Goal: Task Accomplishment & Management: Complete application form

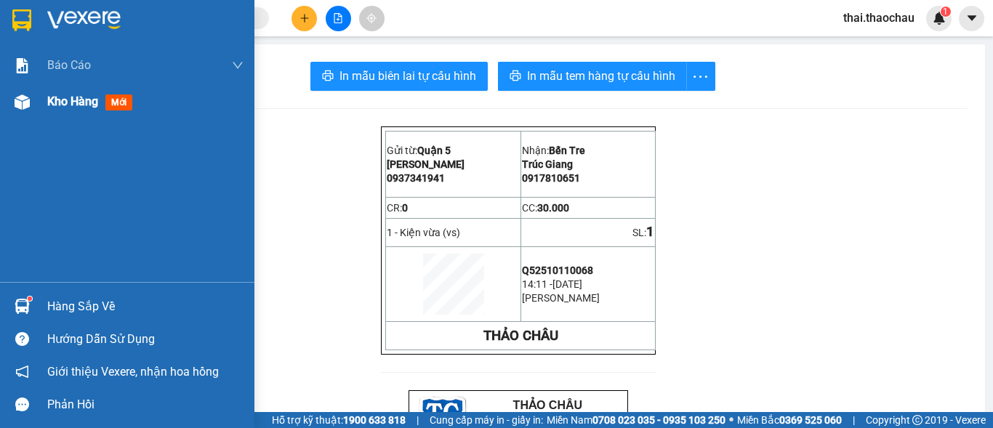
click at [22, 112] on div at bounding box center [21, 101] width 25 height 25
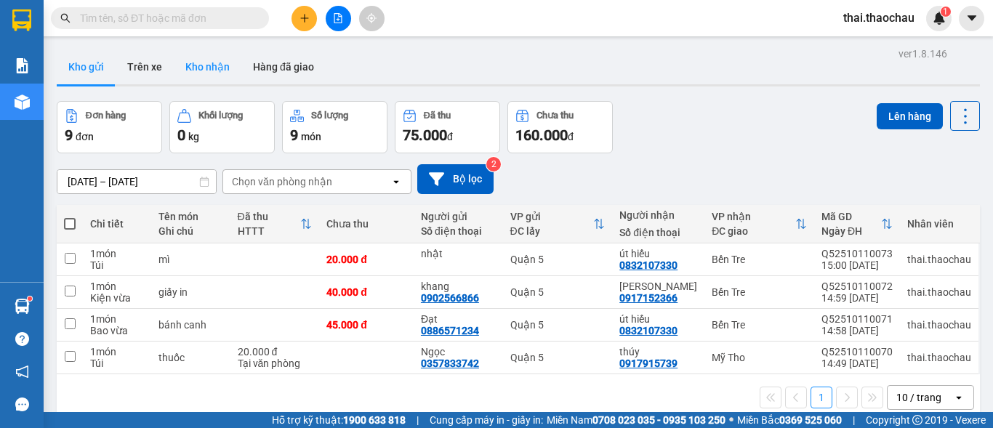
click at [217, 64] on button "Kho nhận" at bounding box center [208, 66] width 68 height 35
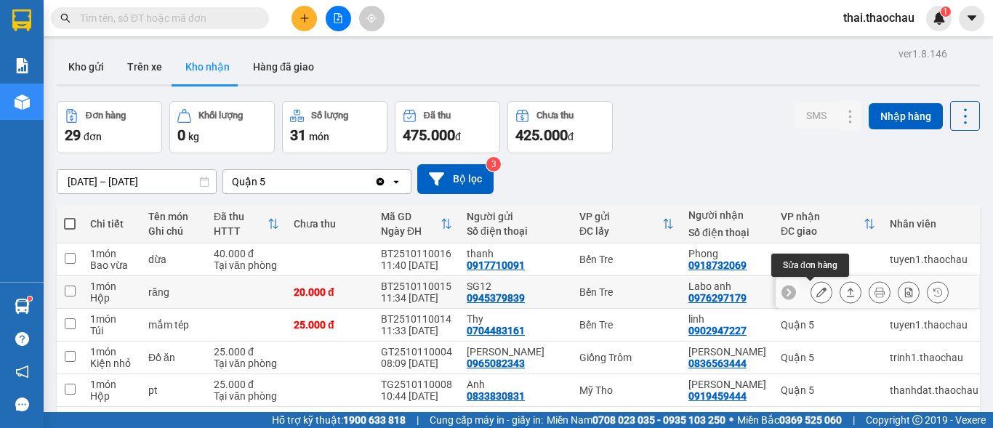
click at [816, 290] on icon at bounding box center [821, 292] width 10 height 10
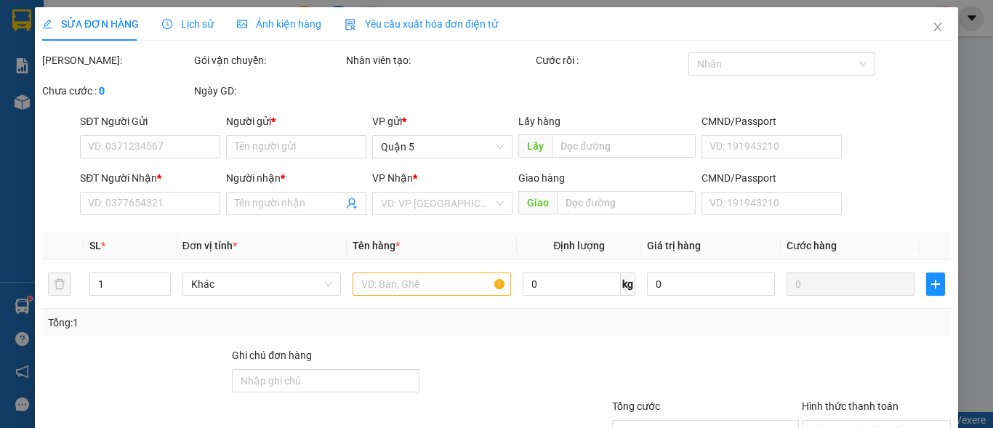
type input "0945379839"
type input "SG12"
type input "0976297179"
type input "Labo anh"
type input "20.000"
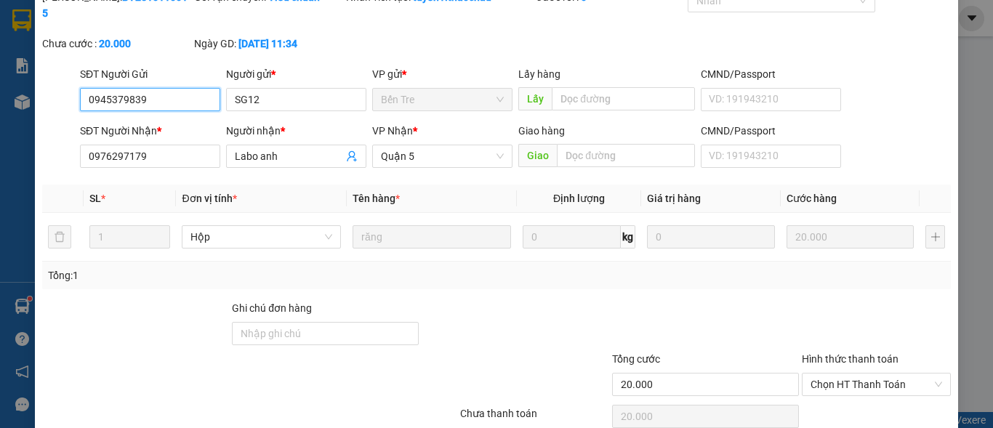
scroll to position [113, 0]
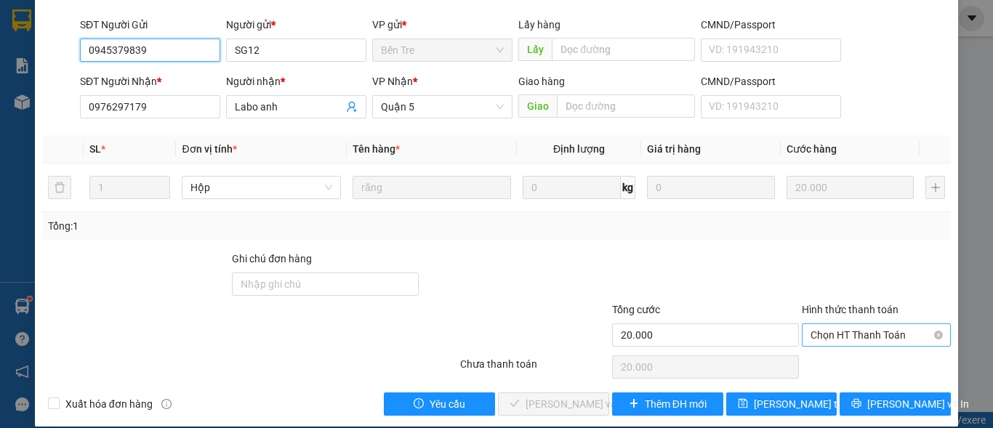
click at [839, 324] on span "Chọn HT Thanh Toán" at bounding box center [876, 335] width 132 height 22
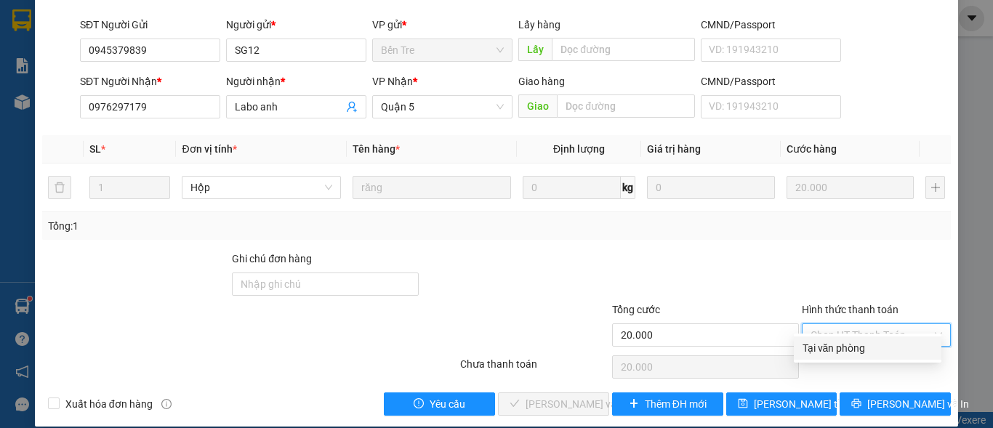
click at [839, 346] on div "Tại văn phòng" at bounding box center [867, 348] width 130 height 16
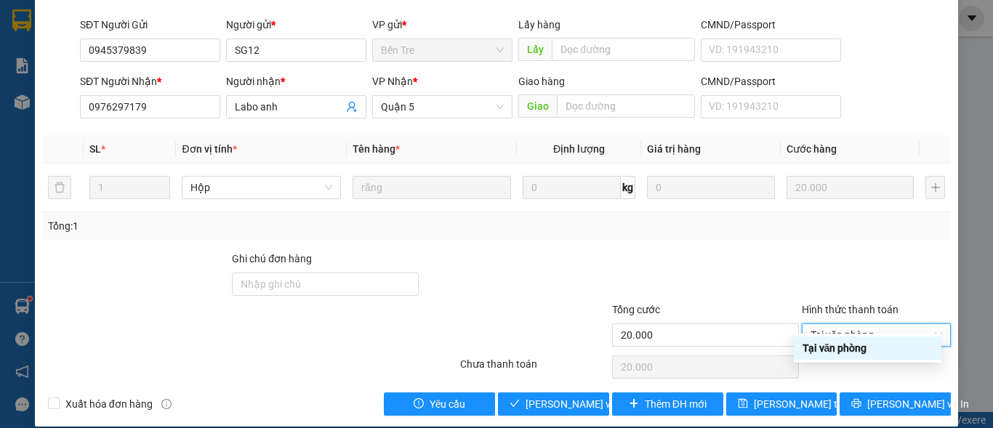
type input "0"
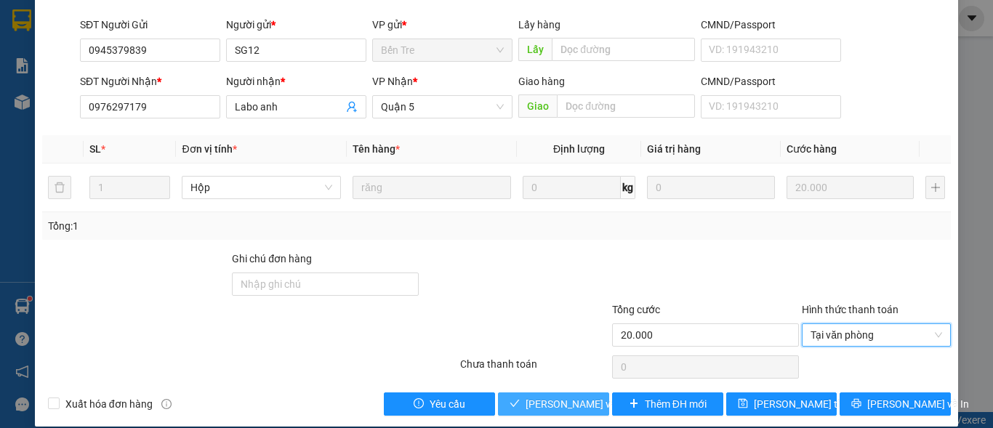
click at [546, 396] on span "Lưu và Giao hàng" at bounding box center [595, 404] width 140 height 16
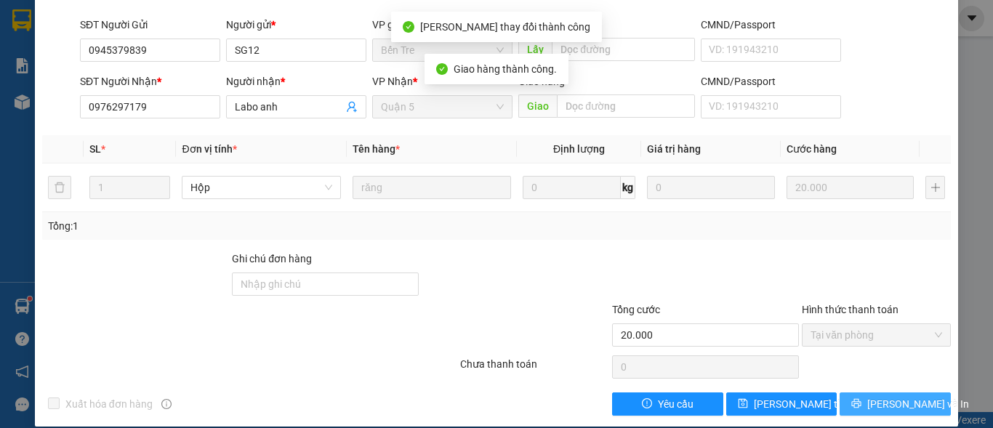
click at [861, 399] on icon "printer" at bounding box center [856, 403] width 9 height 9
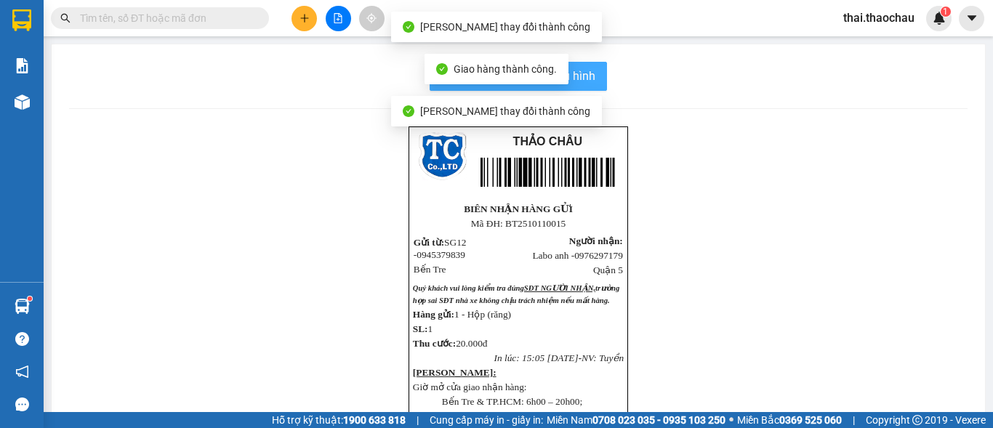
click at [579, 66] on button "In mẫu biên lai tự cấu hình" at bounding box center [518, 76] width 177 height 29
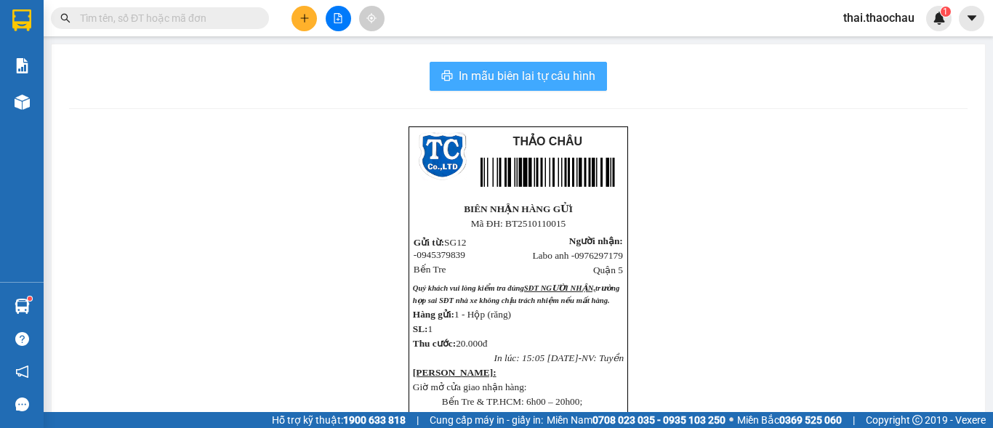
click at [482, 73] on span "In mẫu biên lai tự cấu hình" at bounding box center [527, 76] width 137 height 18
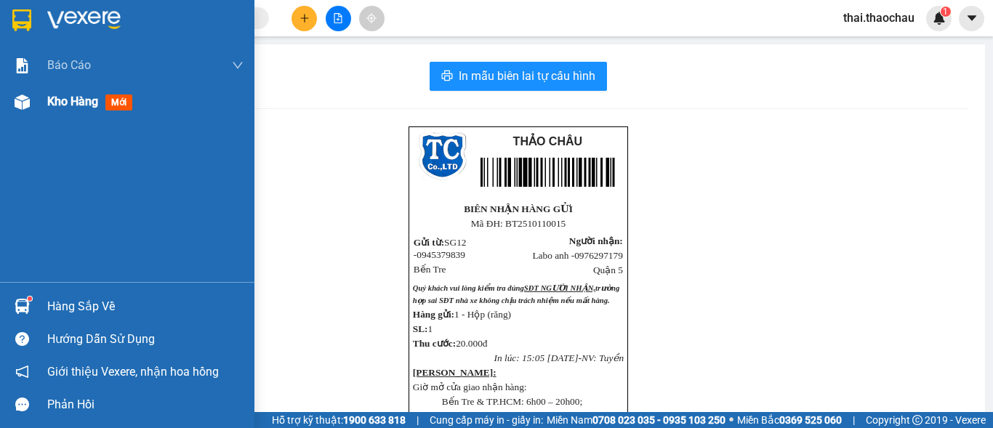
click at [39, 94] on div "Kho hàng mới" at bounding box center [127, 102] width 254 height 36
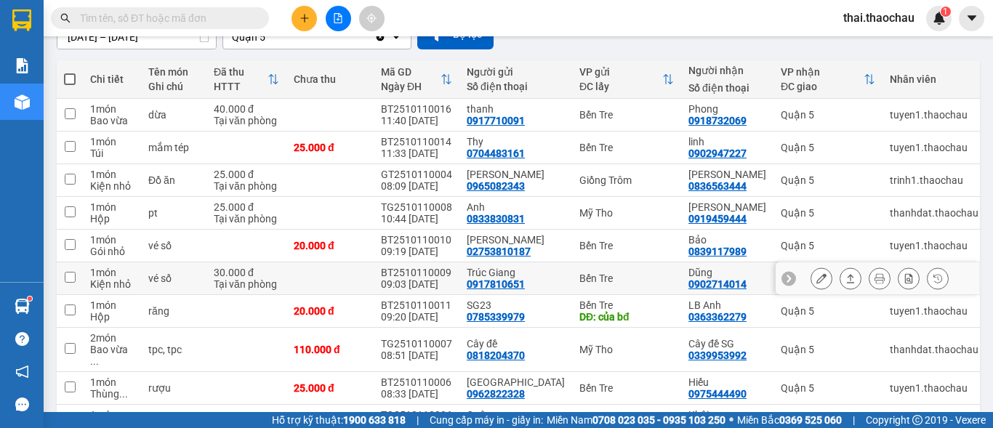
scroll to position [145, 0]
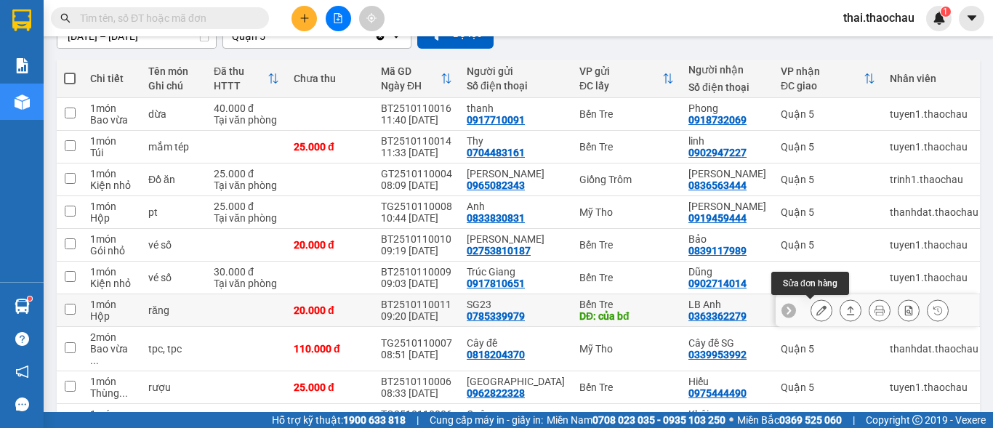
click at [816, 309] on icon at bounding box center [821, 310] width 10 height 10
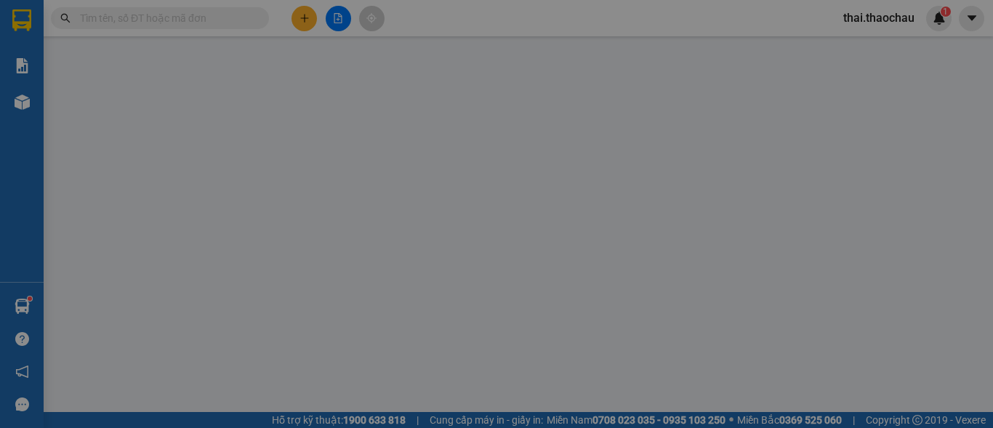
type input "0785339979"
type input "SG23"
type input "của bđ"
type input "0363362279"
type input "LB Anh"
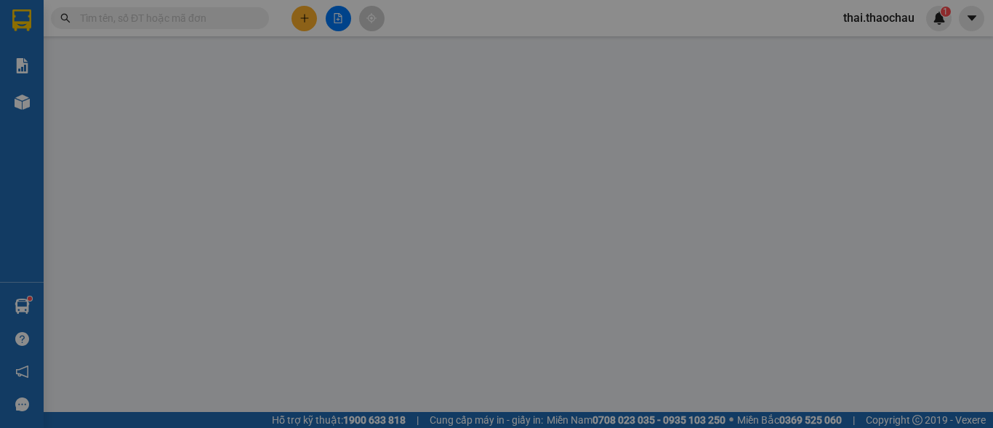
type input "20.000"
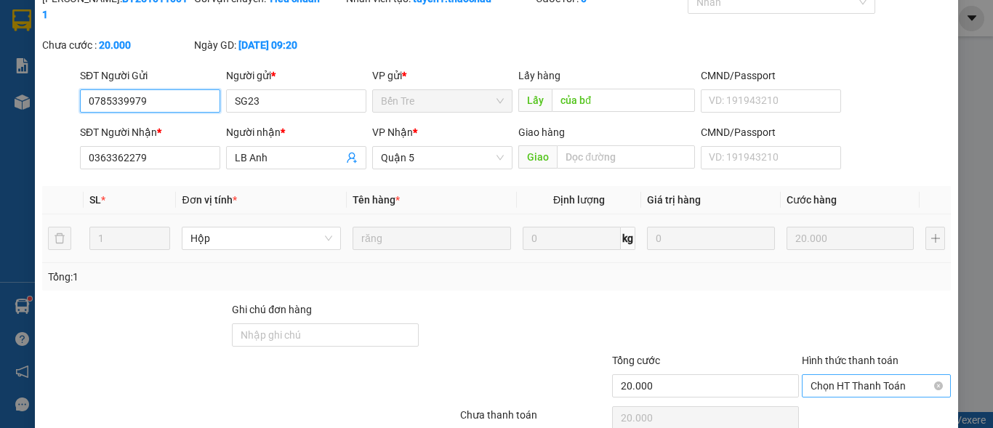
scroll to position [105, 0]
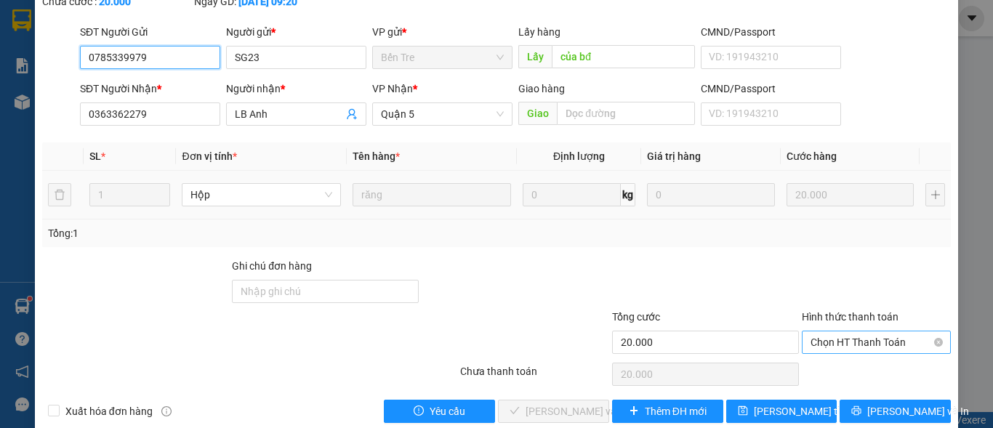
click at [838, 332] on span "Chọn HT Thanh Toán" at bounding box center [876, 342] width 132 height 22
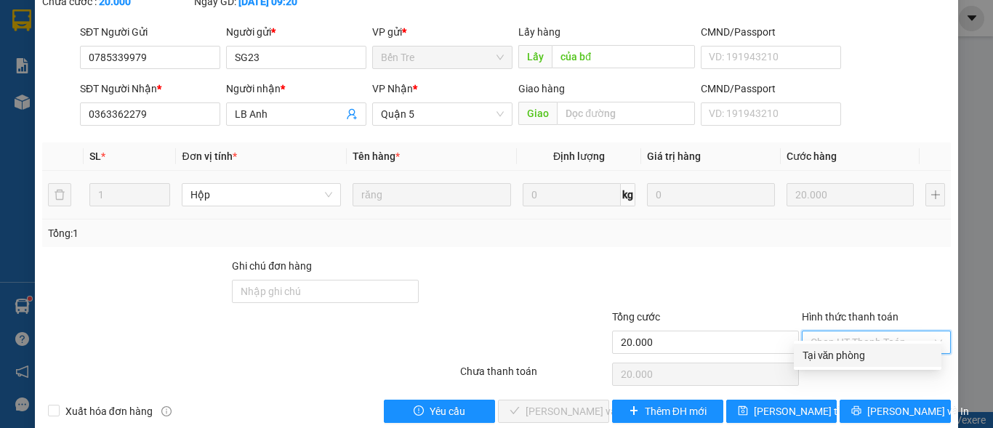
click at [826, 356] on div "Tại văn phòng" at bounding box center [867, 355] width 130 height 16
type input "0"
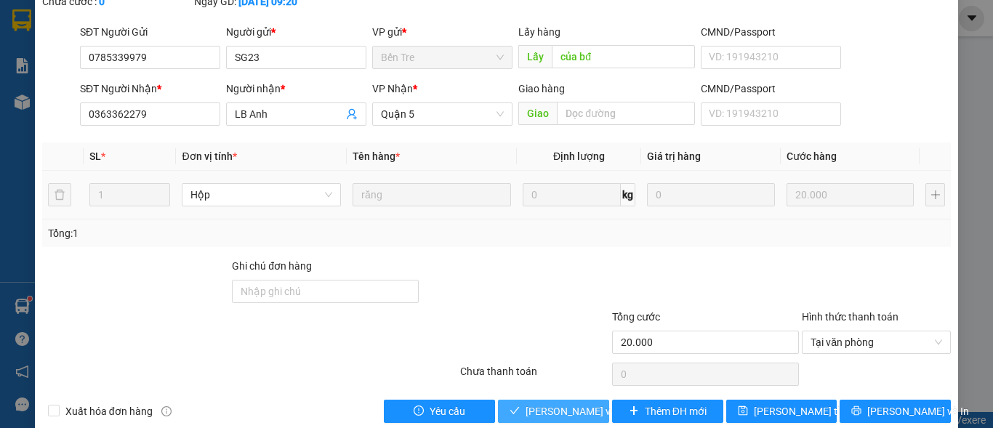
click at [567, 403] on span "Lưu và Giao hàng" at bounding box center [595, 411] width 140 height 16
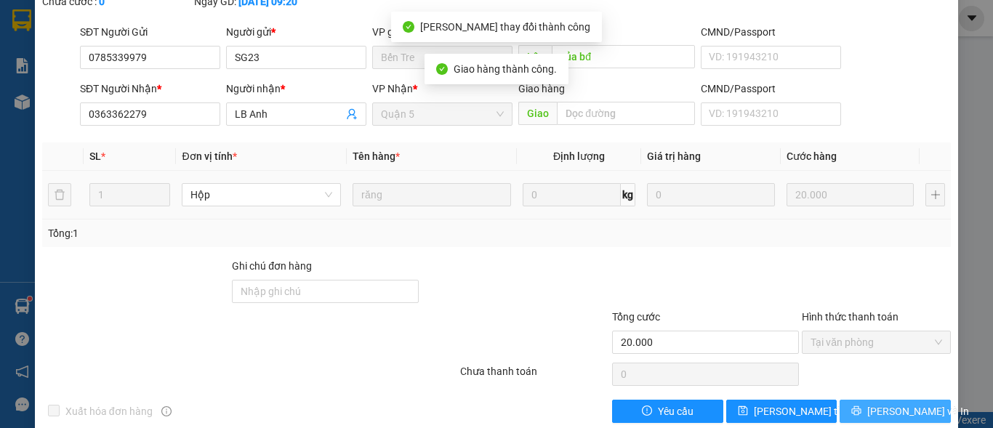
click at [882, 403] on span "Lưu và In" at bounding box center [918, 411] width 102 height 16
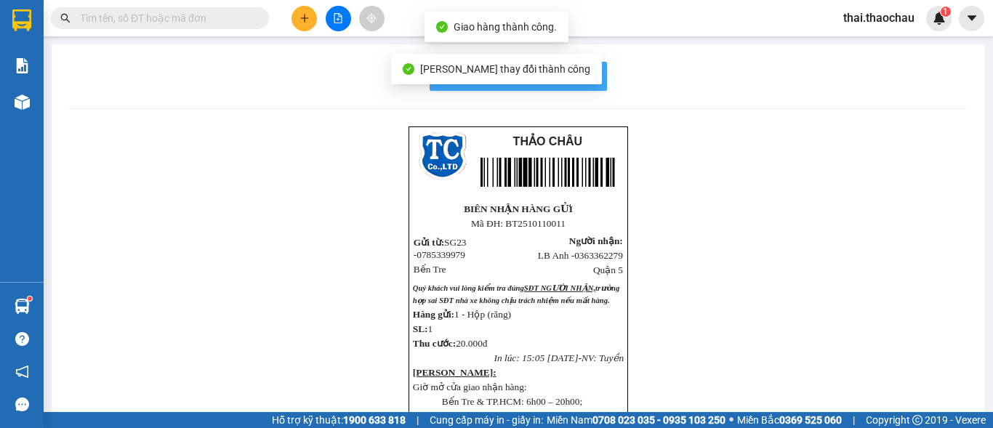
click at [584, 79] on span "In mẫu biên lai tự cấu hình" at bounding box center [527, 76] width 137 height 18
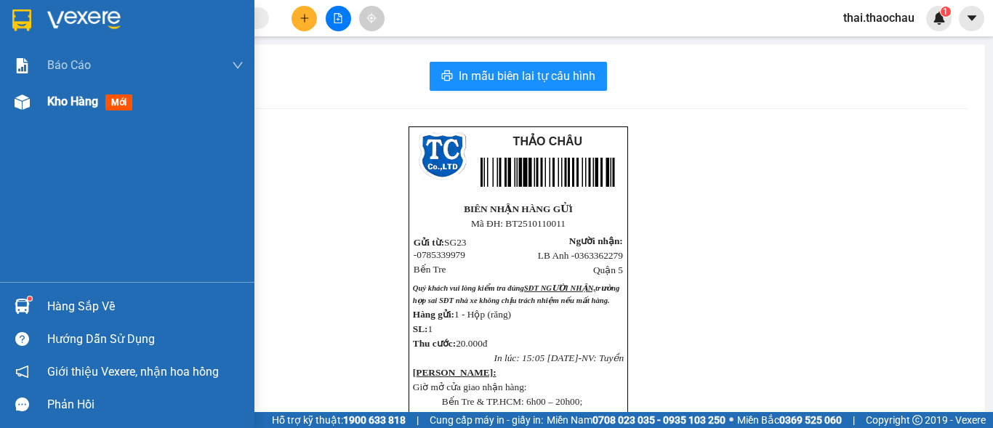
click at [45, 97] on div "Kho hàng mới" at bounding box center [127, 102] width 254 height 36
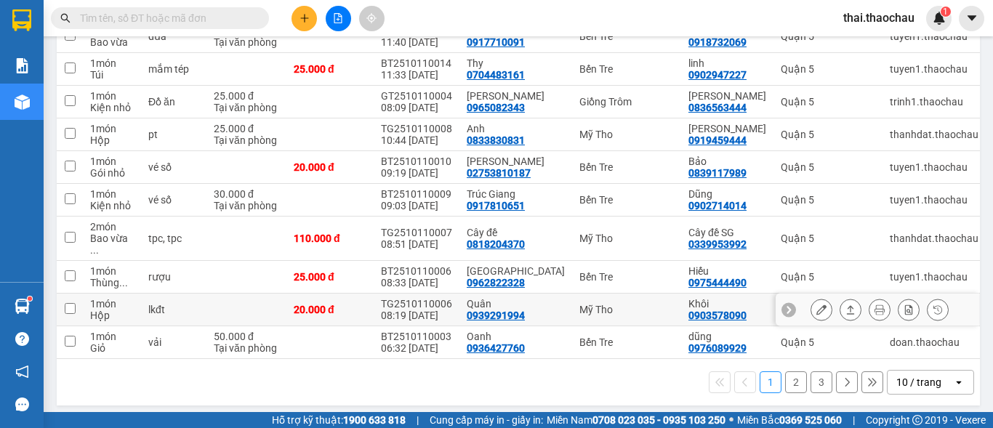
scroll to position [224, 0]
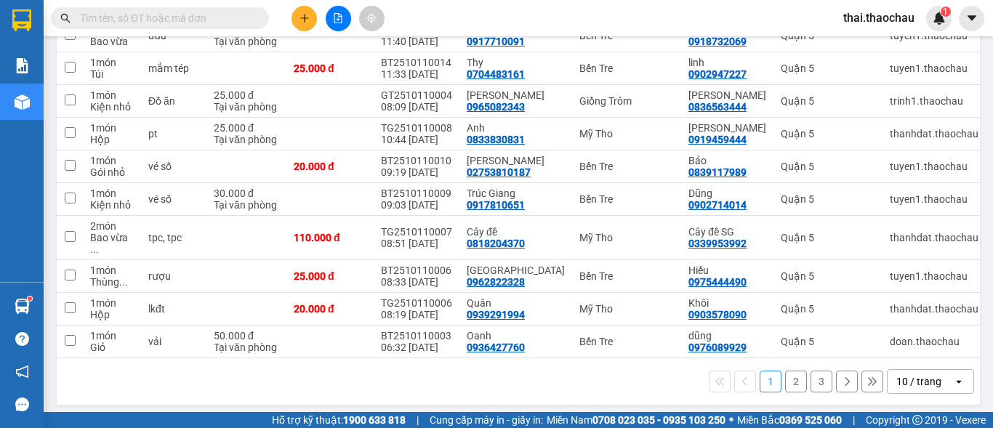
click at [918, 380] on div "10 / trang" at bounding box center [918, 381] width 45 height 15
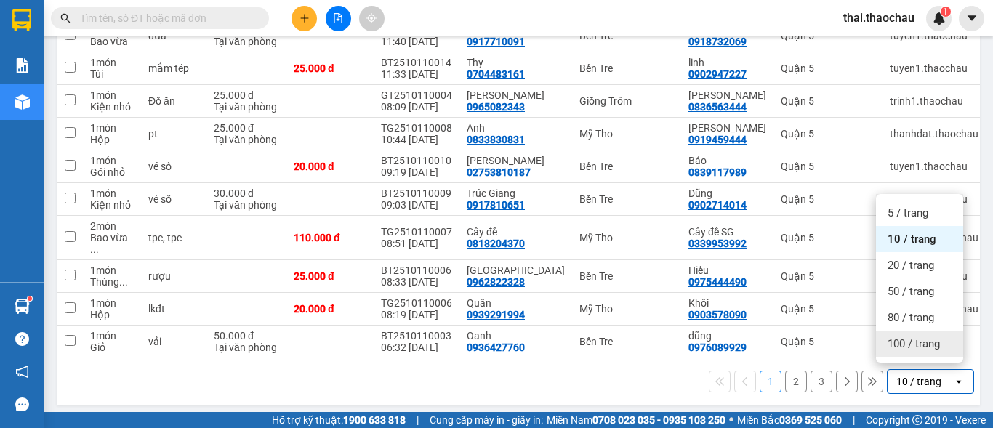
click at [909, 350] on span "100 / trang" at bounding box center [913, 344] width 52 height 15
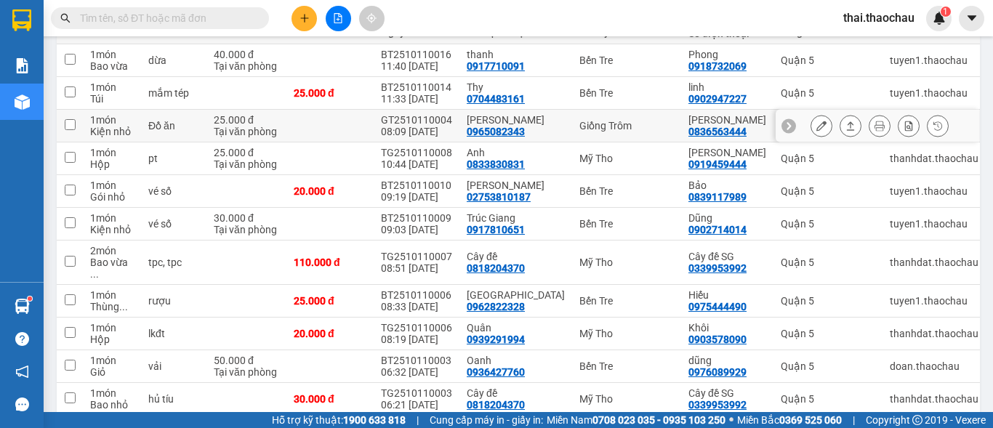
scroll to position [53, 0]
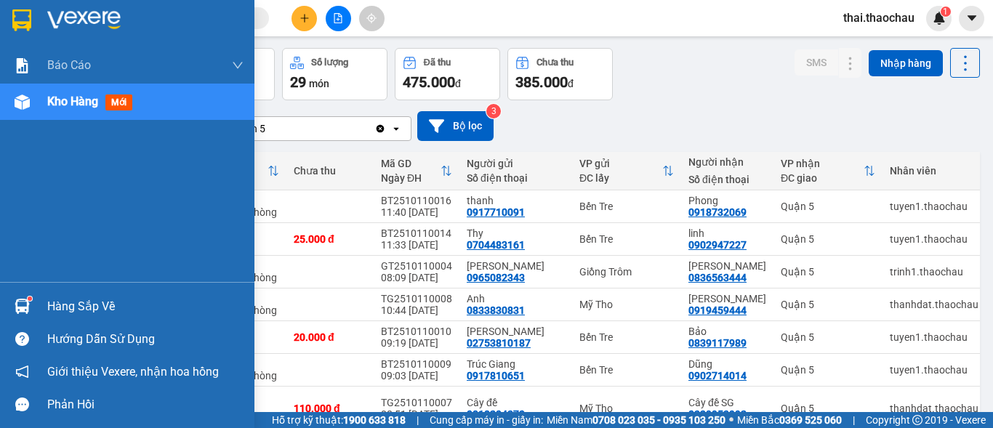
click at [73, 302] on div "Hàng sắp về" at bounding box center [145, 307] width 196 height 22
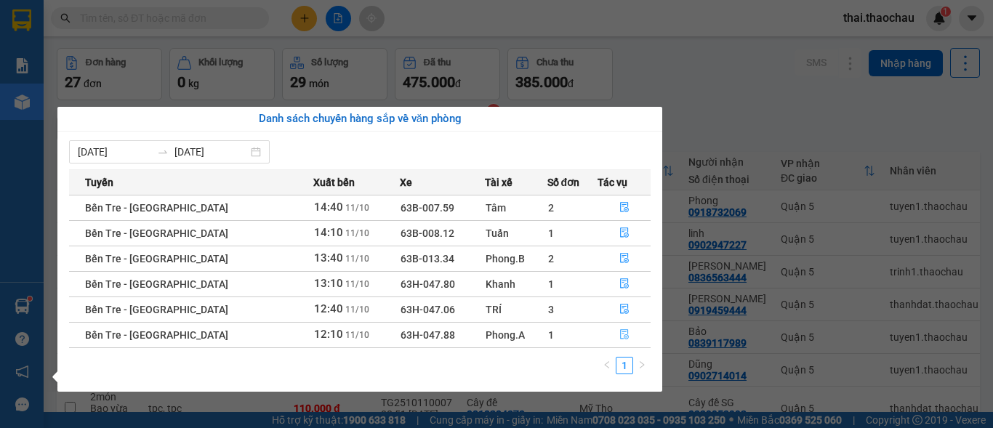
click at [619, 335] on icon "file-done" at bounding box center [624, 334] width 10 height 10
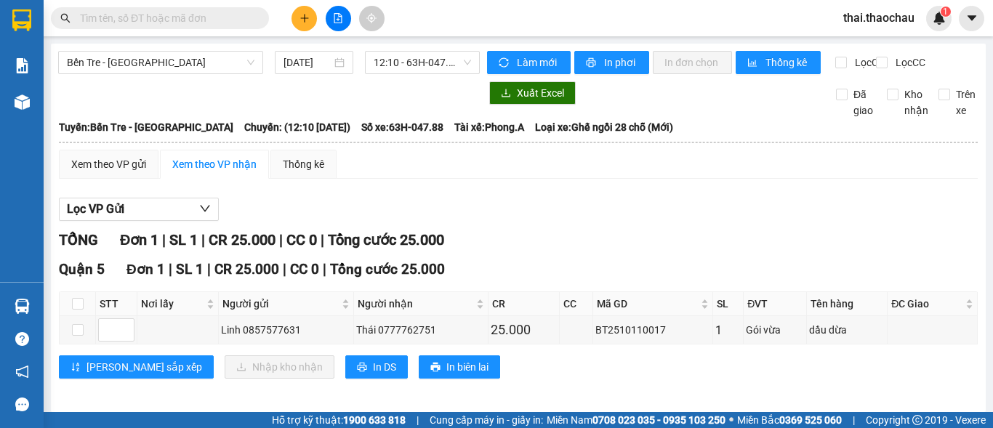
scroll to position [20, 0]
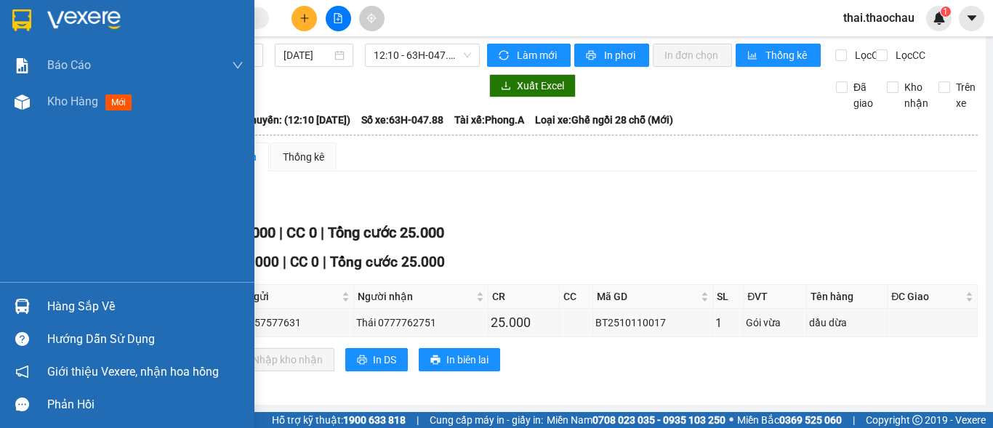
click at [44, 300] on div "Hàng sắp về" at bounding box center [127, 306] width 254 height 33
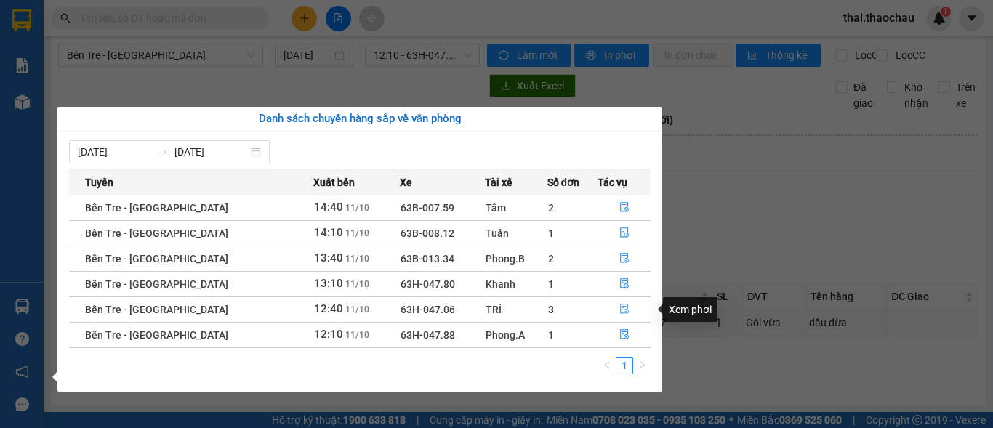
click at [611, 307] on button "button" at bounding box center [624, 309] width 52 height 23
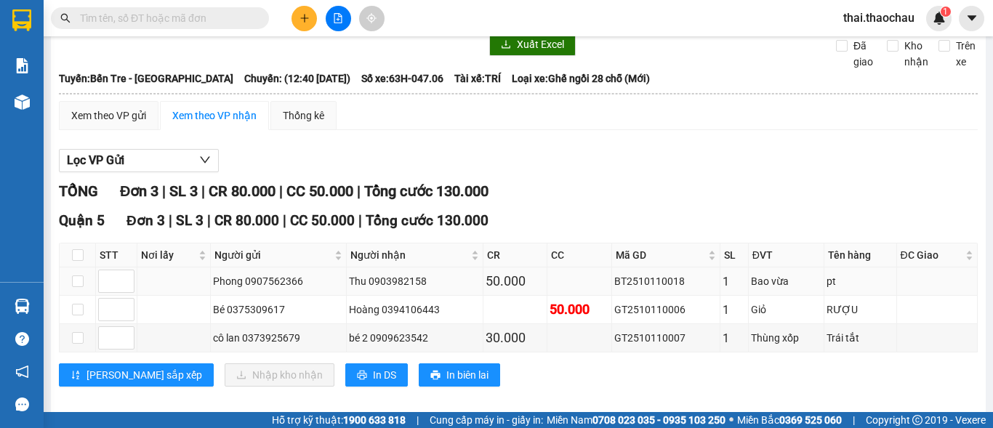
scroll to position [76, 0]
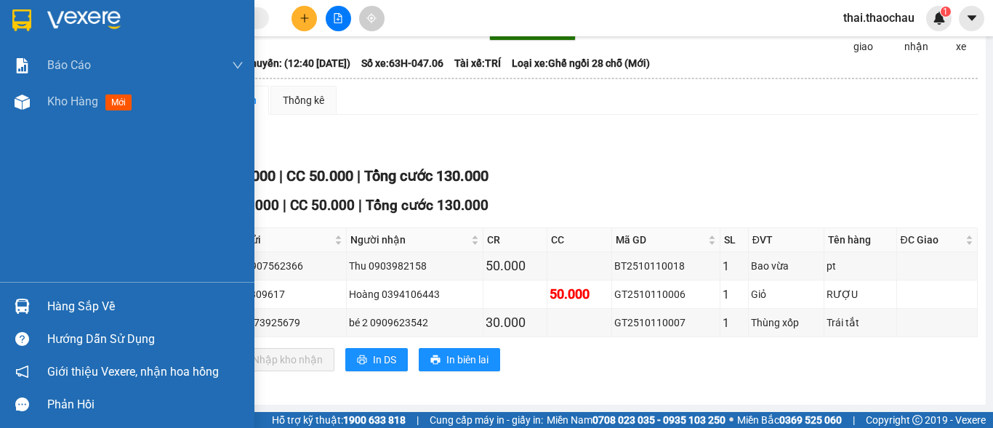
click at [35, 297] on div "Hàng sắp về" at bounding box center [127, 306] width 254 height 33
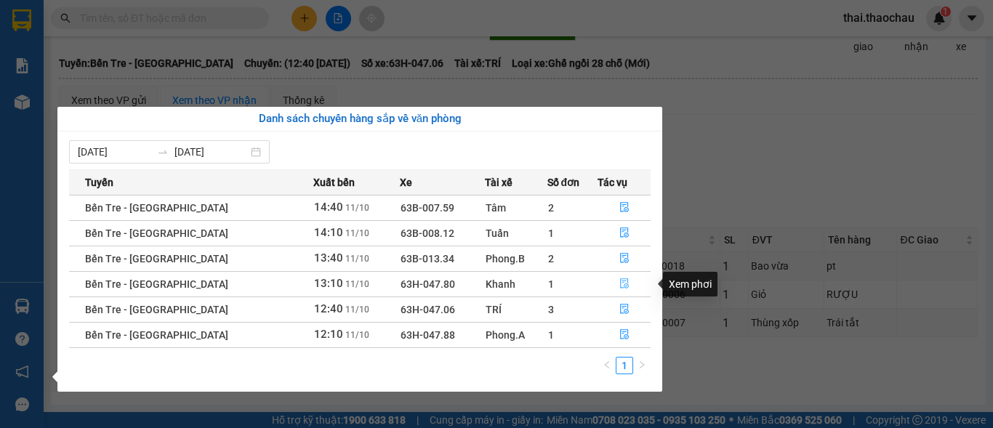
click at [619, 282] on icon "file-done" at bounding box center [624, 283] width 10 height 10
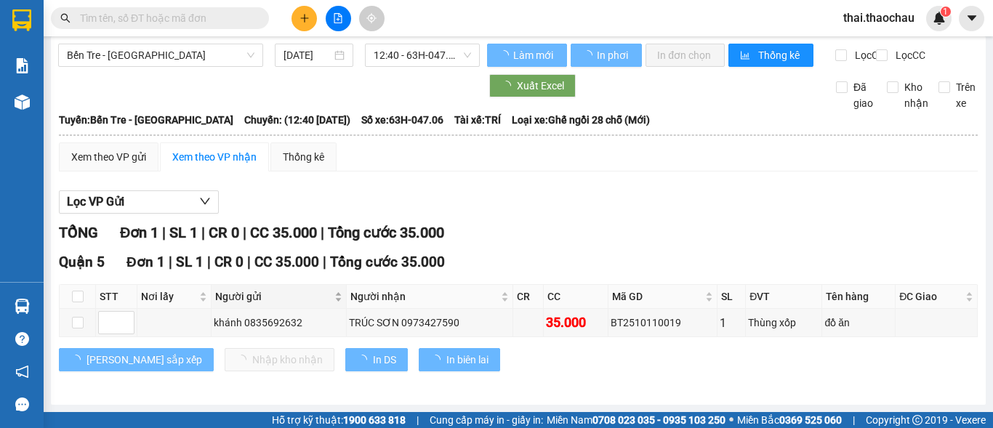
scroll to position [20, 0]
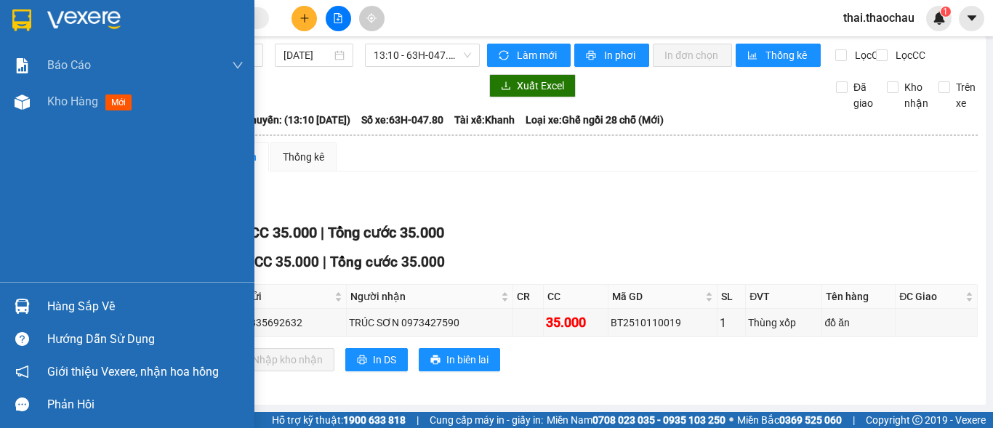
click at [41, 305] on div "Hàng sắp về" at bounding box center [127, 306] width 254 height 33
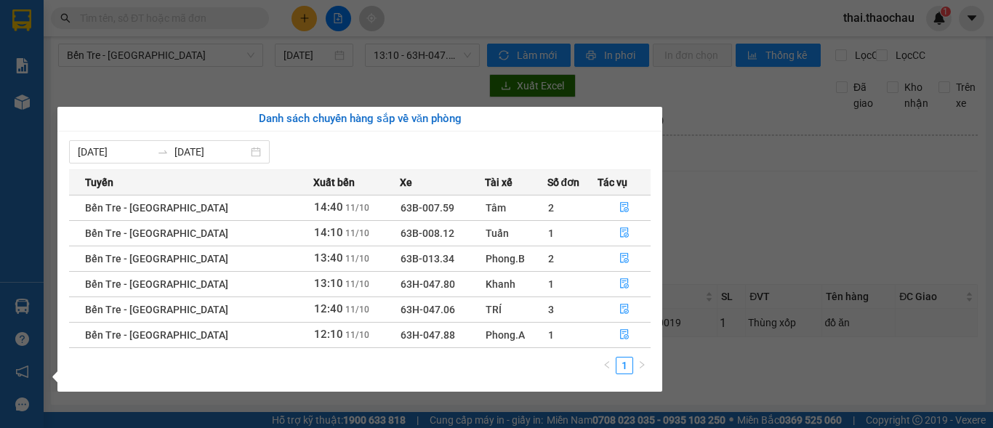
click at [720, 180] on section "Kết quả tìm kiếm ( 0 ) Bộ lọc No Data thai.thaochau 1 Báo cáo Báo cáo dòng tiền…" at bounding box center [496, 214] width 993 height 428
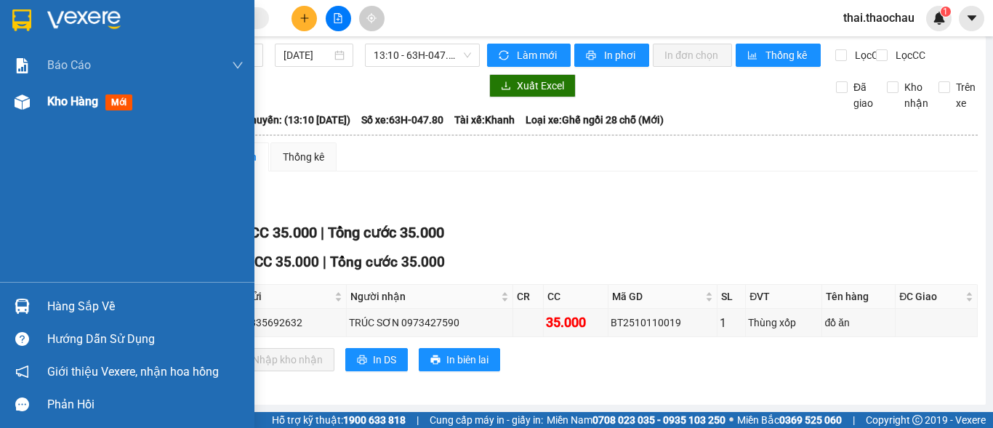
click at [66, 95] on span "Kho hàng" at bounding box center [72, 101] width 51 height 14
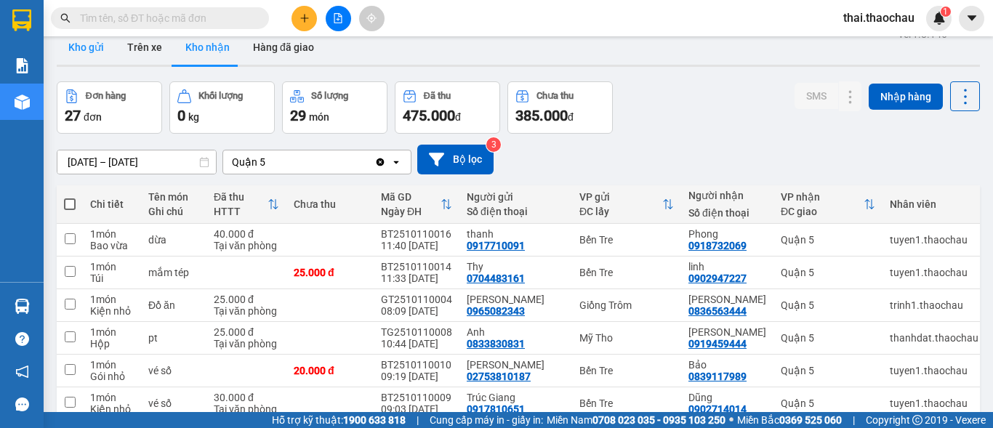
click at [84, 48] on button "Kho gửi" at bounding box center [86, 47] width 59 height 35
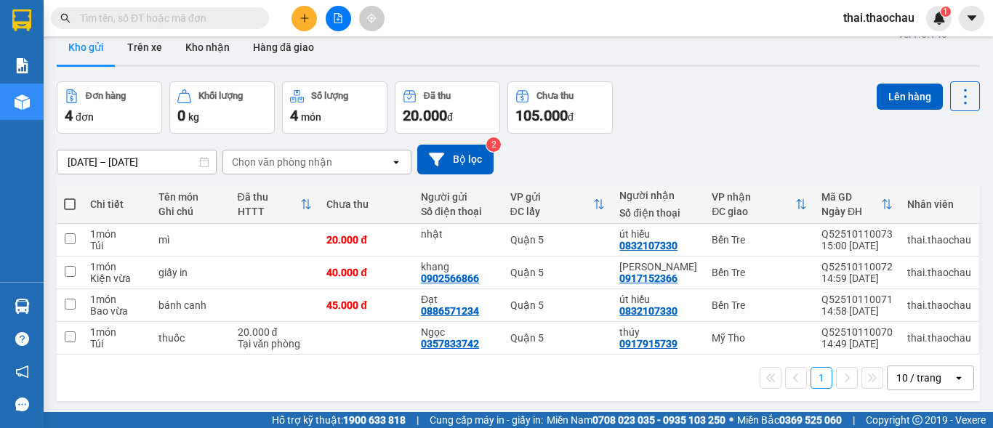
click at [151, 16] on input "text" at bounding box center [166, 18] width 172 height 16
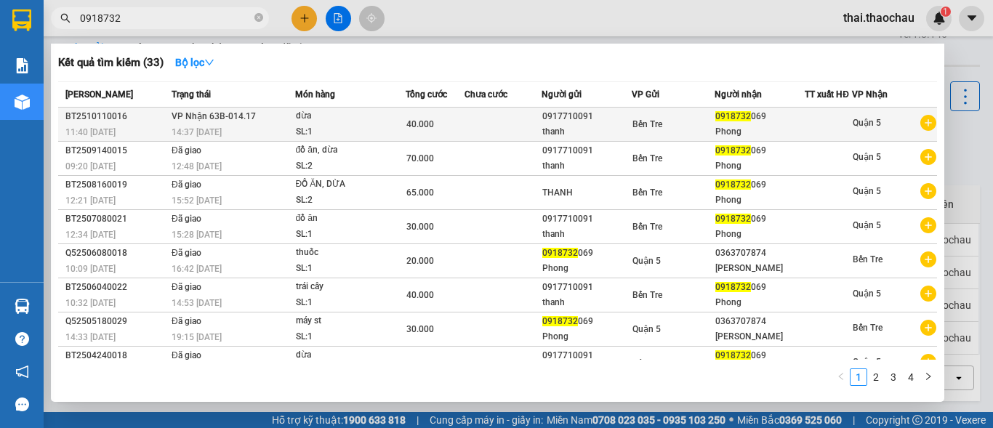
type input "0918732"
click at [668, 132] on div "Bến Tre" at bounding box center [672, 124] width 81 height 16
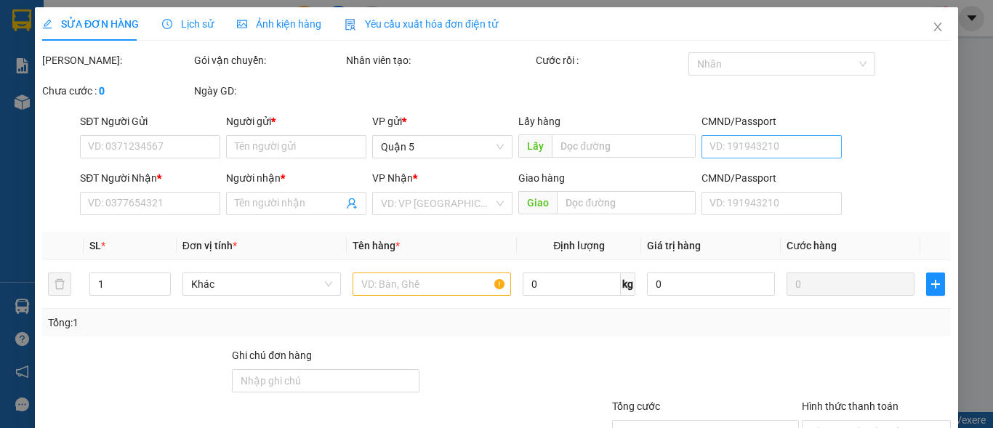
type input "0917710091"
type input "thanh"
type input "0918732069"
type input "Phong"
type input "40.000"
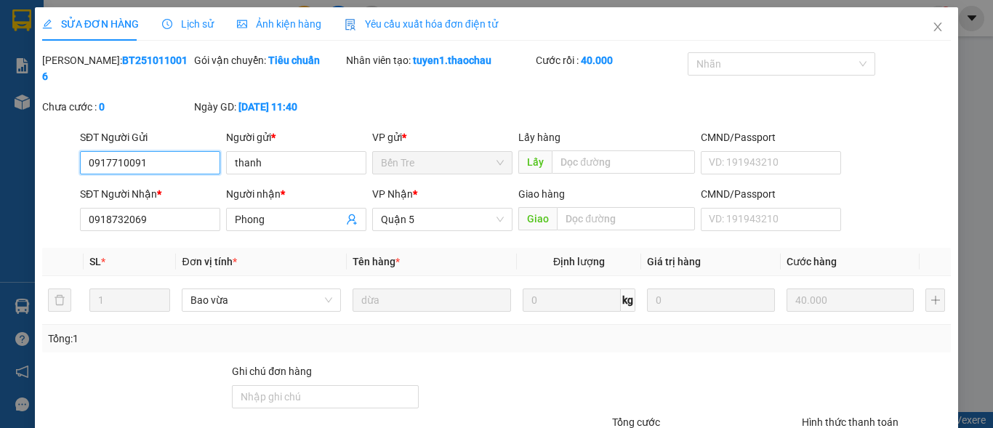
scroll to position [105, 0]
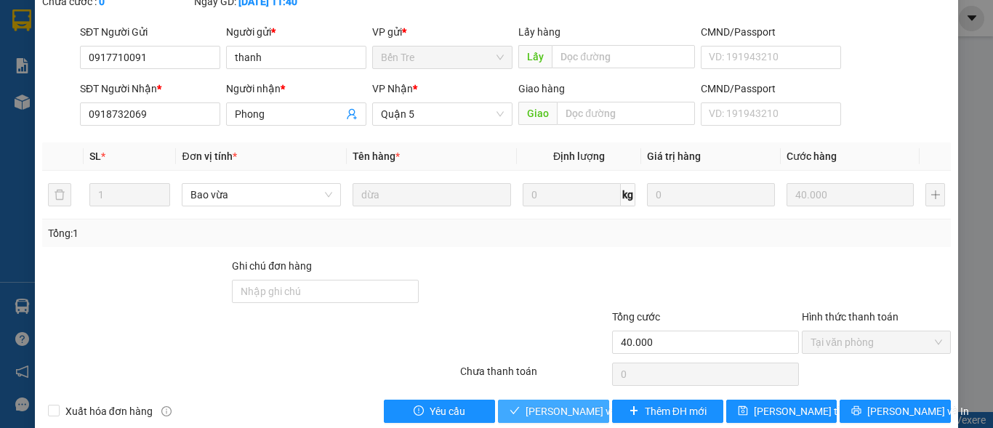
click at [525, 403] on span "Lưu và Giao hàng" at bounding box center [595, 411] width 140 height 16
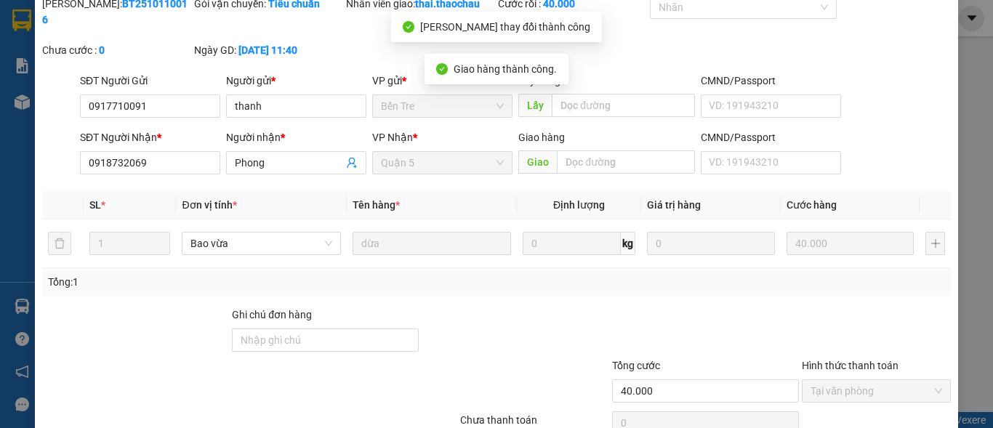
scroll to position [0, 0]
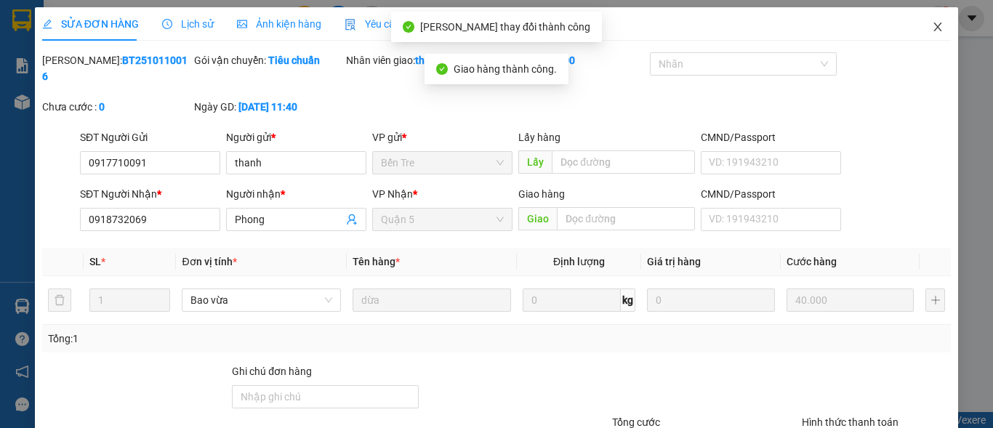
click at [932, 25] on icon "close" at bounding box center [938, 27] width 12 height 12
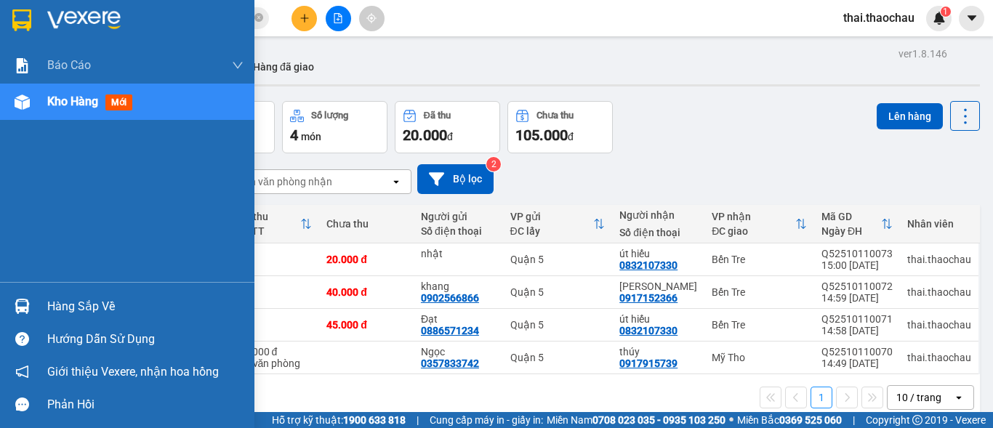
click at [62, 304] on div "Hàng sắp về" at bounding box center [145, 307] width 196 height 22
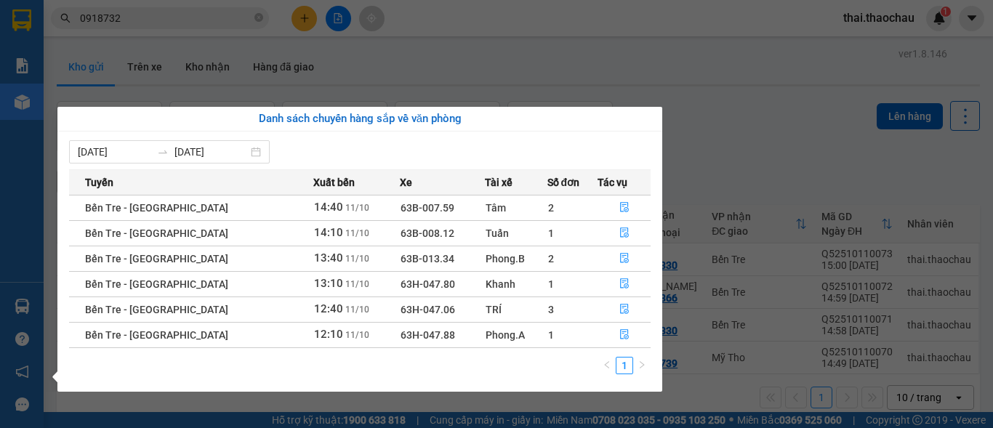
click at [767, 84] on section "Kết quả tìm kiếm ( 33 ) Bộ lọc Mã ĐH Trạng thái Món hàng Tổng cước Chưa cước Ng…" at bounding box center [496, 214] width 993 height 428
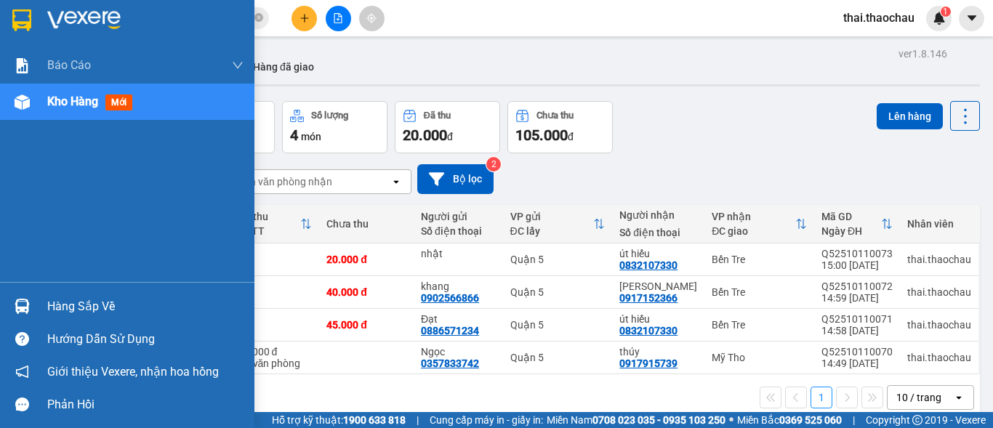
click at [31, 293] on div "Hàng sắp về" at bounding box center [127, 306] width 254 height 33
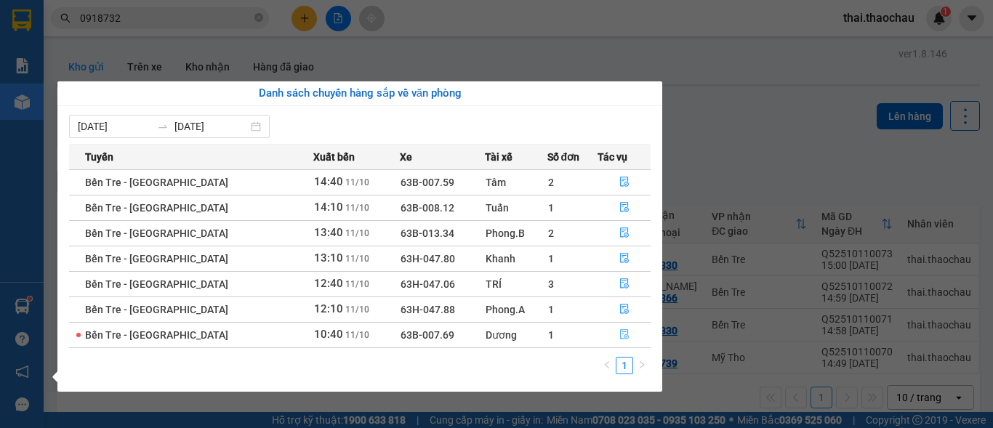
click at [622, 329] on button "button" at bounding box center [624, 334] width 52 height 23
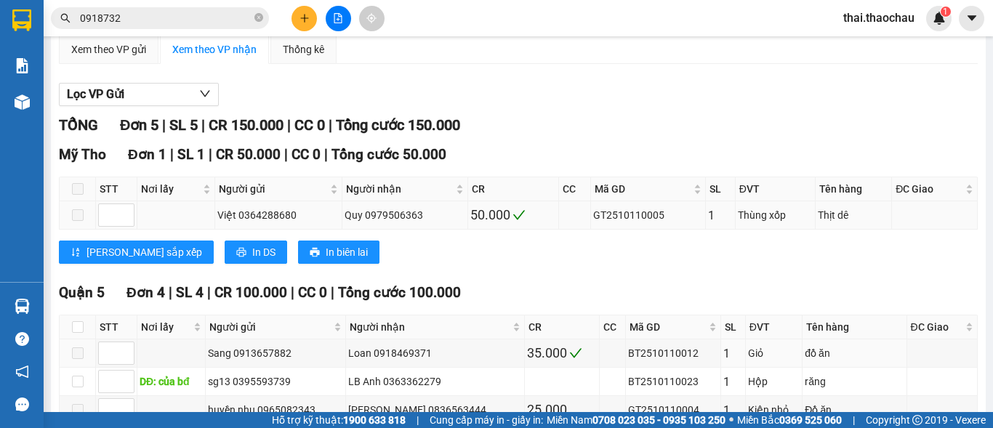
scroll to position [243, 0]
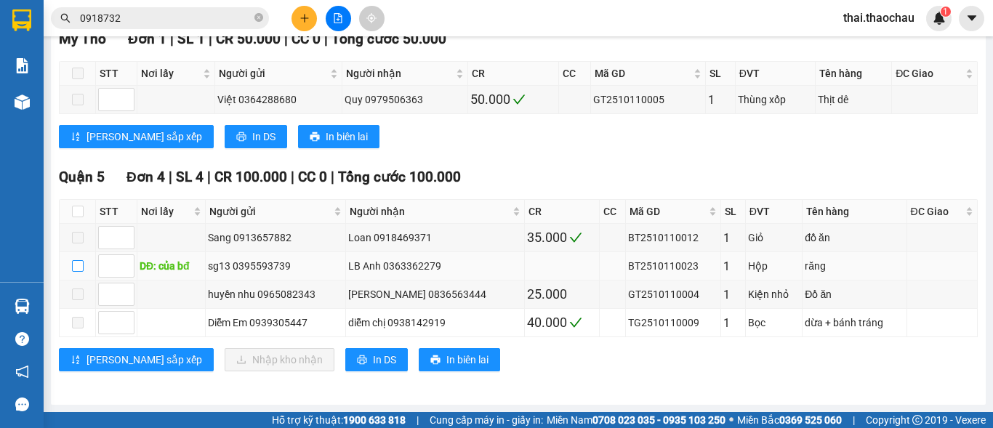
click at [77, 268] on input "checkbox" at bounding box center [78, 266] width 12 height 12
checkbox input "true"
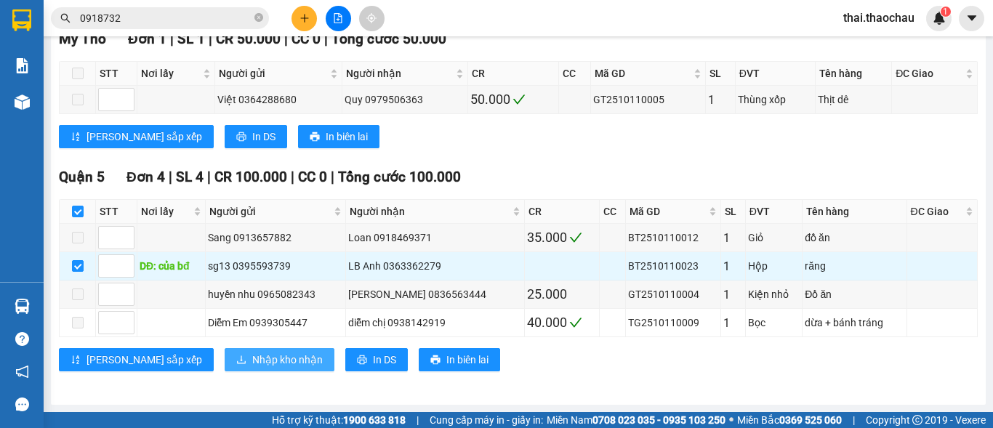
click at [252, 359] on span "Nhập kho nhận" at bounding box center [287, 360] width 71 height 16
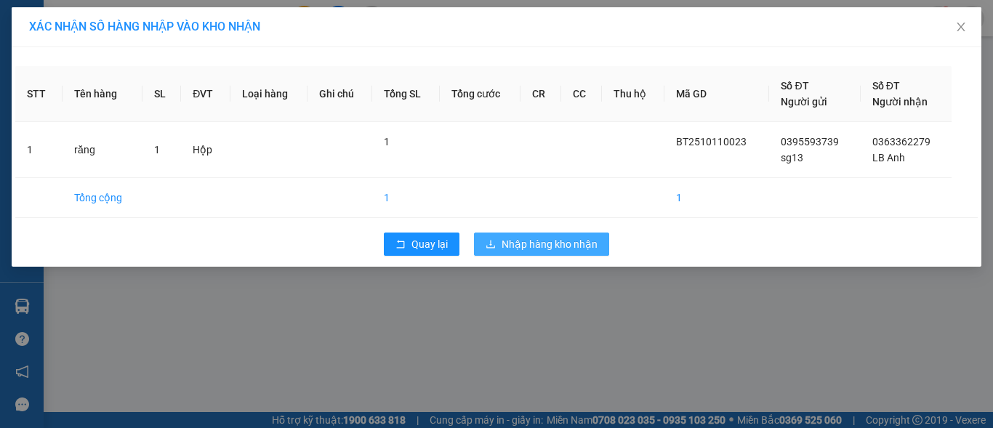
click at [519, 244] on span "Nhập hàng kho nhận" at bounding box center [550, 244] width 96 height 16
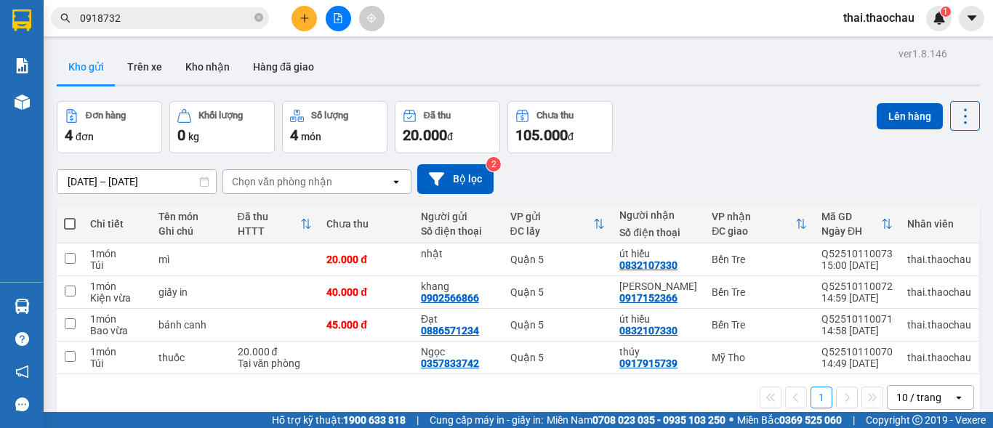
click at [183, 408] on div "1 10 / trang open" at bounding box center [518, 397] width 911 height 25
click at [189, 77] on button "Kho nhận" at bounding box center [208, 66] width 68 height 35
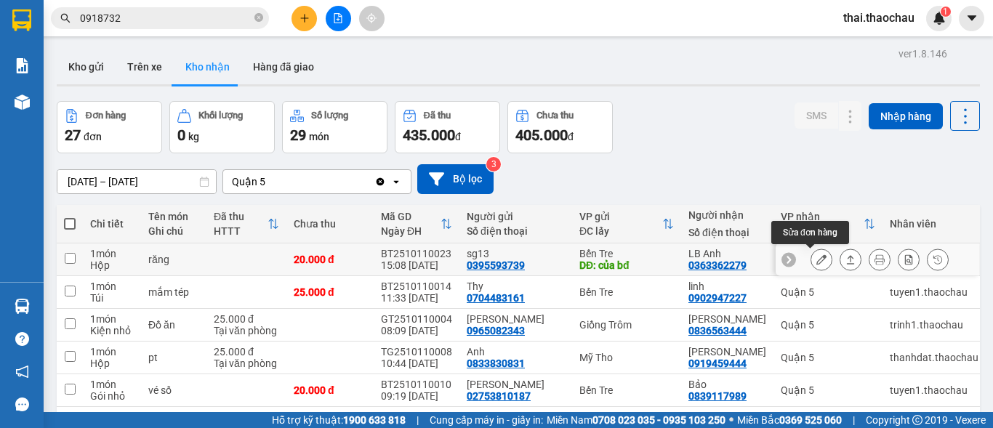
click at [816, 264] on icon at bounding box center [821, 259] width 10 height 10
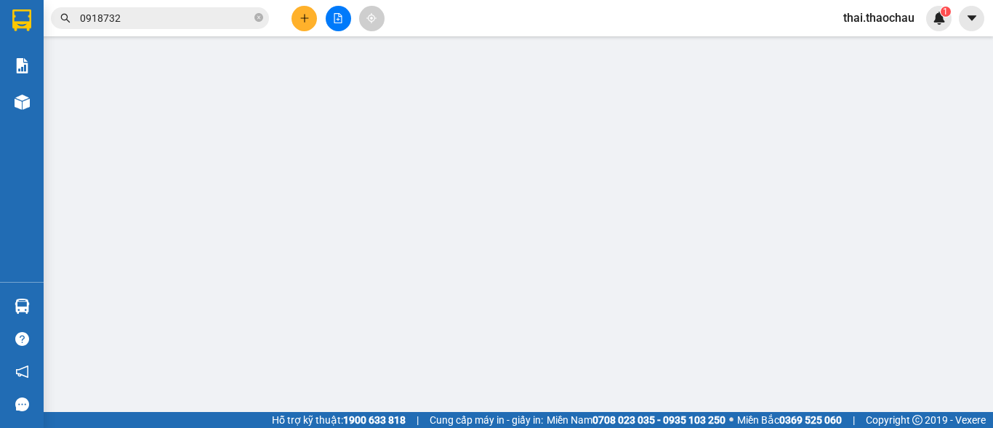
type input "0395593739"
type input "sg13"
type input "của bđ"
type input "0363362279"
type input "LB Anh"
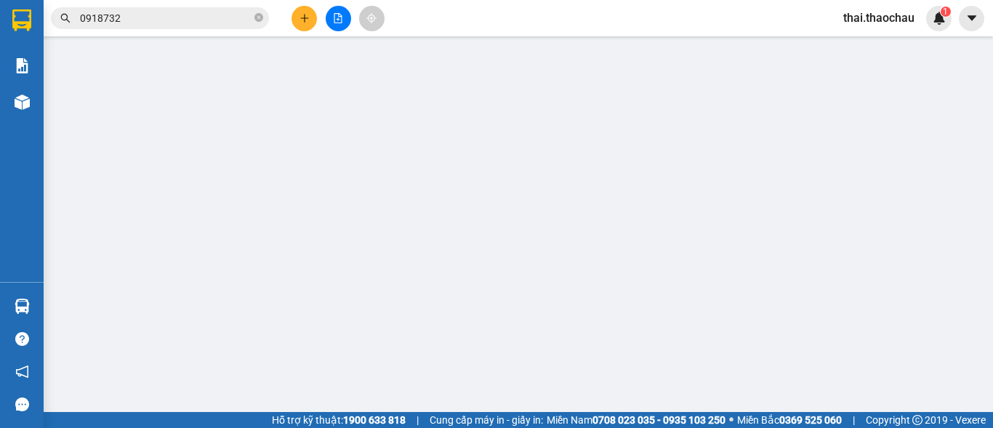
type input "20.000"
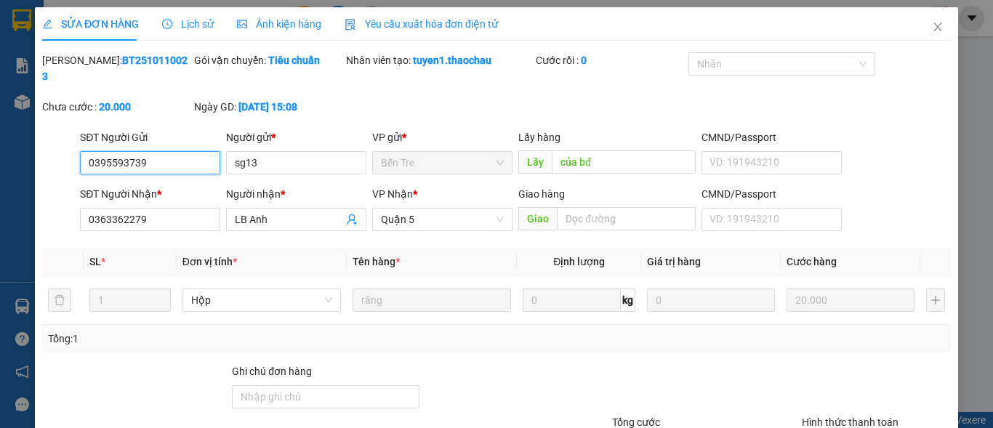
scroll to position [105, 0]
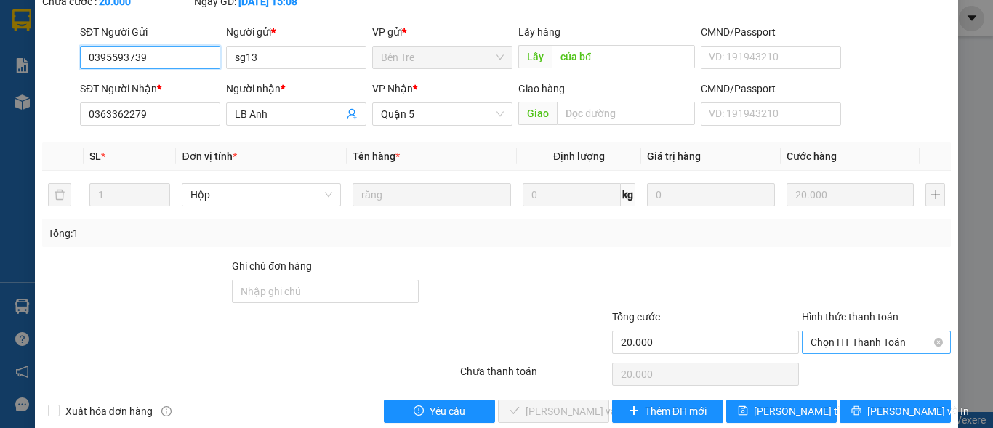
drag, startPoint x: 848, startPoint y: 331, endPoint x: 843, endPoint y: 337, distance: 8.3
click at [847, 331] on span "Chọn HT Thanh Toán" at bounding box center [876, 342] width 132 height 22
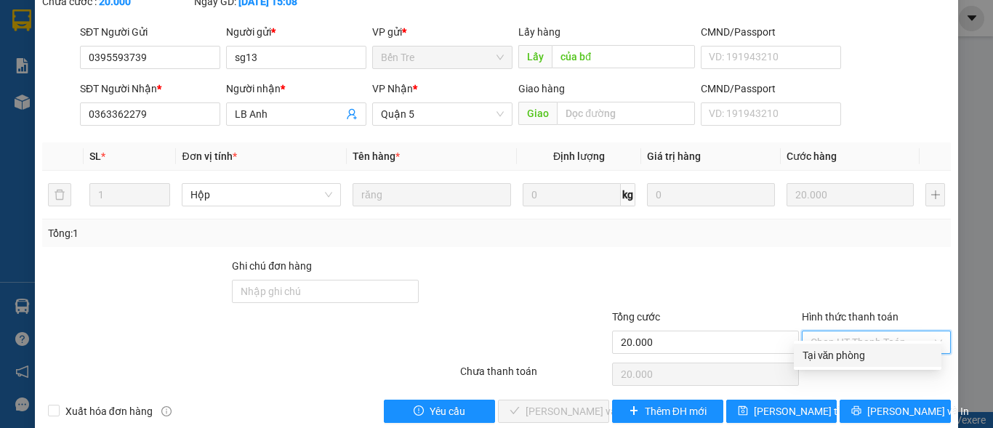
click at [833, 355] on div "Tại văn phòng" at bounding box center [867, 355] width 130 height 16
type input "0"
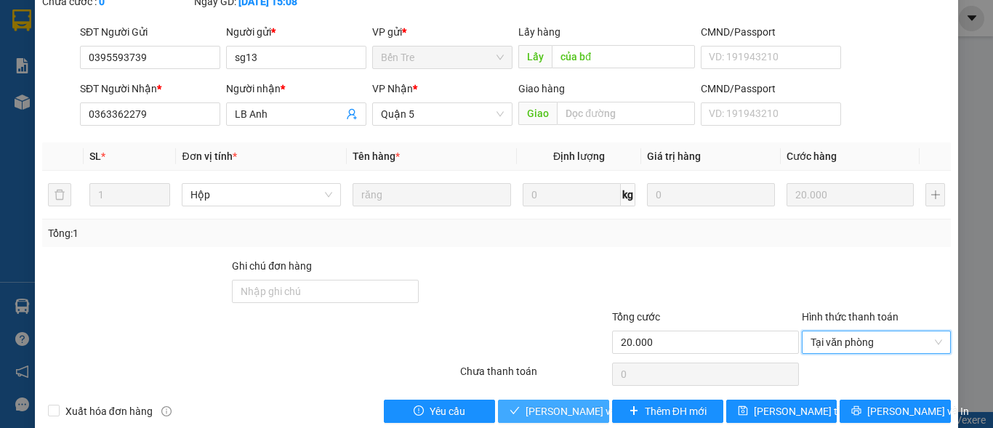
click at [536, 403] on span "Lưu và Giao hàng" at bounding box center [595, 411] width 140 height 16
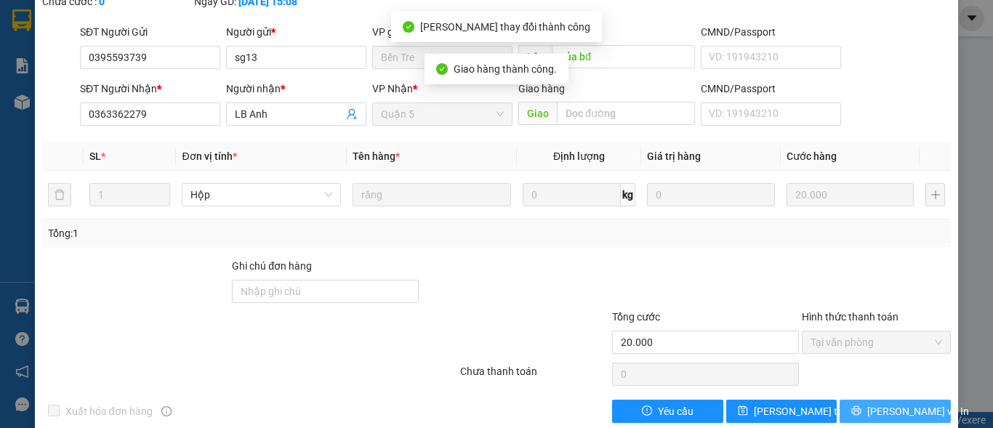
click at [883, 403] on span "Lưu và In" at bounding box center [918, 411] width 102 height 16
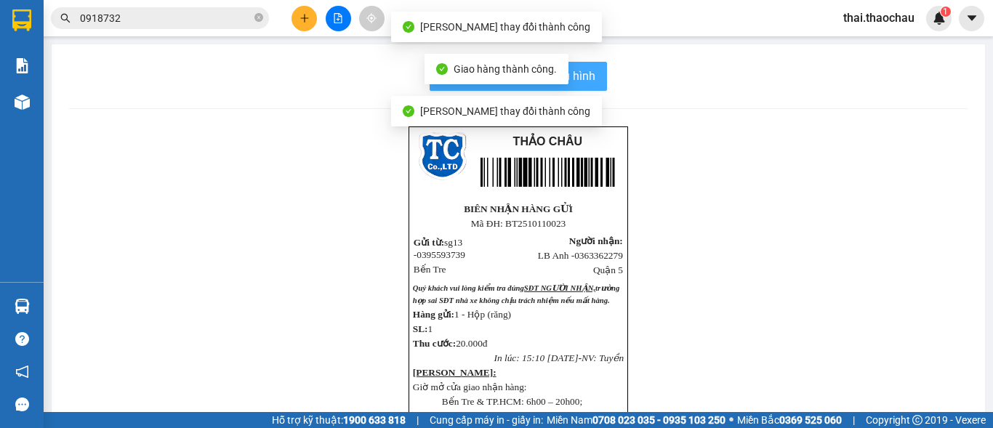
click at [580, 81] on span "In mẫu biên lai tự cấu hình" at bounding box center [527, 76] width 137 height 18
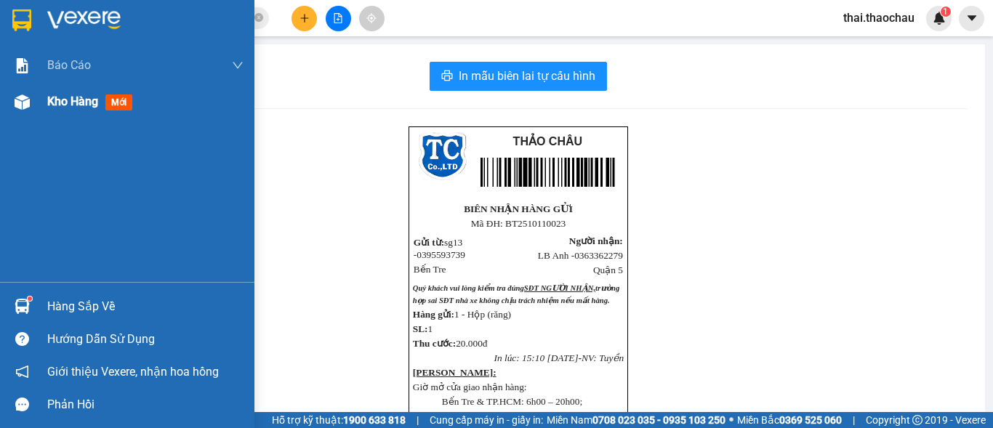
click at [78, 102] on span "Kho hàng" at bounding box center [72, 101] width 51 height 14
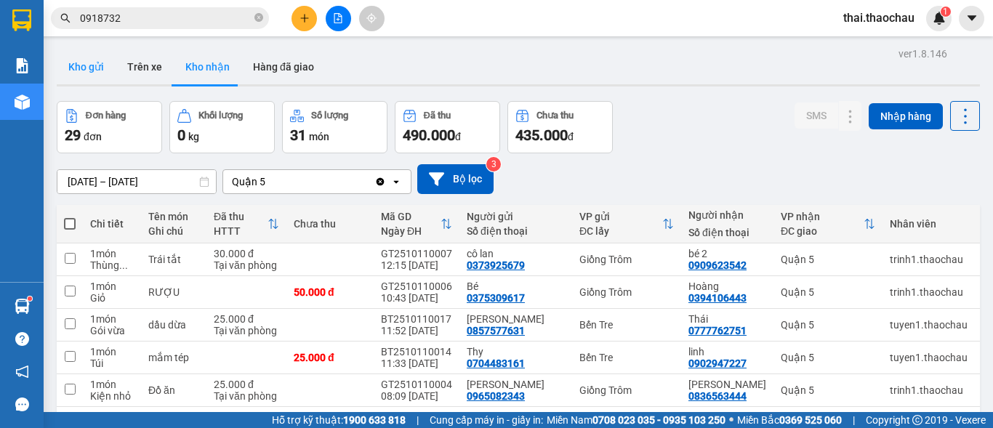
click at [86, 71] on button "Kho gửi" at bounding box center [86, 66] width 59 height 35
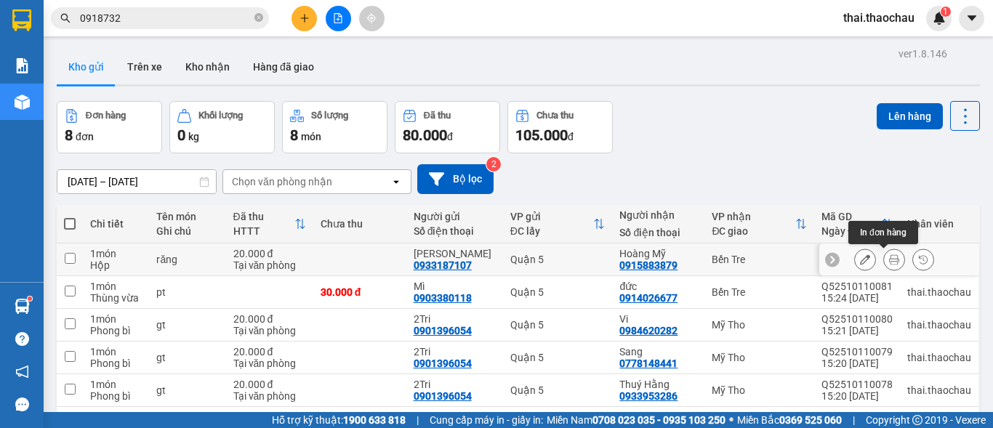
click at [884, 265] on button at bounding box center [894, 259] width 20 height 25
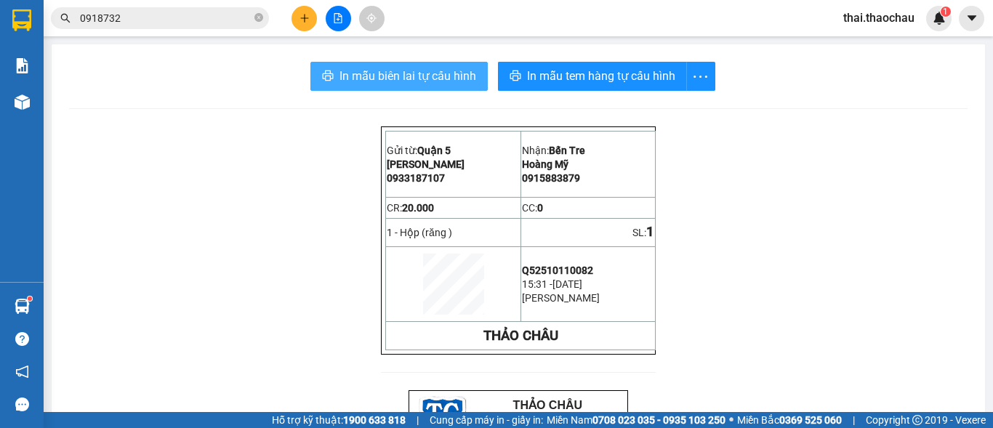
click at [390, 81] on span "In mẫu biên lai tự cấu hình" at bounding box center [407, 76] width 137 height 18
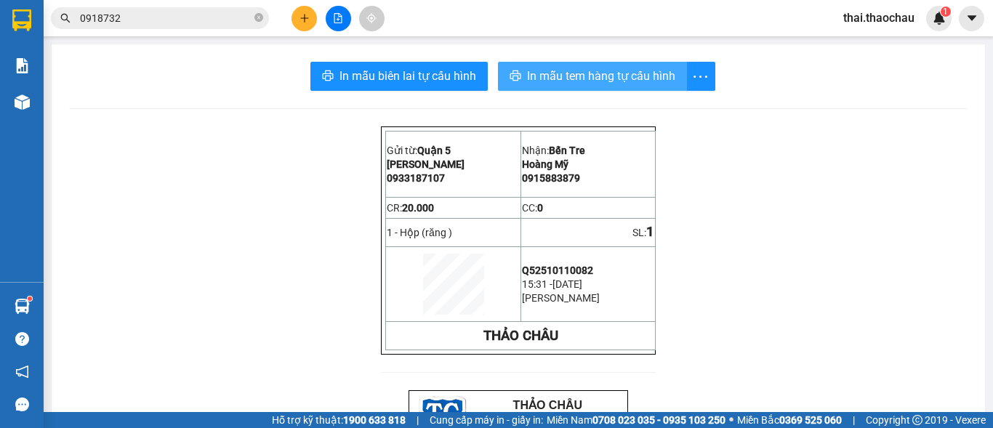
click at [573, 72] on span "In mẫu tem hàng tự cấu hình" at bounding box center [601, 76] width 148 height 18
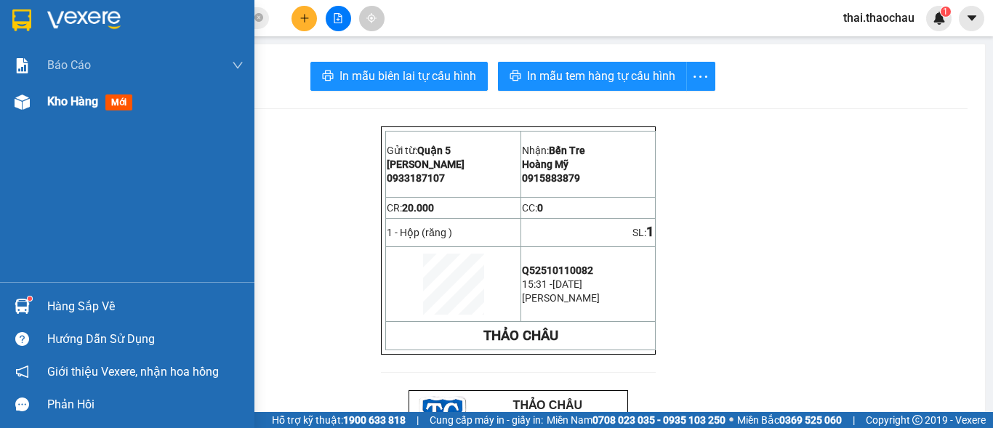
click at [73, 107] on span "Kho hàng" at bounding box center [72, 101] width 51 height 14
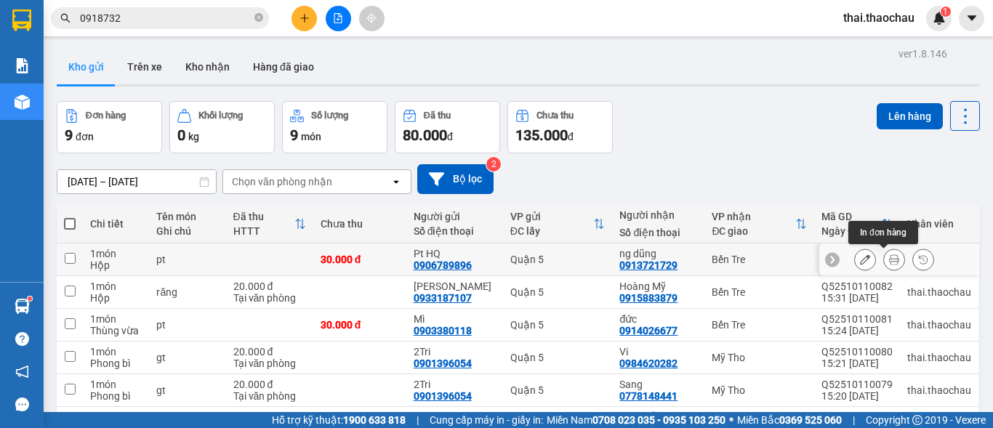
click at [889, 259] on button at bounding box center [894, 259] width 20 height 25
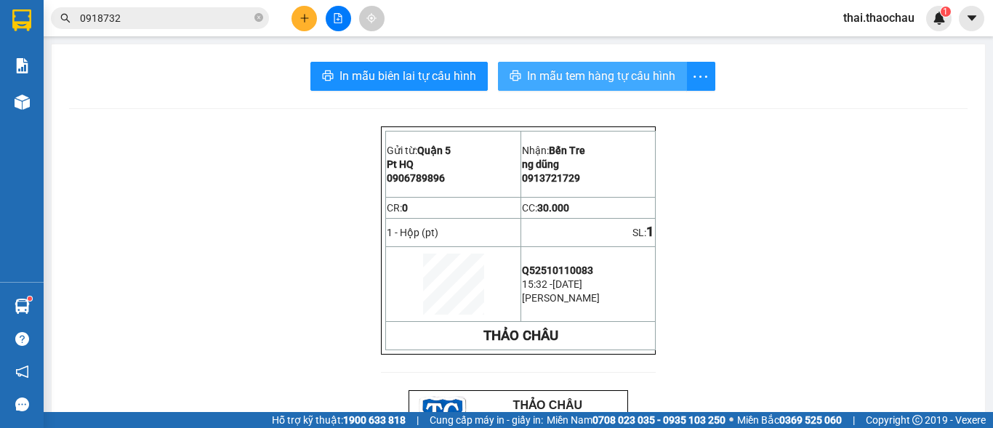
click at [536, 81] on span "In mẫu tem hàng tự cấu hình" at bounding box center [601, 76] width 148 height 18
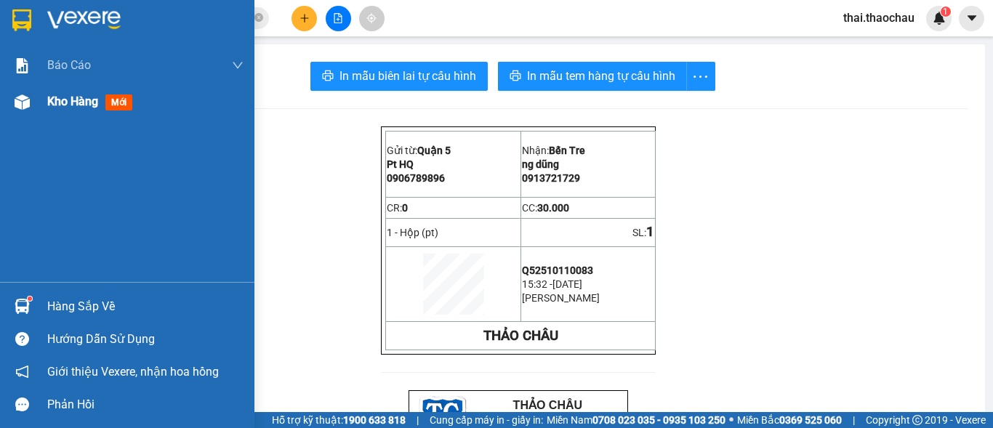
click at [70, 105] on span "Kho hàng" at bounding box center [72, 101] width 51 height 14
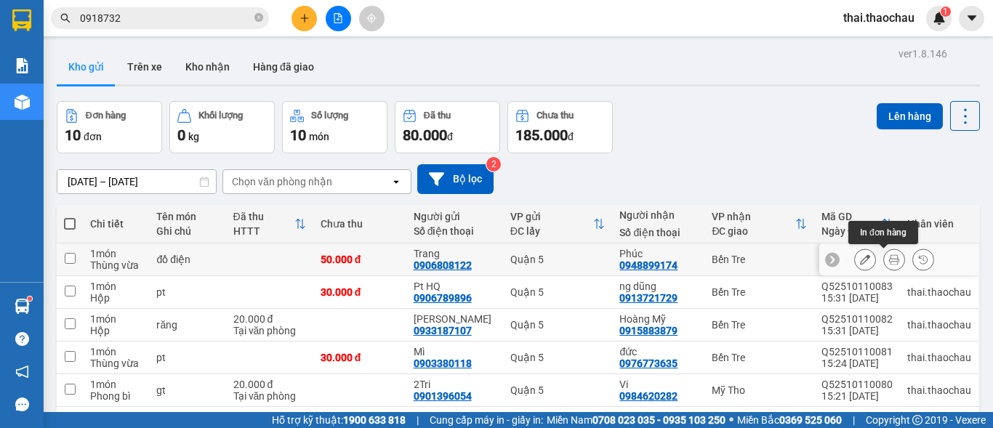
click at [889, 264] on icon at bounding box center [894, 259] width 10 height 10
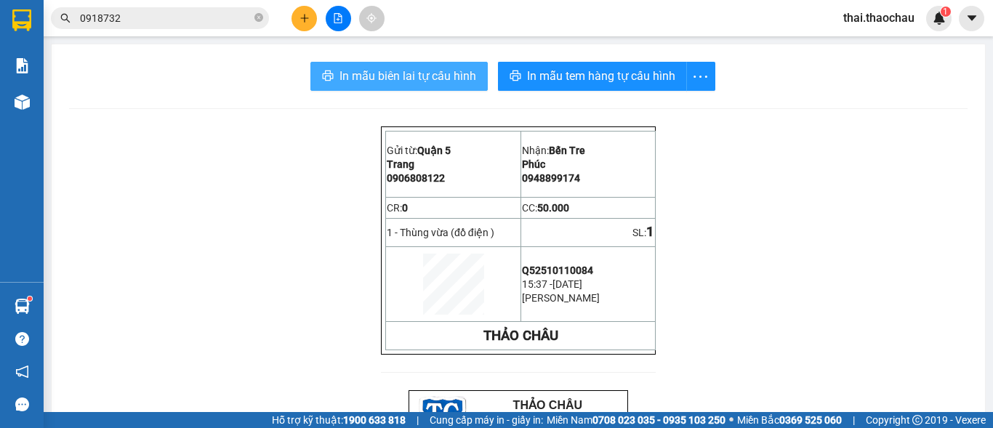
click at [420, 80] on span "In mẫu biên lai tự cấu hình" at bounding box center [407, 76] width 137 height 18
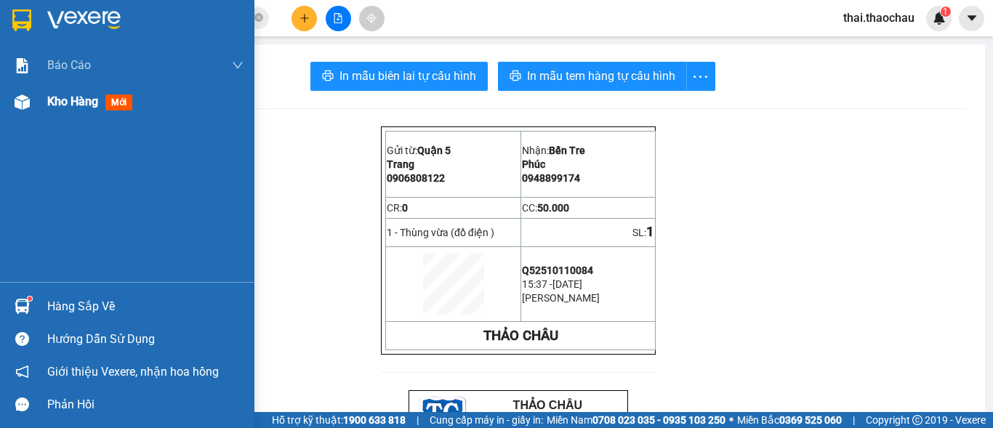
click at [122, 101] on span "mới" at bounding box center [118, 102] width 27 height 16
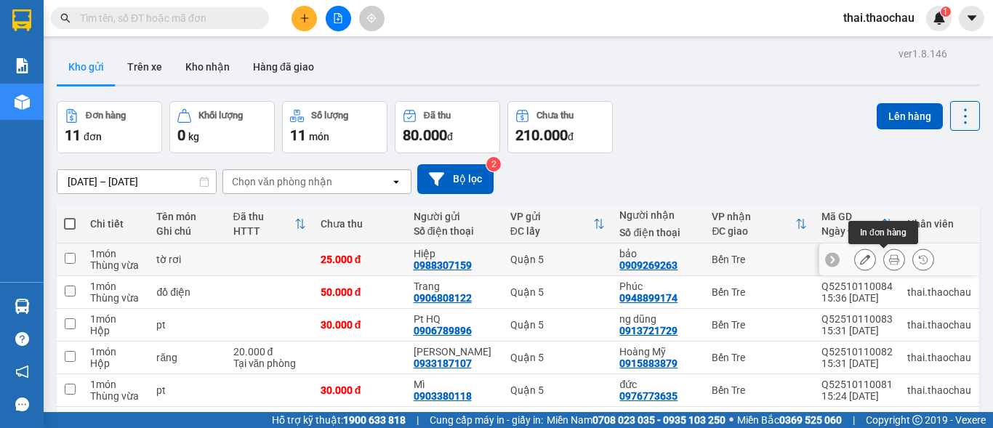
click at [889, 261] on icon at bounding box center [894, 259] width 10 height 10
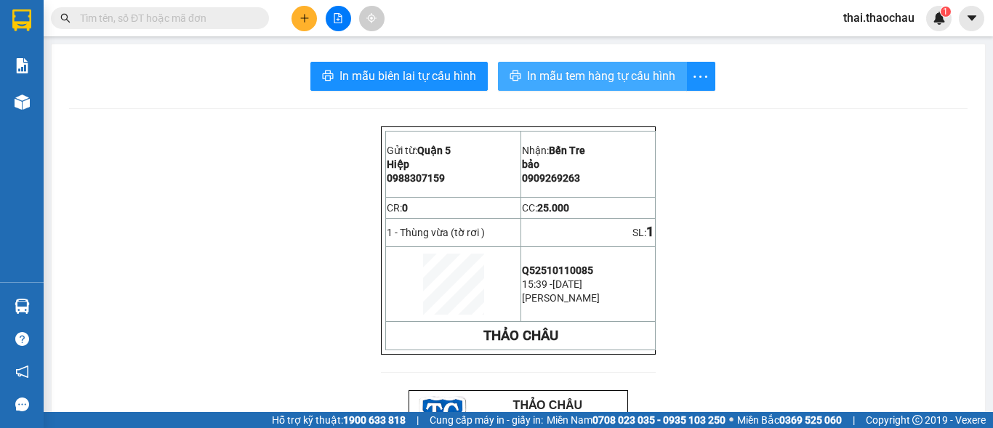
click at [551, 68] on span "In mẫu tem hàng tự cấu hình" at bounding box center [601, 76] width 148 height 18
click at [658, 80] on span "In mẫu tem hàng tự cấu hình" at bounding box center [601, 76] width 148 height 18
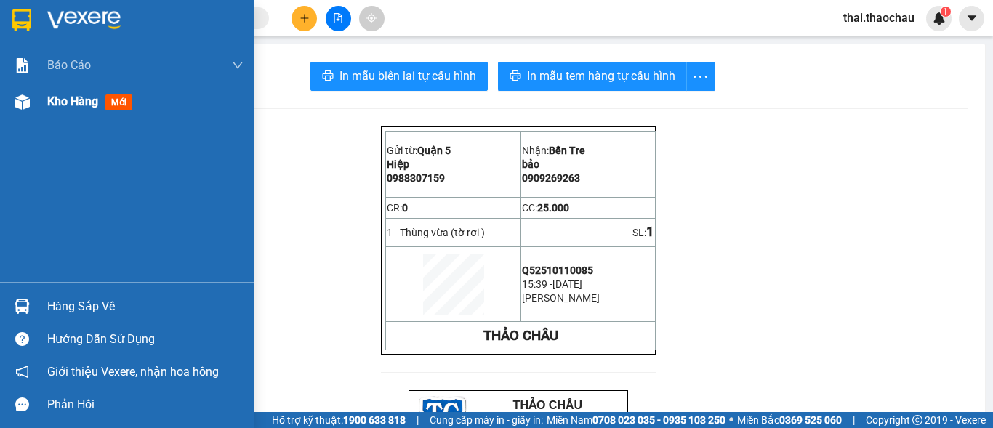
click at [128, 100] on span "mới" at bounding box center [118, 102] width 27 height 16
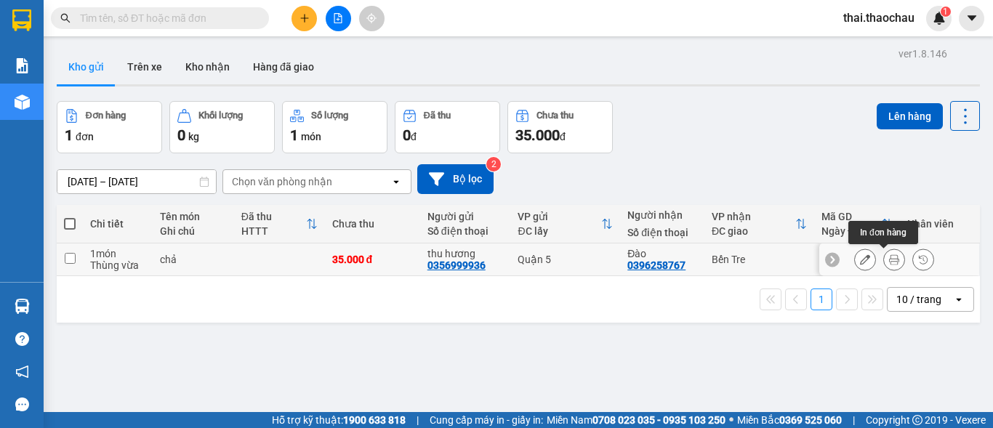
click at [889, 254] on icon at bounding box center [894, 259] width 10 height 10
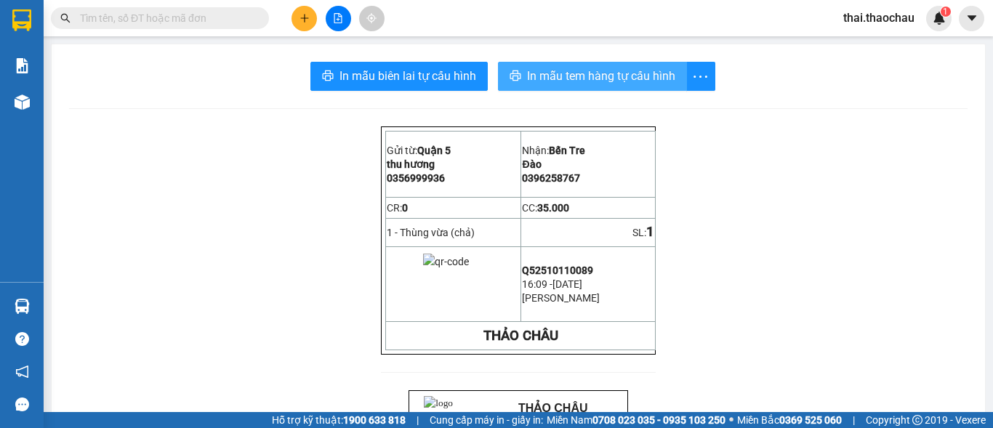
click at [597, 71] on span "In mẫu tem hàng tự cấu hình" at bounding box center [601, 76] width 148 height 18
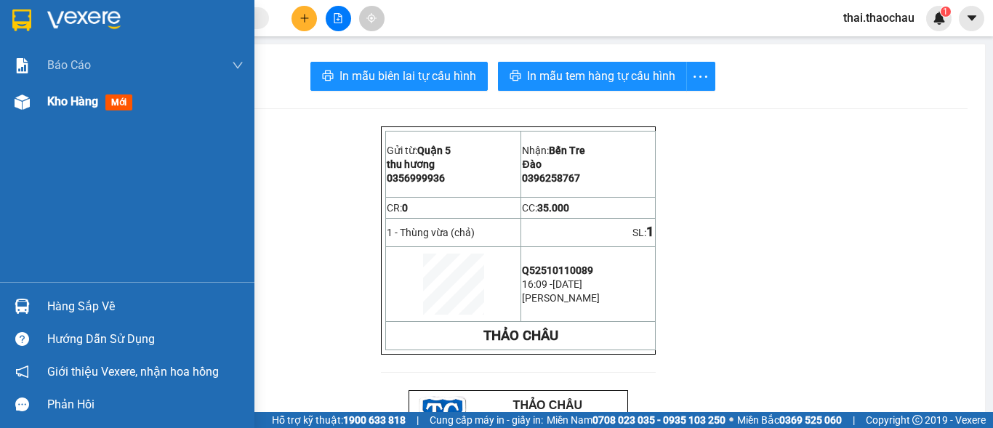
click at [114, 102] on span "mới" at bounding box center [118, 102] width 27 height 16
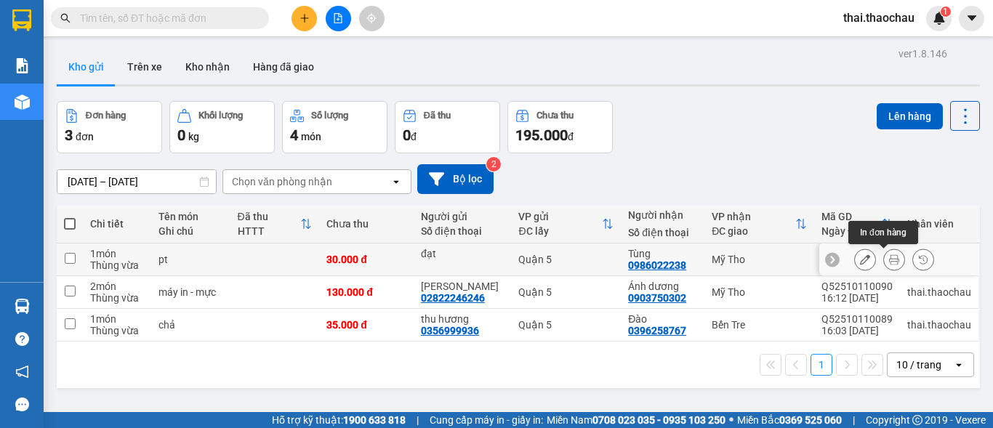
click at [889, 259] on icon at bounding box center [894, 259] width 10 height 10
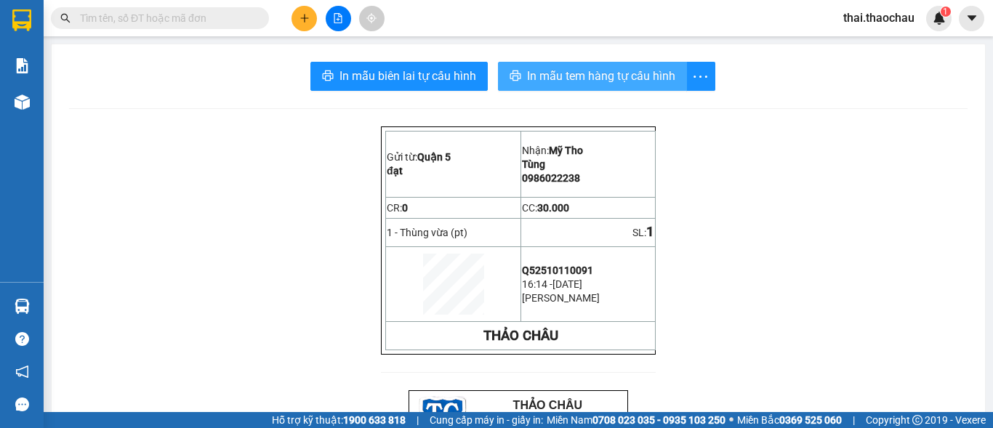
click at [632, 77] on span "In mẫu tem hàng tự cấu hình" at bounding box center [601, 76] width 148 height 18
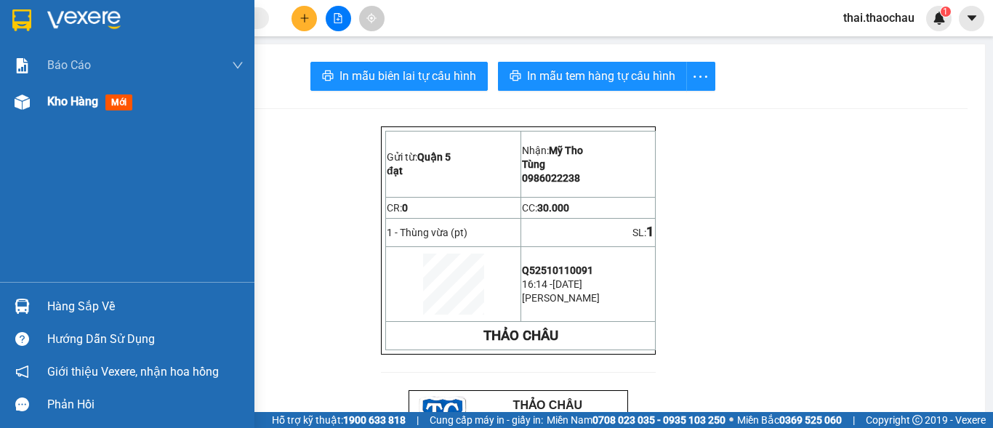
click at [124, 104] on span "mới" at bounding box center [118, 102] width 27 height 16
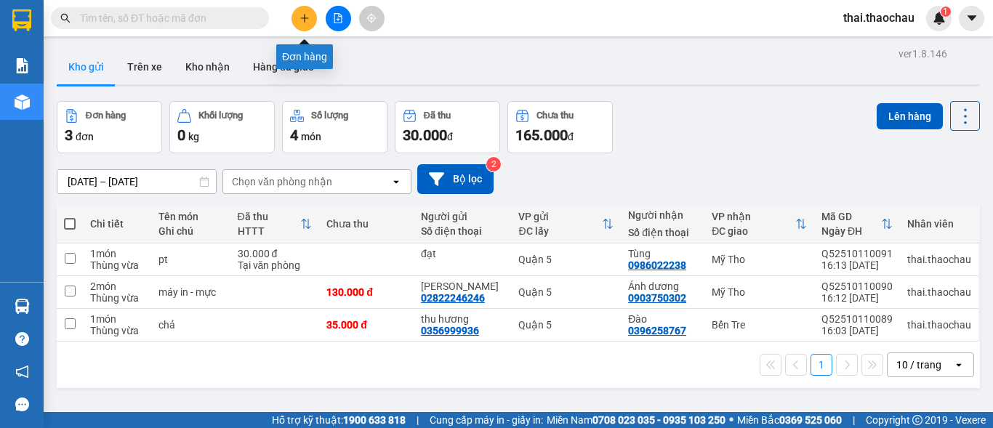
click at [303, 16] on icon "plus" at bounding box center [304, 18] width 10 height 10
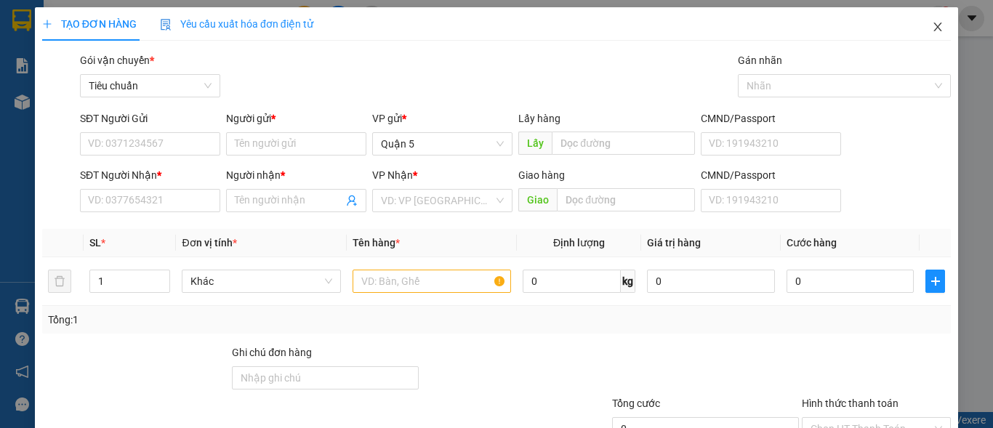
click at [934, 29] on icon "close" at bounding box center [938, 27] width 8 height 9
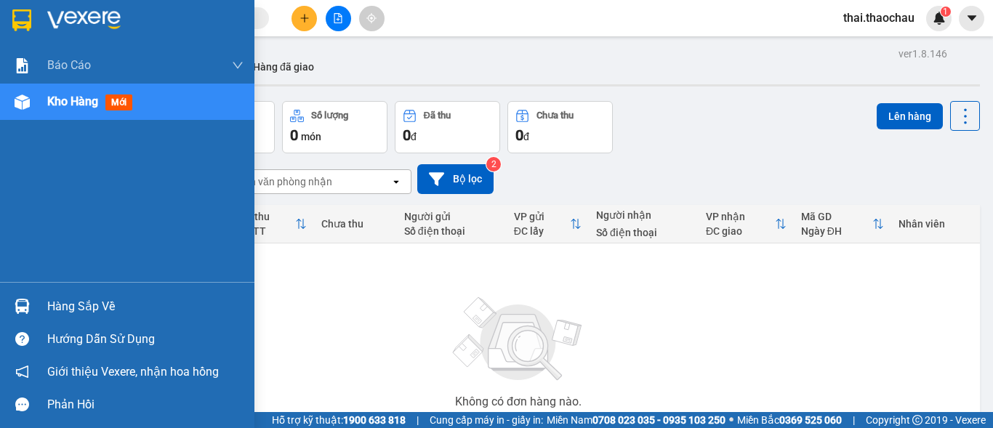
click at [116, 101] on span "mới" at bounding box center [118, 102] width 27 height 16
click at [116, 102] on span "mới" at bounding box center [118, 102] width 27 height 16
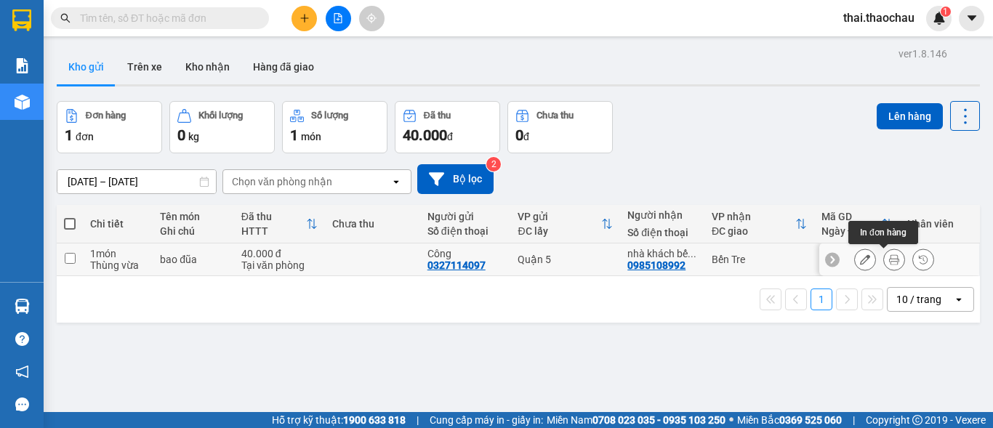
click at [884, 260] on button at bounding box center [894, 259] width 20 height 25
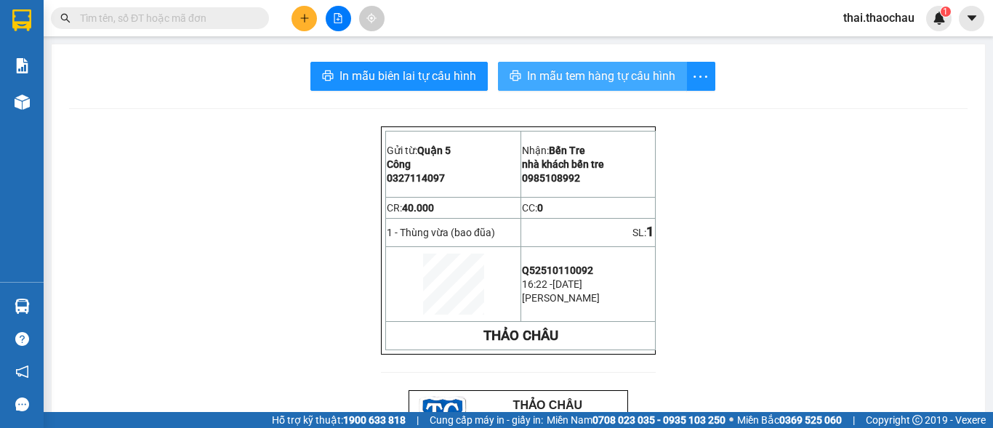
click at [587, 80] on span "In mẫu tem hàng tự cấu hình" at bounding box center [601, 76] width 148 height 18
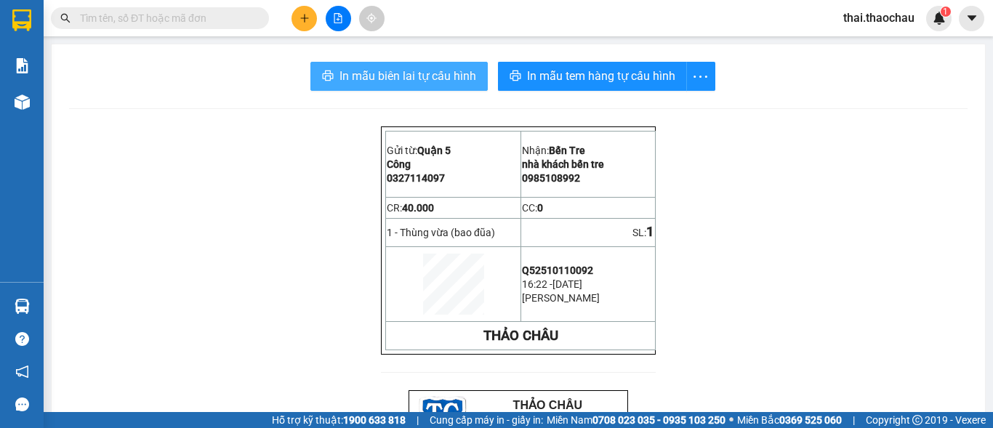
drag, startPoint x: 453, startPoint y: 81, endPoint x: 473, endPoint y: 172, distance: 92.4
click at [452, 81] on span "In mẫu biên lai tự cấu hình" at bounding box center [407, 76] width 137 height 18
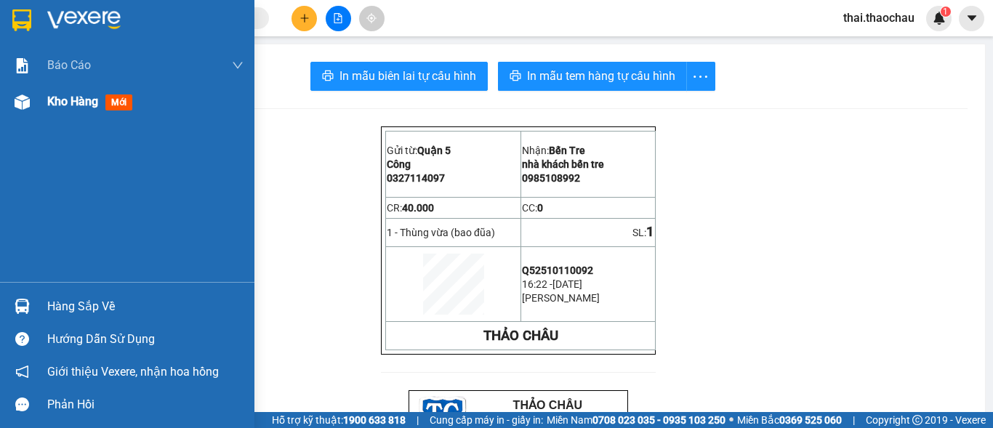
click at [73, 113] on div "Kho hàng mới" at bounding box center [145, 102] width 196 height 36
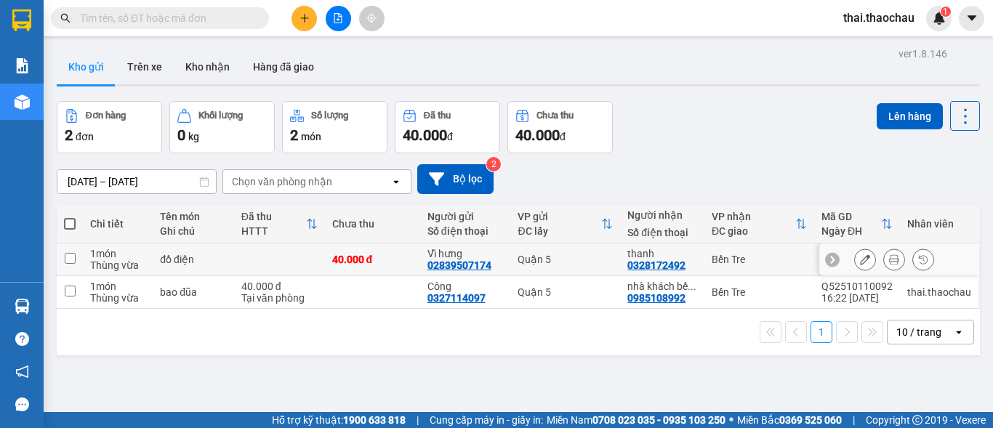
click at [884, 253] on button at bounding box center [894, 259] width 20 height 25
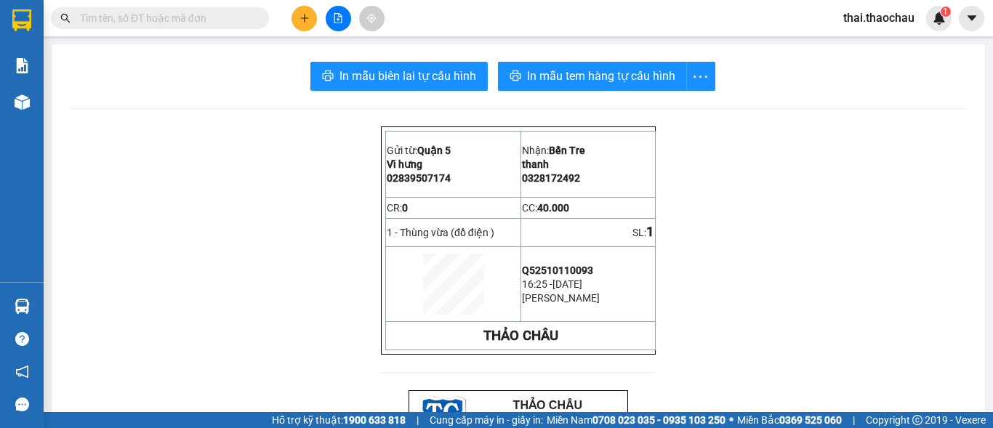
click at [435, 68] on span "In mẫu biên lai tự cấu hình" at bounding box center [407, 76] width 137 height 18
click at [657, 87] on button "In mẫu tem hàng tự cấu hình" at bounding box center [592, 76] width 189 height 29
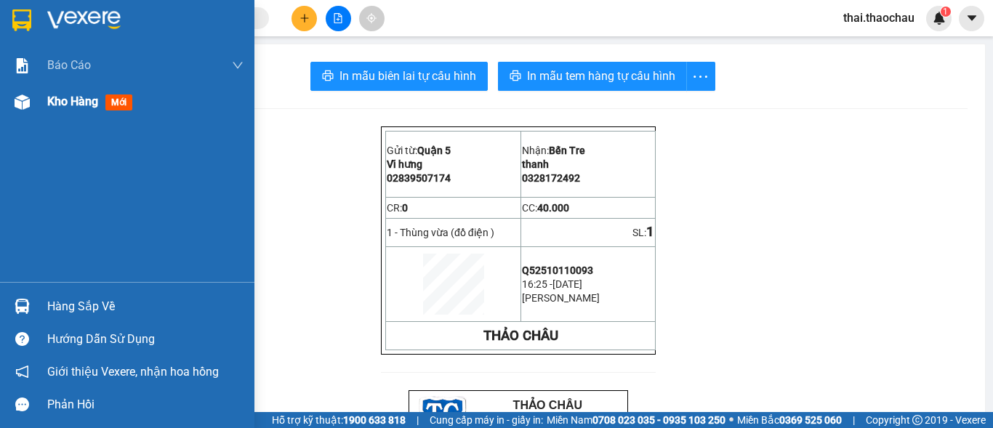
click at [0, 100] on div "Kho hàng mới" at bounding box center [127, 102] width 254 height 36
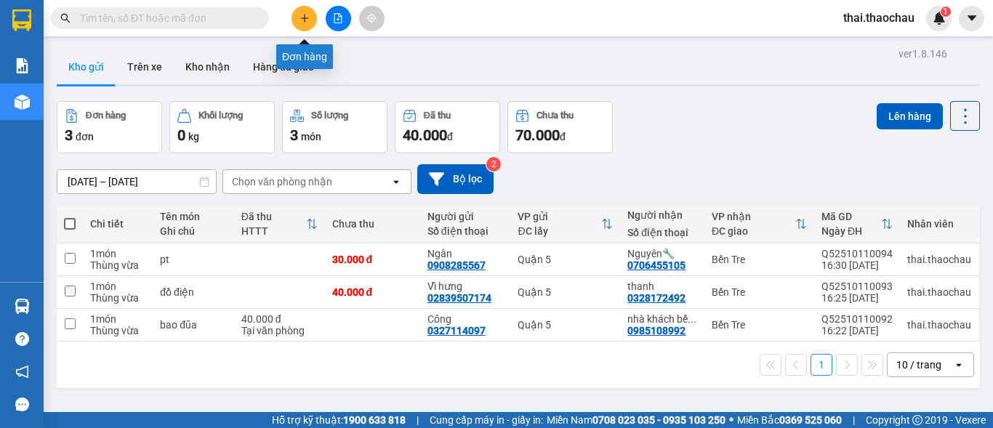
click at [305, 9] on button at bounding box center [303, 18] width 25 height 25
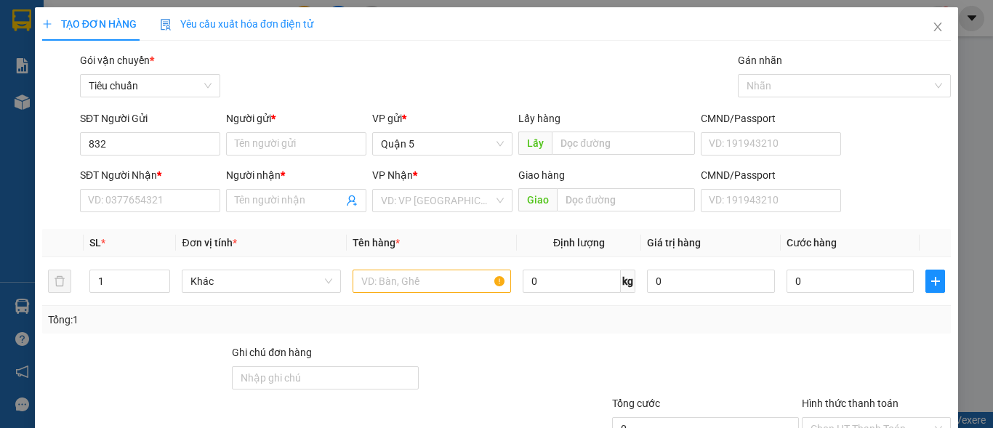
click at [165, 160] on div "SĐT Người Gửi 832 832" at bounding box center [150, 135] width 140 height 51
click at [178, 150] on input "832" at bounding box center [150, 143] width 140 height 23
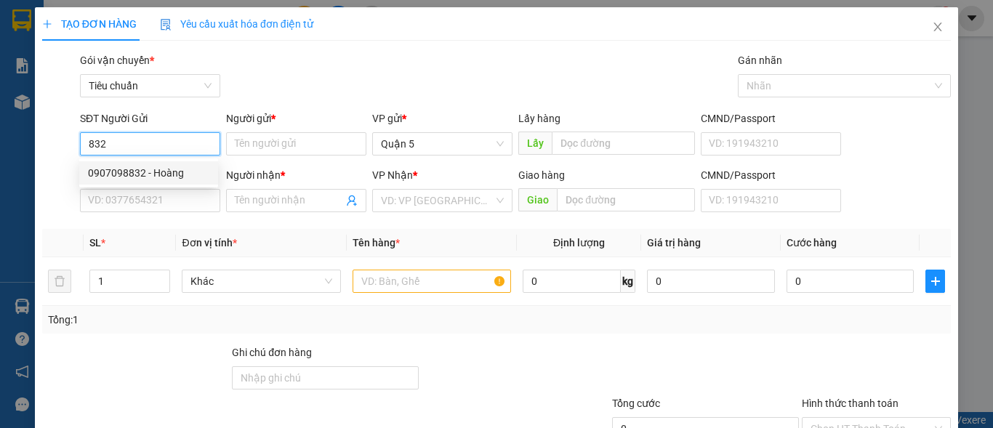
click at [172, 164] on div "0907098832 - Hoàng" at bounding box center [148, 172] width 139 height 23
type input "0907098832"
type input "Hoàng"
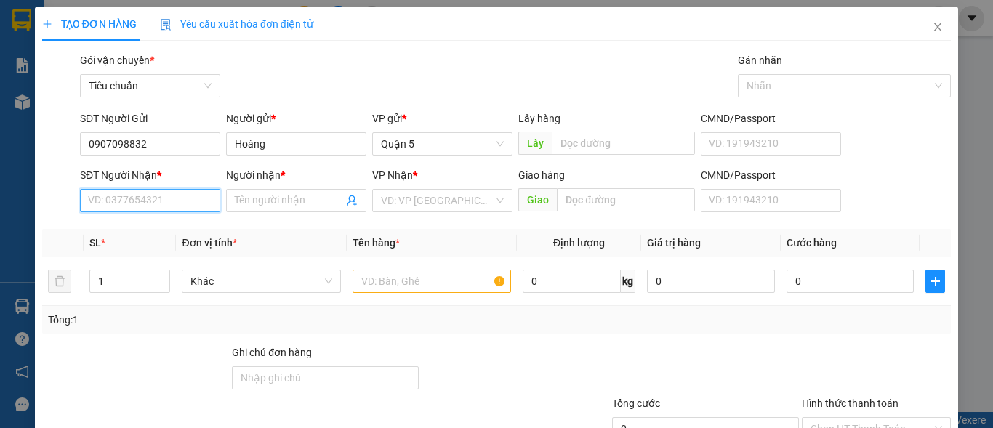
click at [152, 201] on input "SĐT Người Nhận *" at bounding box center [150, 200] width 140 height 23
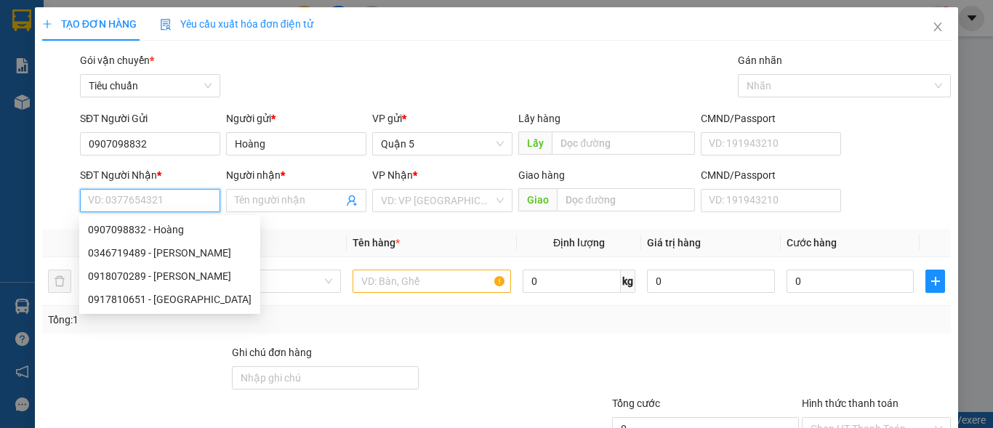
click at [152, 198] on input "SĐT Người Nhận *" at bounding box center [150, 200] width 140 height 23
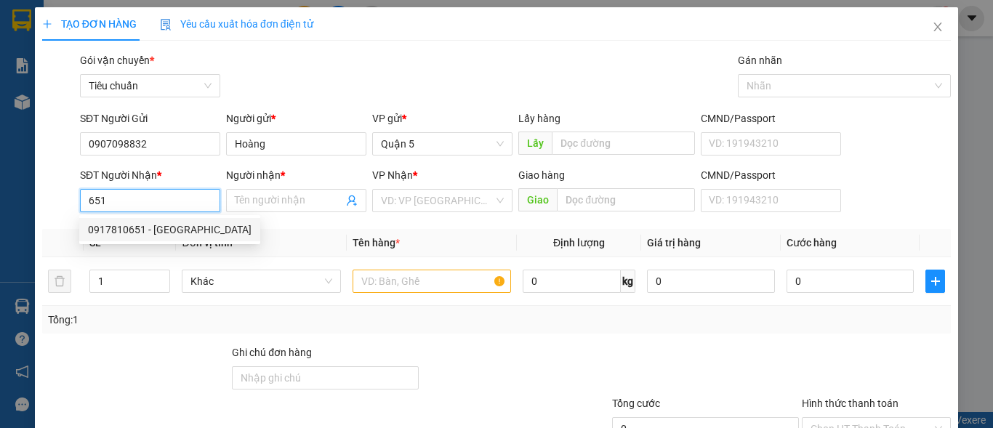
click at [140, 227] on div "0917810651 - Trúc Giang" at bounding box center [170, 230] width 164 height 16
type input "0917810651"
type input "Trúc Giang"
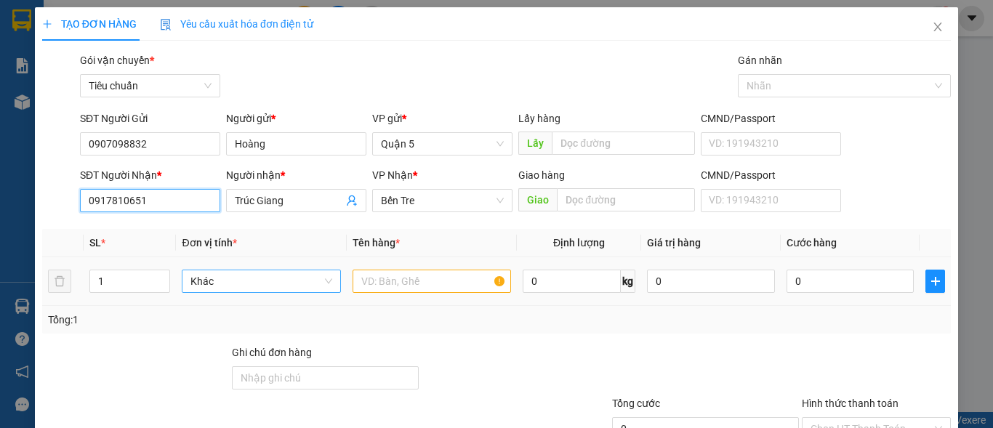
click at [227, 275] on span "Khác" at bounding box center [260, 281] width 141 height 22
type input "0917810651"
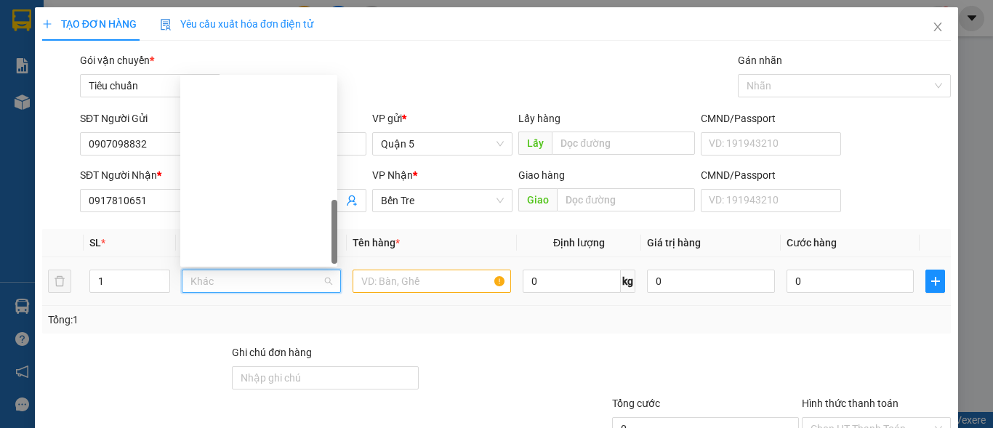
scroll to position [454, 0]
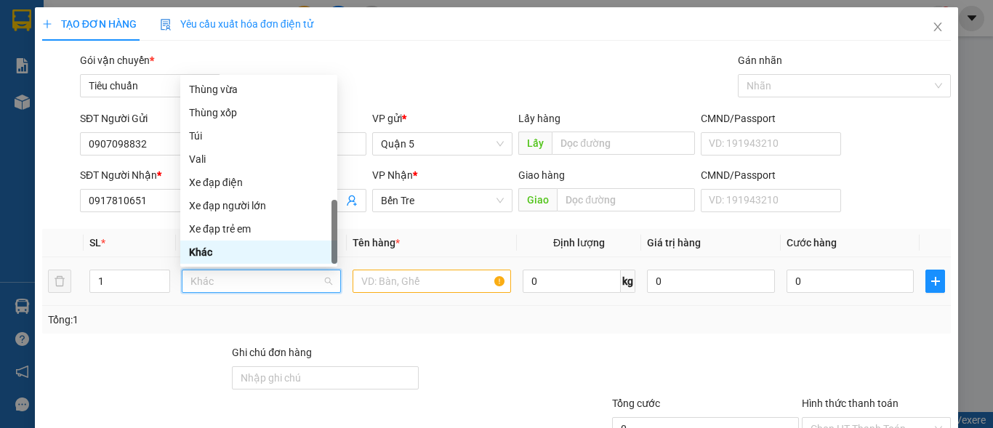
type input "k"
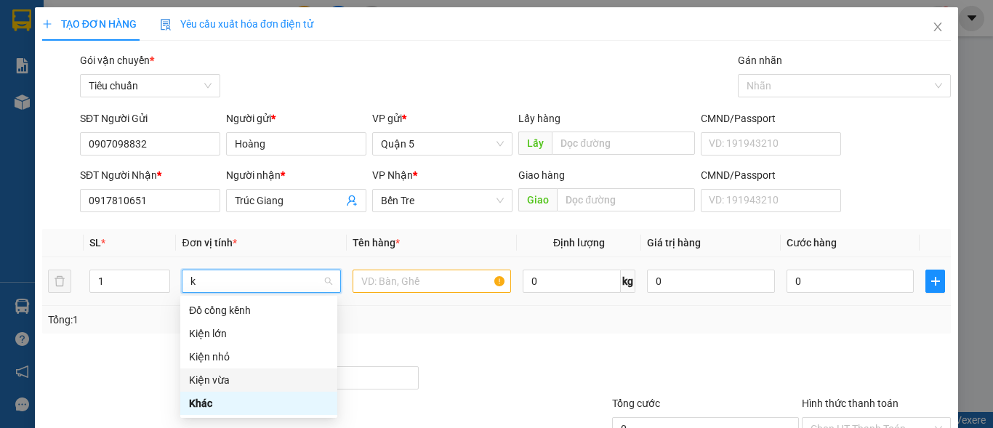
click at [222, 371] on div "Kiện vừa" at bounding box center [258, 379] width 157 height 23
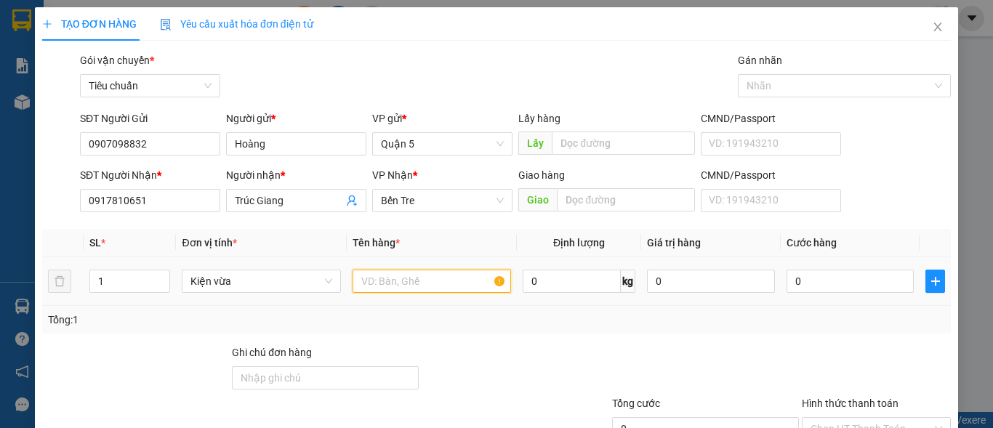
click at [399, 277] on input "text" at bounding box center [432, 281] width 158 height 23
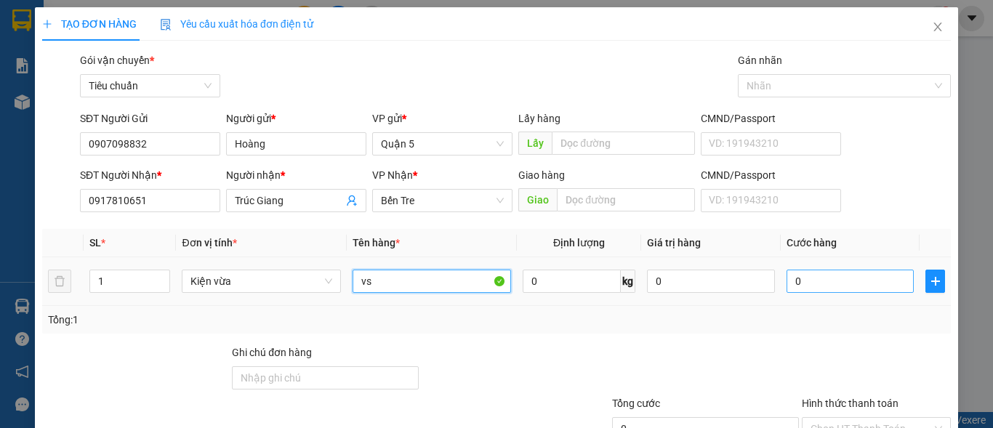
type input "vs"
click at [811, 282] on input "0" at bounding box center [850, 281] width 128 height 23
type input "2"
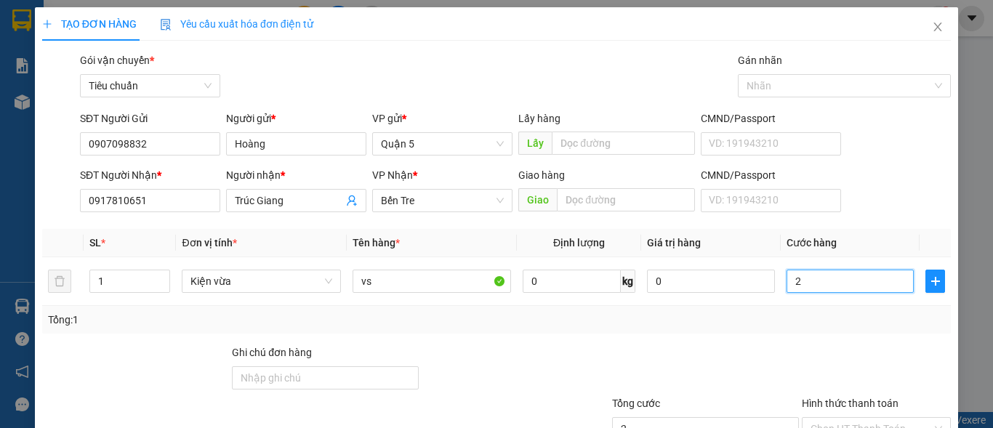
type input "20"
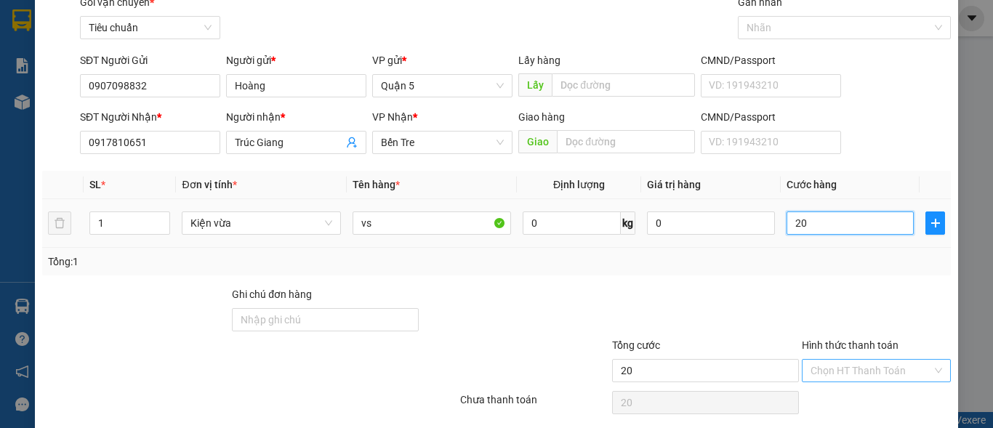
scroll to position [110, 0]
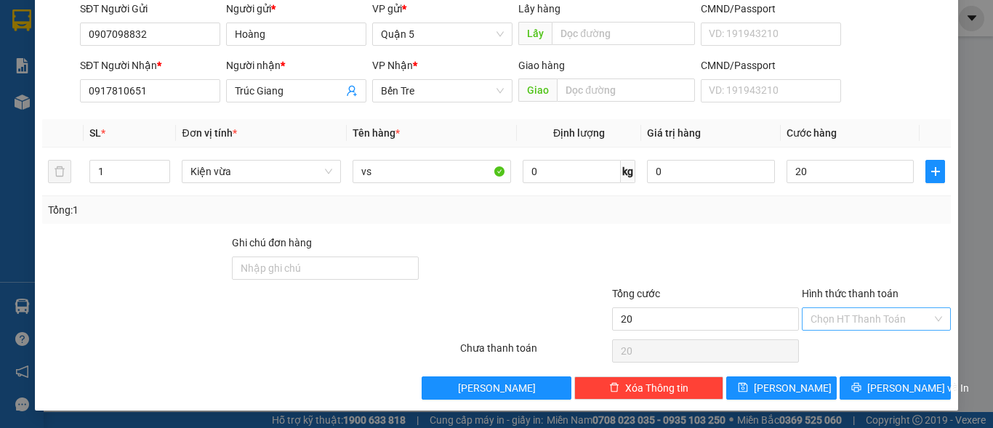
type input "20.000"
click at [845, 310] on input "Hình thức thanh toán" at bounding box center [870, 319] width 121 height 22
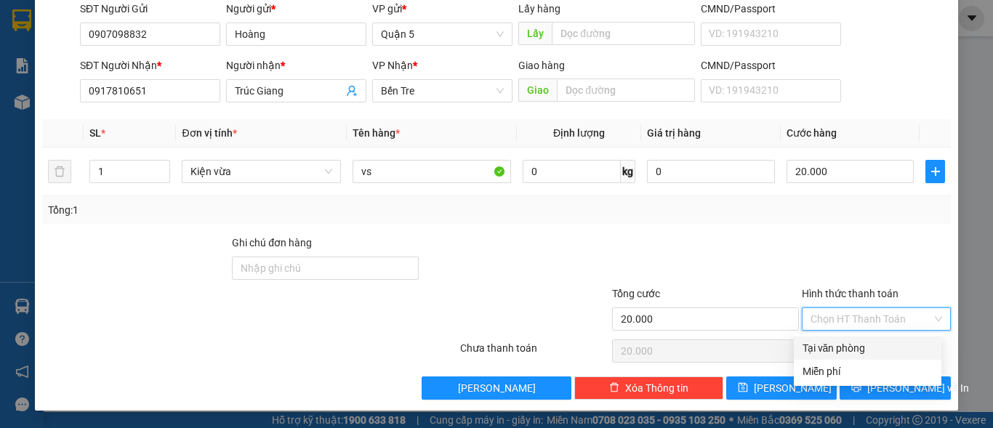
click at [834, 347] on div "Tại văn phòng" at bounding box center [867, 348] width 130 height 16
type input "0"
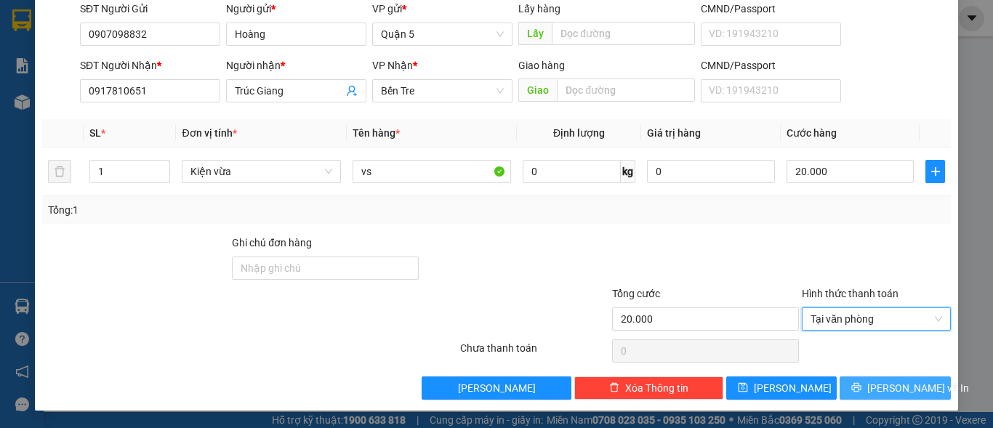
click at [870, 385] on button "Lưu và In" at bounding box center [894, 387] width 111 height 23
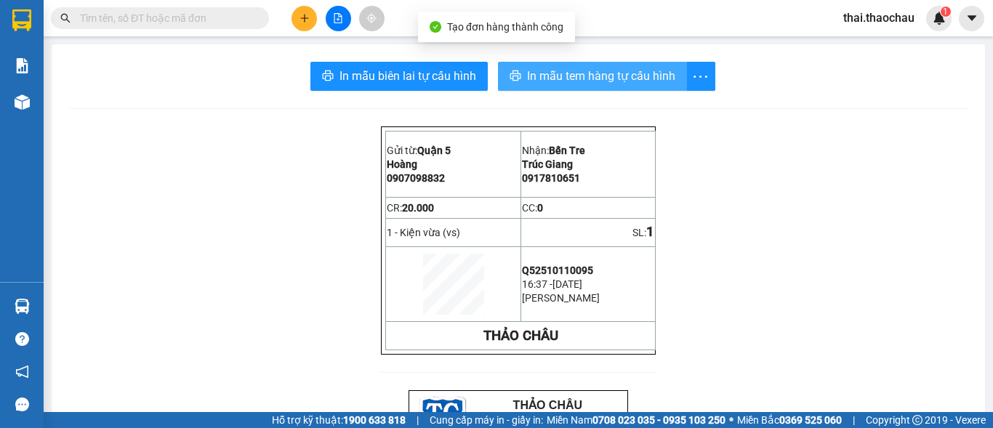
click at [568, 78] on span "In mẫu tem hàng tự cấu hình" at bounding box center [601, 76] width 148 height 18
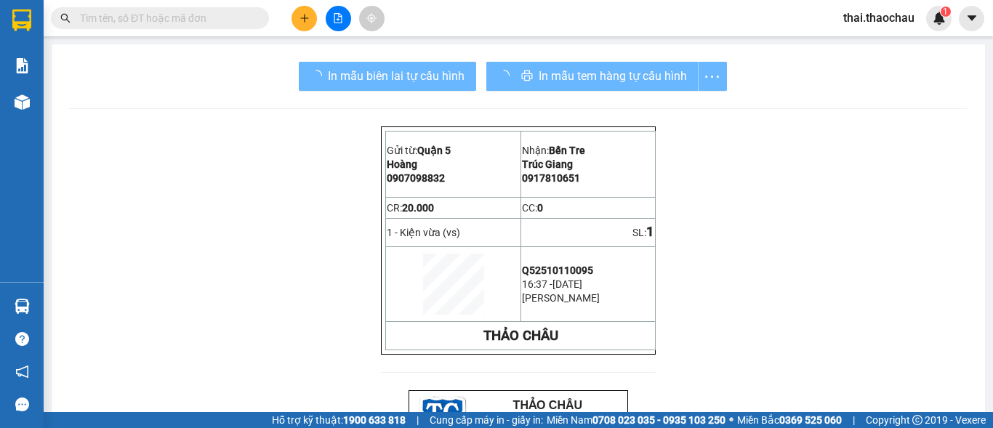
click at [298, 15] on button at bounding box center [303, 18] width 25 height 25
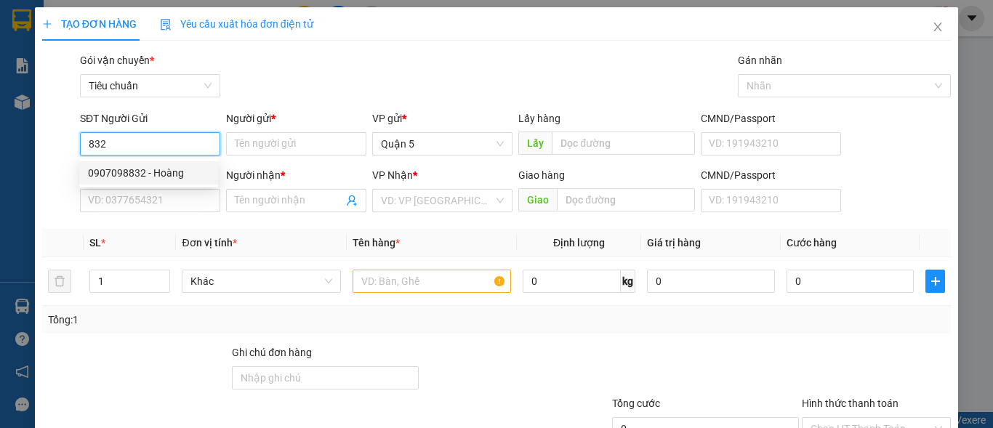
drag, startPoint x: 161, startPoint y: 172, endPoint x: 162, endPoint y: 182, distance: 10.2
click at [161, 172] on div "0907098832 - Hoàng" at bounding box center [148, 173] width 121 height 16
type input "0907098832"
type input "Hoàng"
type input "0907098832"
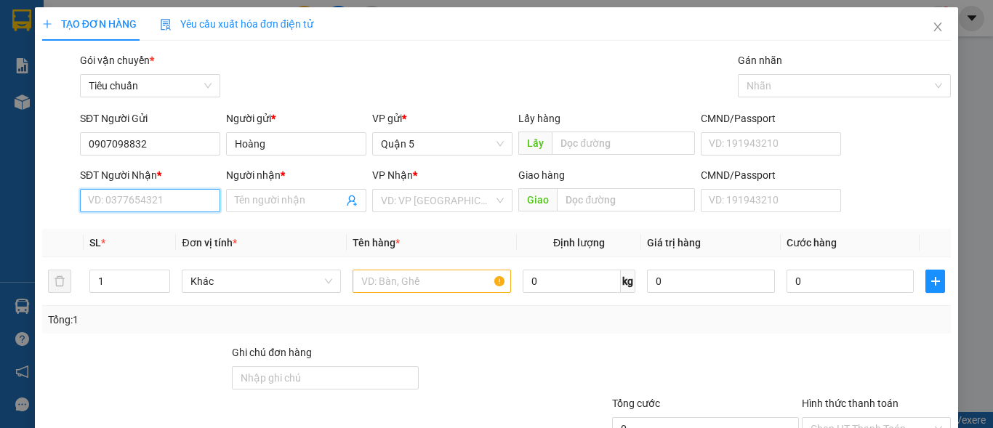
click at [166, 203] on input "SĐT Người Nhận *" at bounding box center [150, 200] width 140 height 23
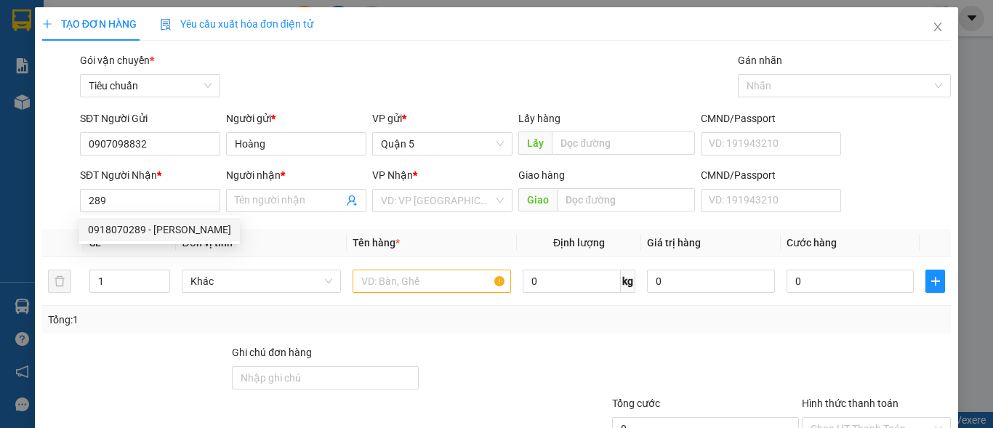
click at [178, 243] on div "0918070289 0918070289 - khắc duy" at bounding box center [159, 229] width 161 height 29
click at [184, 232] on th "Đơn vị tính *" at bounding box center [261, 243] width 170 height 28
drag, startPoint x: 190, startPoint y: 205, endPoint x: 197, endPoint y: 207, distance: 7.6
click at [189, 205] on input "289" at bounding box center [150, 200] width 140 height 23
drag, startPoint x: 193, startPoint y: 230, endPoint x: 207, endPoint y: 233, distance: 14.1
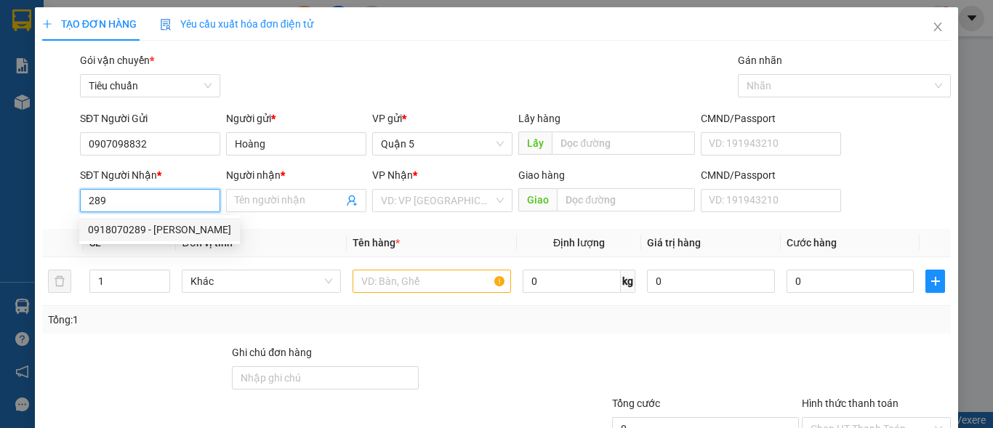
click at [193, 230] on div "0918070289 - khắc duy" at bounding box center [159, 230] width 143 height 16
type input "0918070289"
type input "khắc duy"
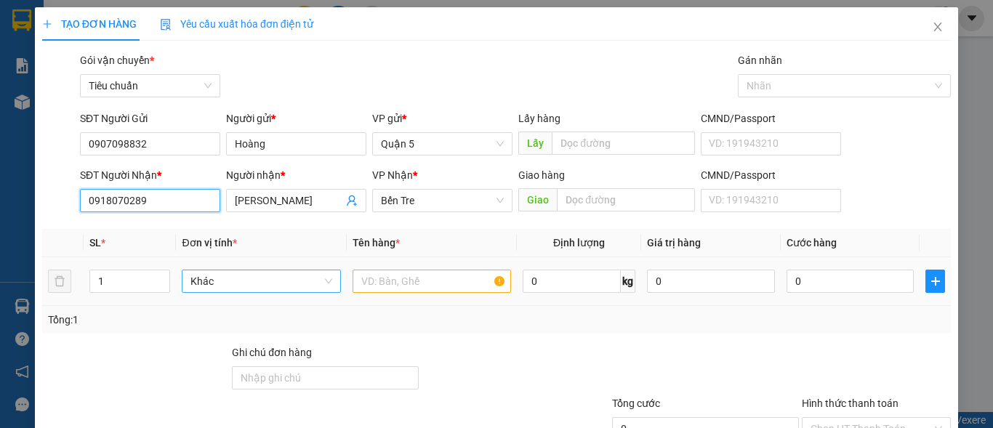
click at [251, 281] on span "Khác" at bounding box center [260, 281] width 141 height 22
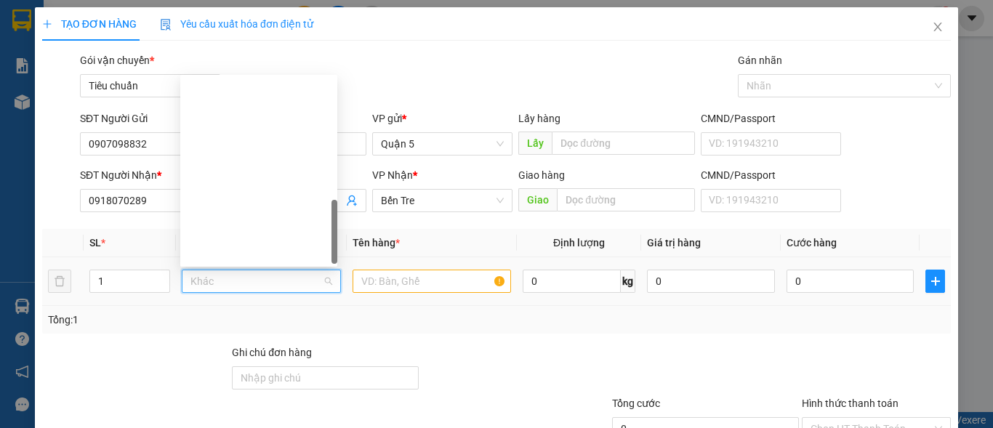
scroll to position [454, 0]
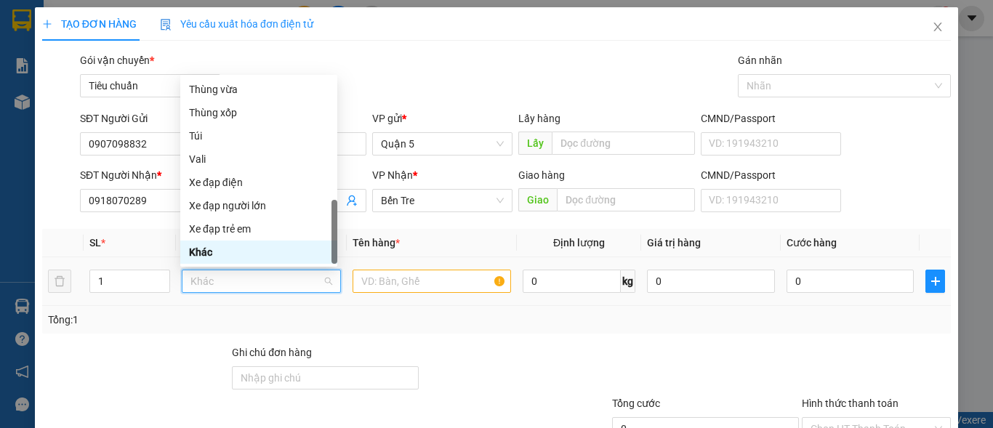
type input "k"
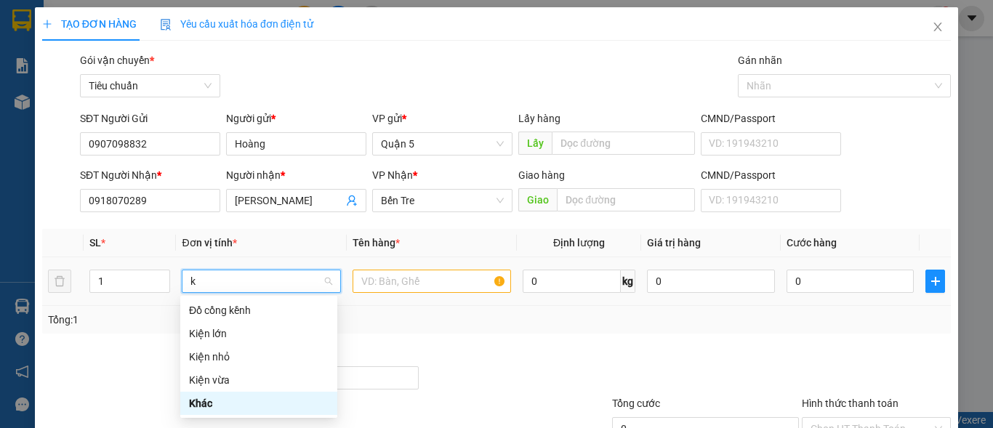
scroll to position [0, 0]
click at [233, 374] on div "Kiện vừa" at bounding box center [259, 380] width 140 height 16
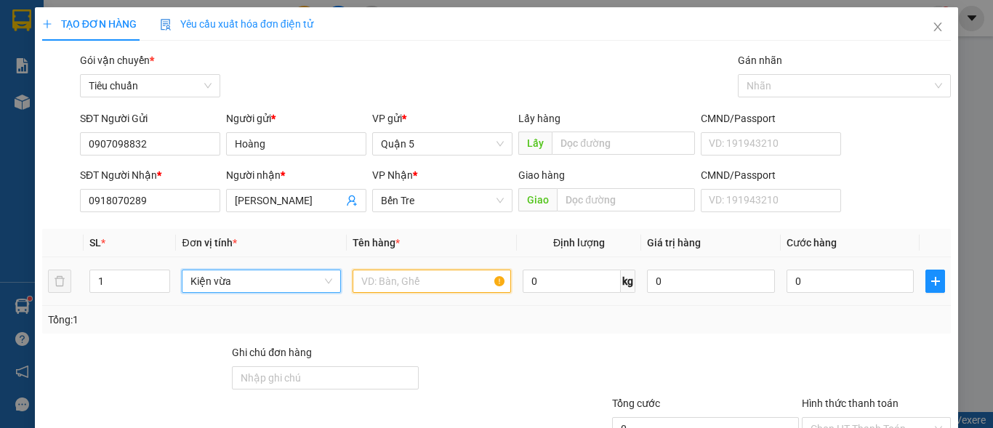
click at [394, 273] on input "text" at bounding box center [432, 281] width 158 height 23
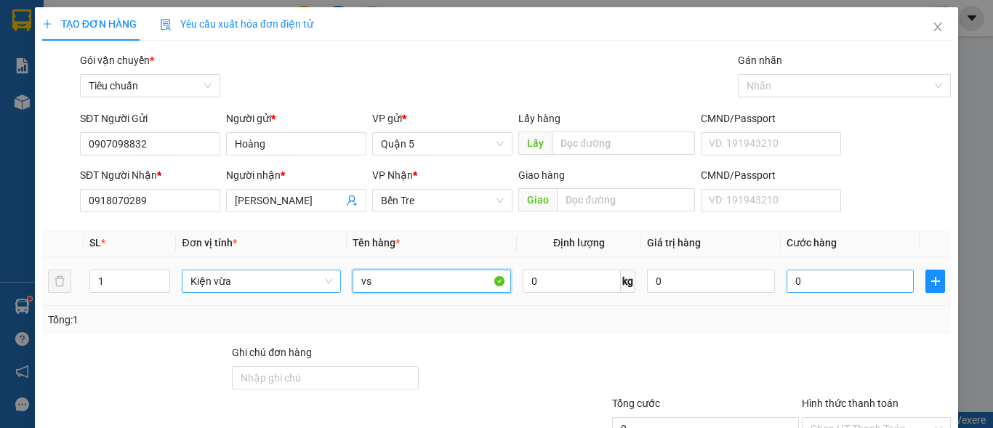
type input "vs"
click at [841, 283] on input "0" at bounding box center [850, 281] width 128 height 23
type input "2"
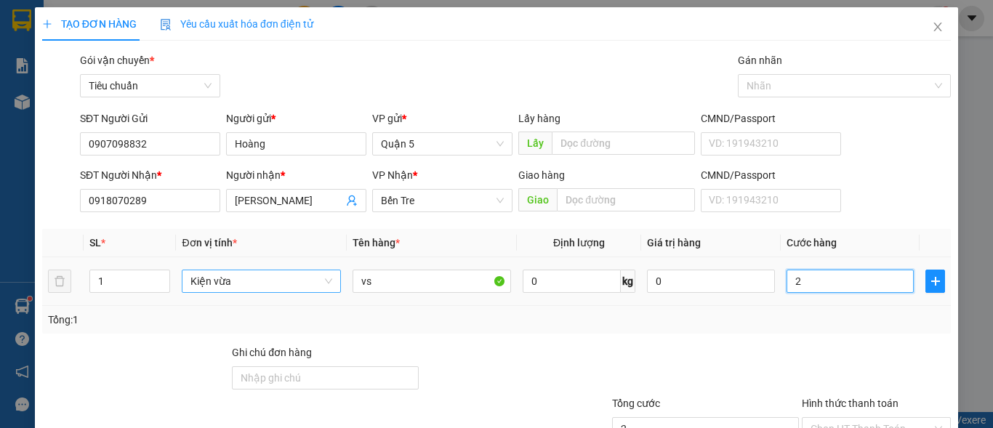
type input "20"
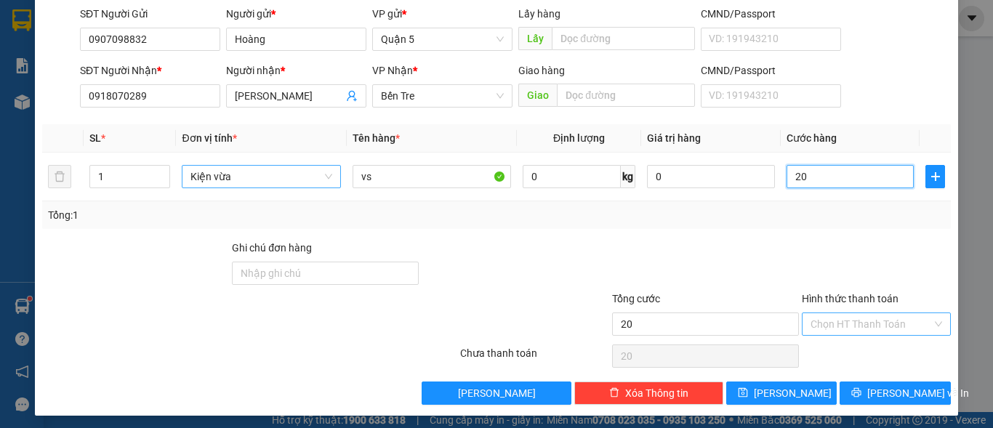
scroll to position [110, 0]
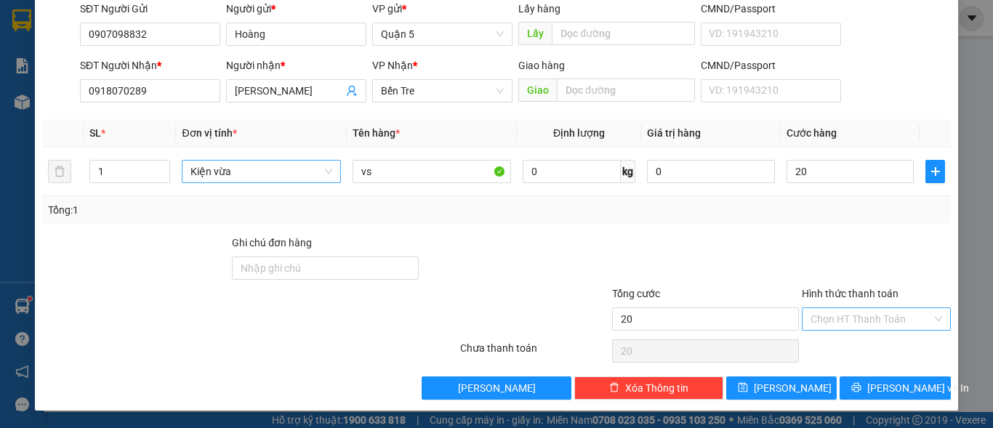
type input "20.000"
click at [834, 311] on input "Hình thức thanh toán" at bounding box center [870, 319] width 121 height 22
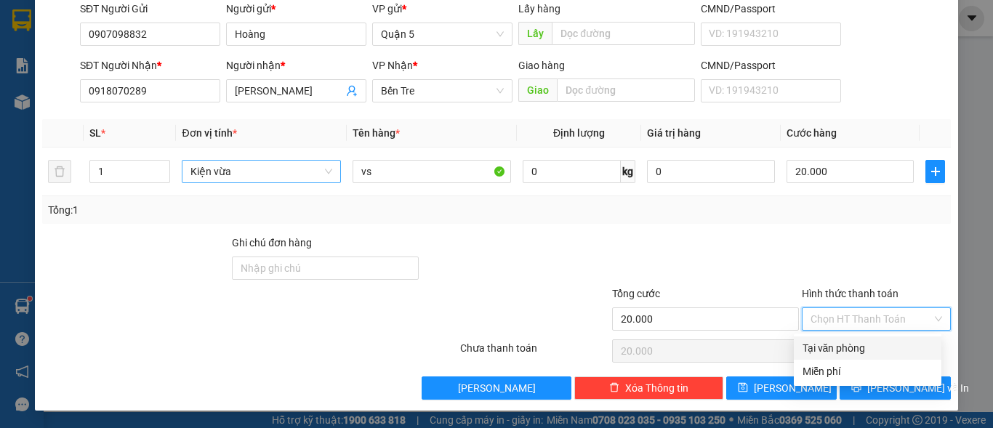
click at [831, 342] on div "Tại văn phòng" at bounding box center [867, 348] width 130 height 16
type input "0"
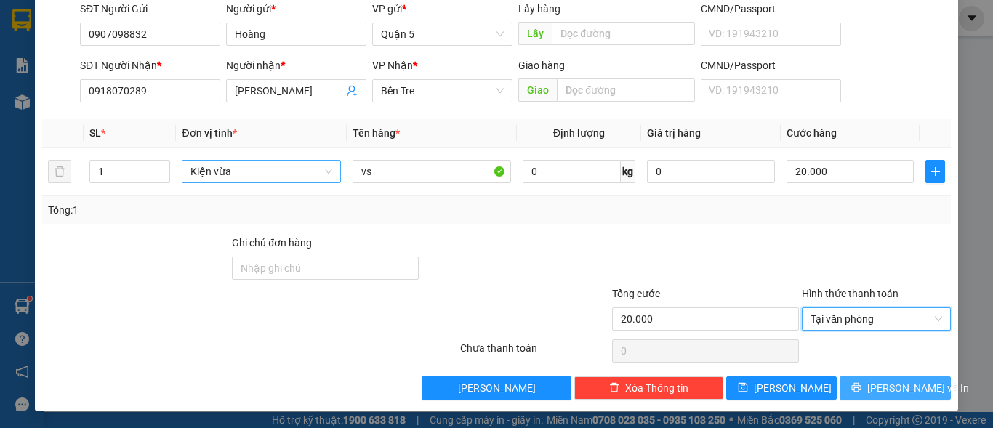
click at [871, 384] on button "Lưu và In" at bounding box center [894, 387] width 111 height 23
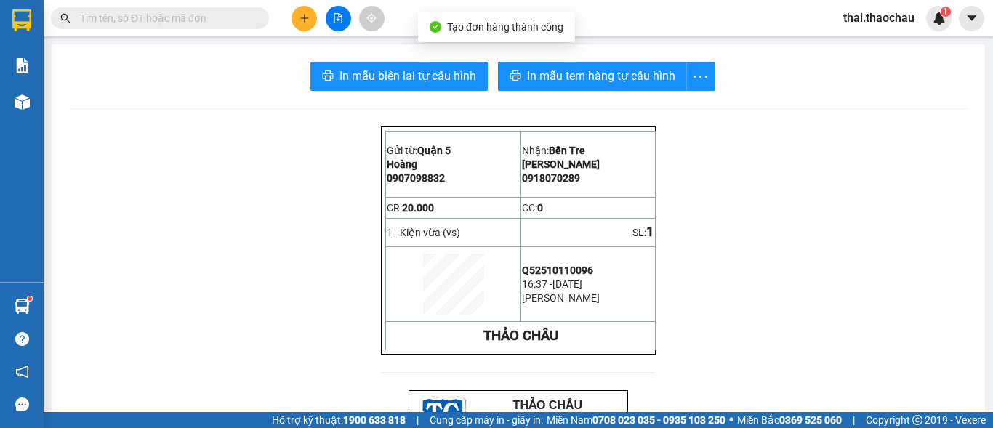
click at [568, 86] on button "In mẫu tem hàng tự cấu hình" at bounding box center [592, 76] width 189 height 29
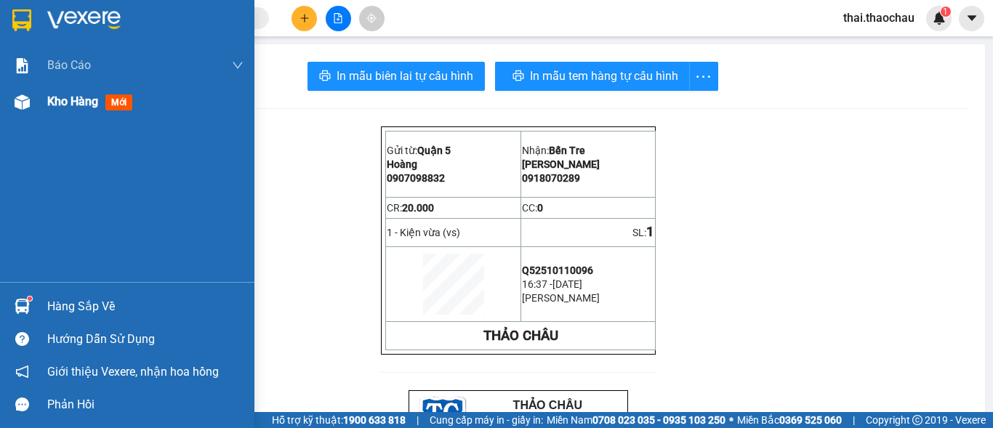
click at [20, 108] on img at bounding box center [22, 101] width 15 height 15
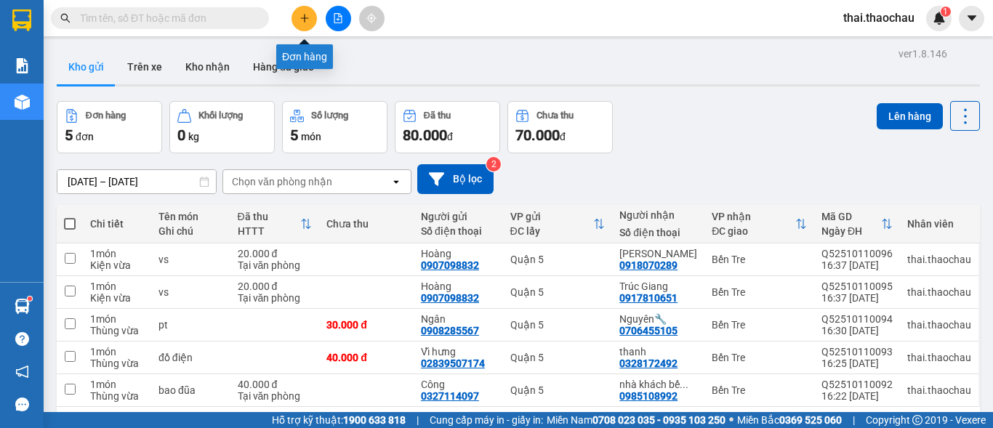
click at [304, 16] on icon "plus" at bounding box center [304, 18] width 10 height 10
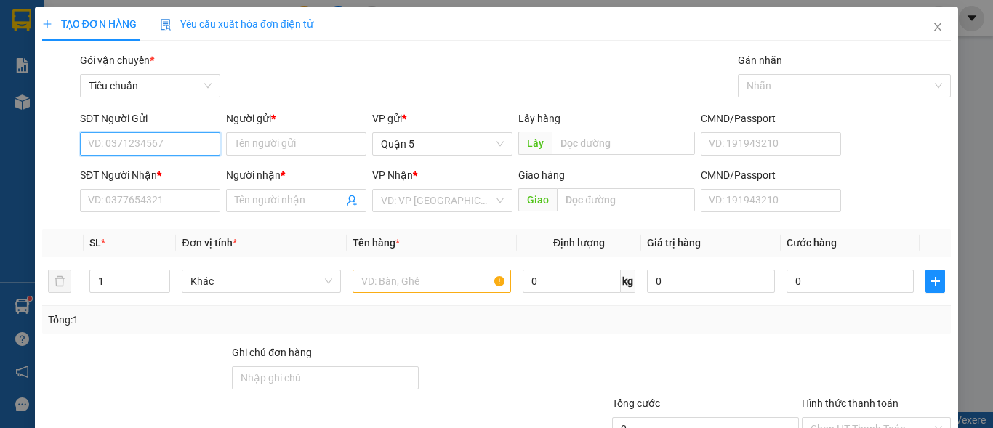
click at [203, 145] on input "SĐT Người Gửi" at bounding box center [150, 143] width 140 height 23
click at [932, 29] on icon "close" at bounding box center [938, 27] width 12 height 12
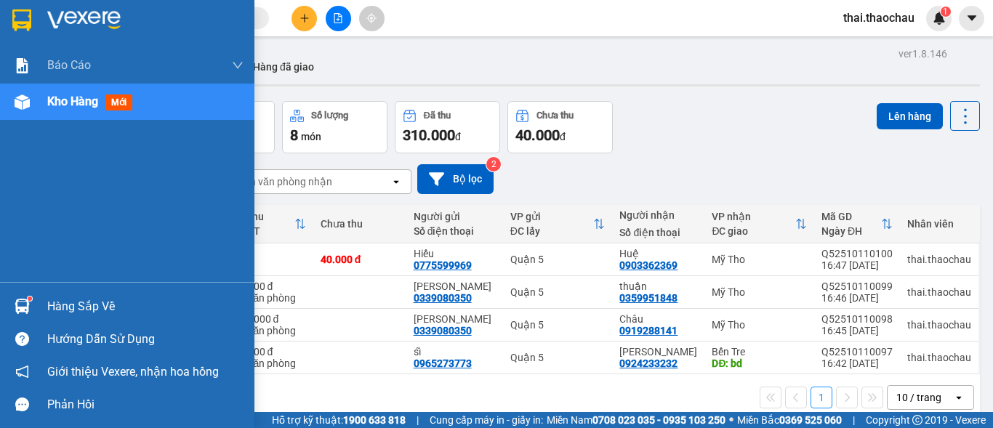
click at [124, 101] on span "mới" at bounding box center [118, 102] width 27 height 16
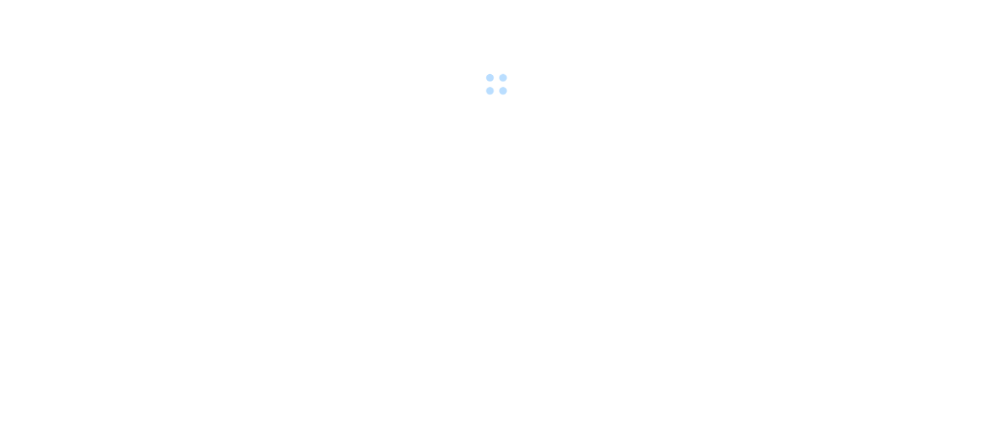
click at [914, 268] on body at bounding box center [496, 214] width 993 height 428
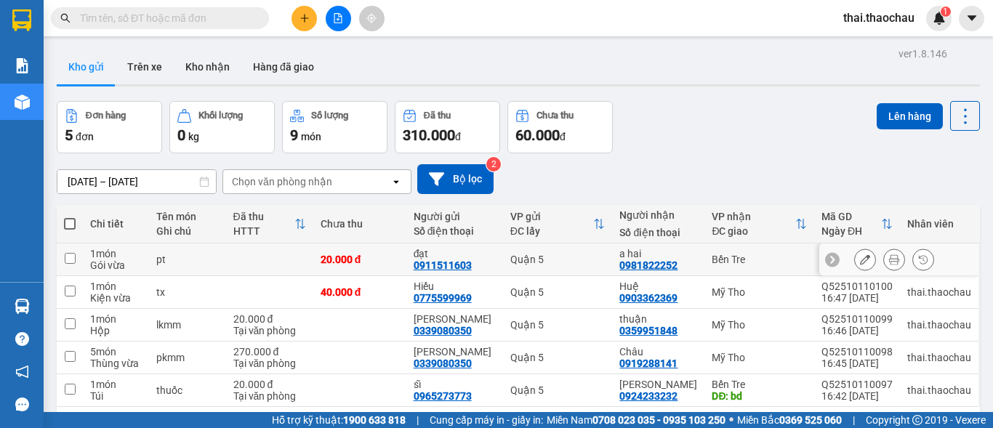
click at [893, 262] on div at bounding box center [894, 260] width 22 height 22
click at [889, 262] on icon at bounding box center [894, 259] width 10 height 10
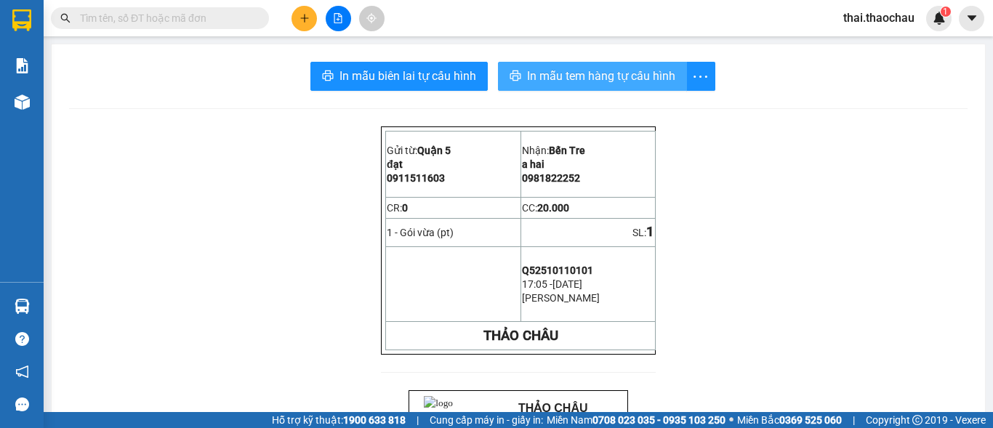
click at [584, 75] on span "In mẫu tem hàng tự cấu hình" at bounding box center [601, 76] width 148 height 18
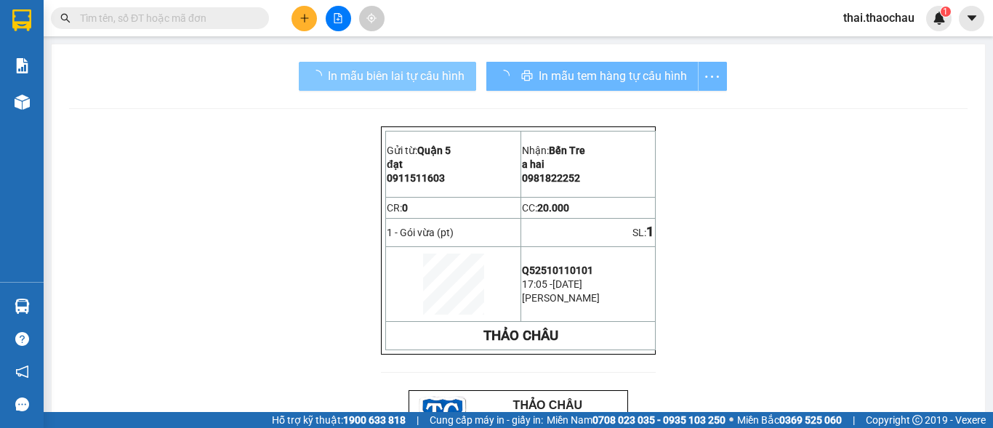
drag, startPoint x: 442, startPoint y: 82, endPoint x: 452, endPoint y: 86, distance: 11.1
click at [442, 82] on span "In mẫu biên lai tự cấu hình" at bounding box center [396, 76] width 137 height 18
click at [227, 23] on input "text" at bounding box center [166, 18] width 172 height 16
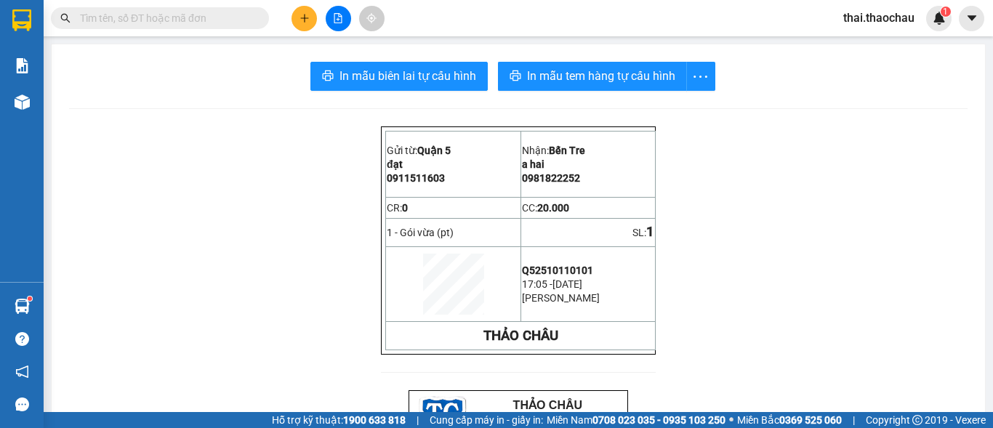
click at [229, 12] on input "text" at bounding box center [166, 18] width 172 height 16
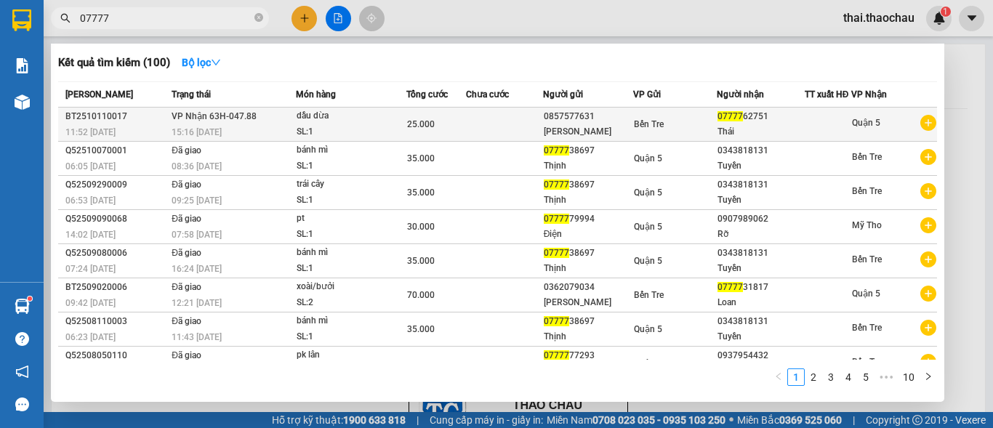
type input "07777"
click at [739, 140] on div "Thái" at bounding box center [760, 131] width 86 height 15
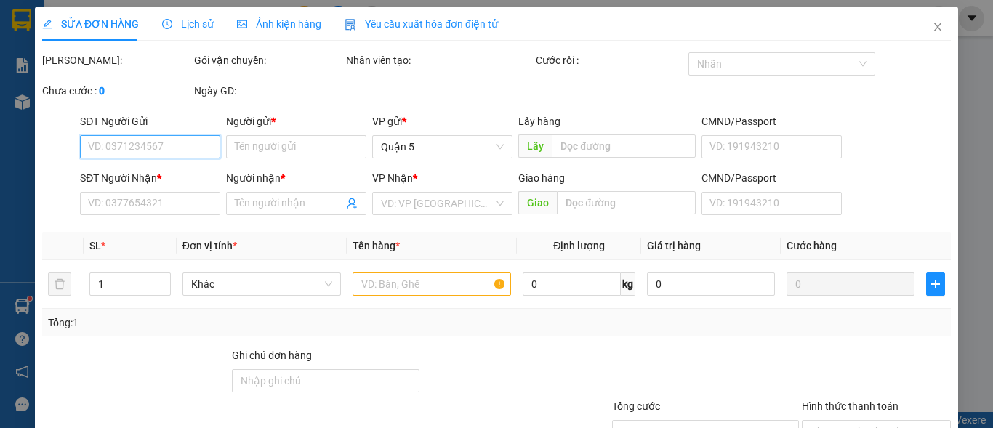
type input "0857577631"
type input "Linh"
type input "0777762751"
type input "Thái"
type input "25.000"
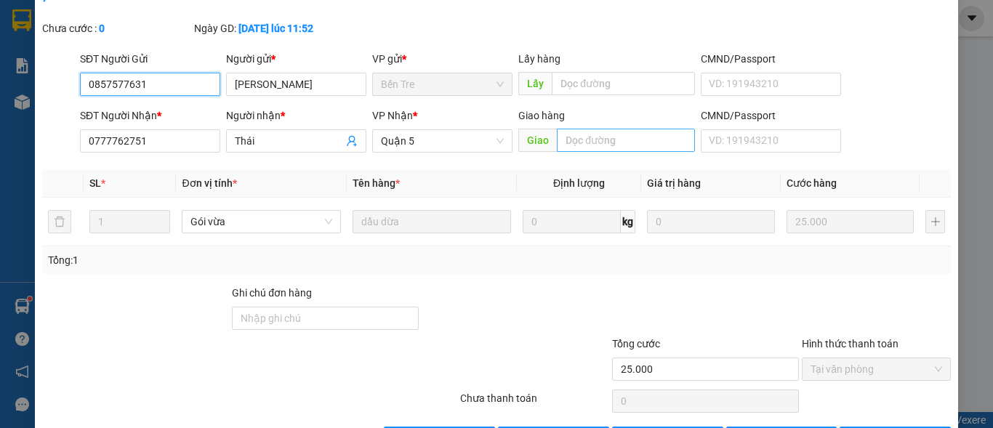
scroll to position [113, 0]
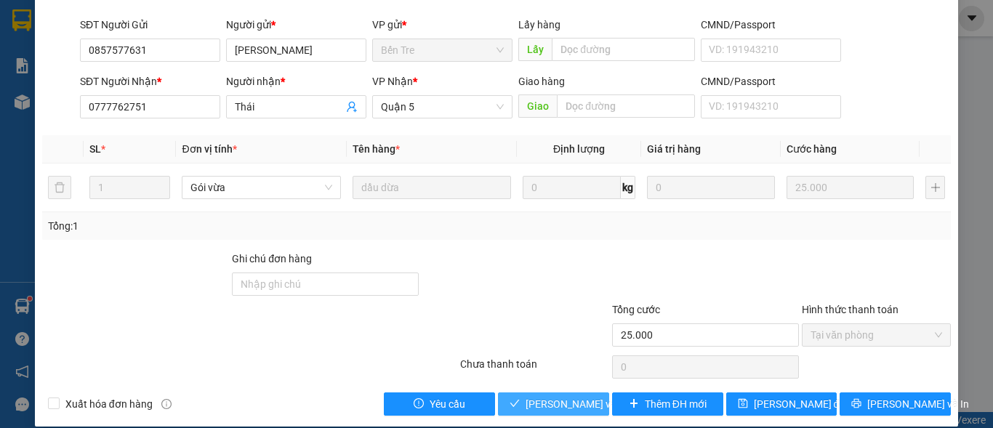
click at [568, 396] on span "Lưu và Giao hàng" at bounding box center [623, 404] width 196 height 16
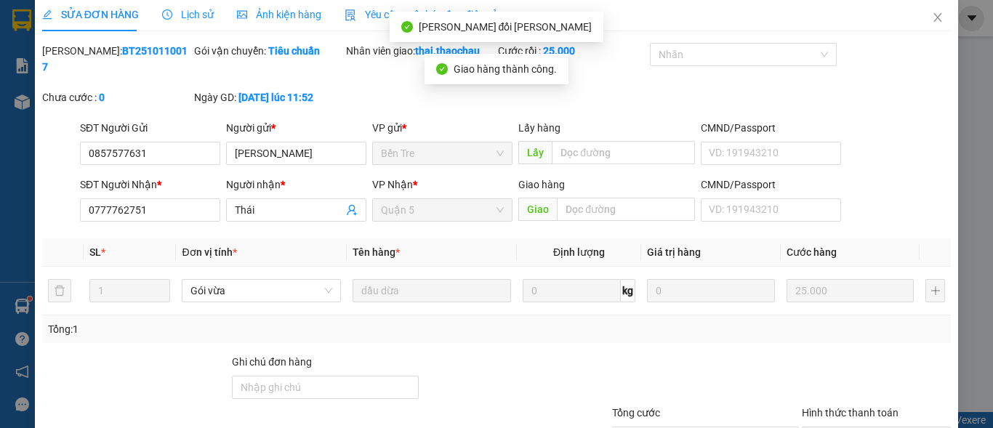
scroll to position [0, 0]
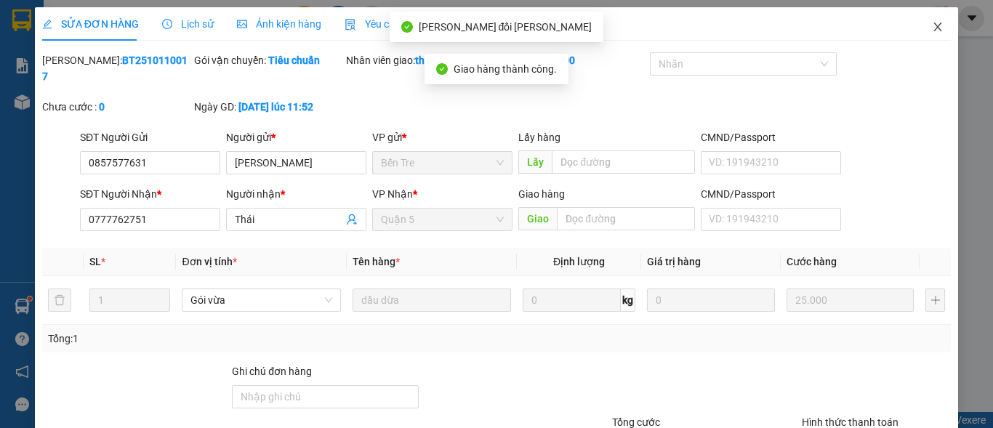
click at [934, 26] on icon "close" at bounding box center [938, 27] width 8 height 9
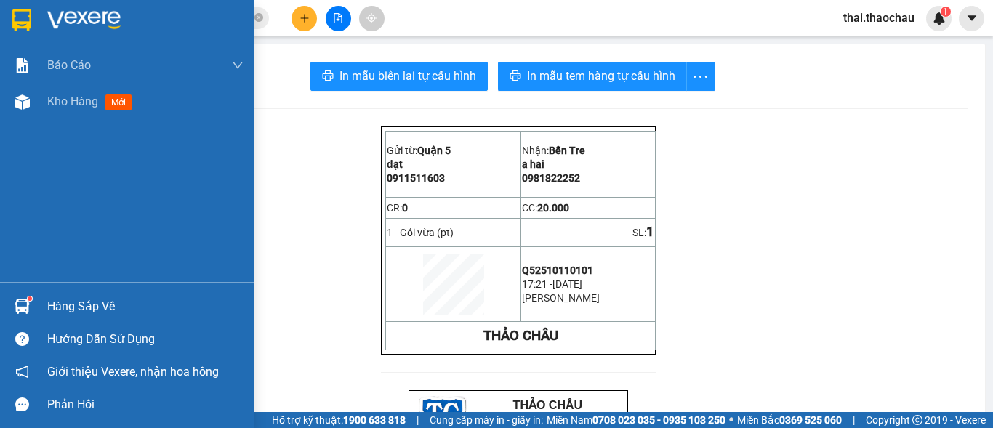
click at [55, 102] on span "Kho hàng" at bounding box center [72, 101] width 51 height 14
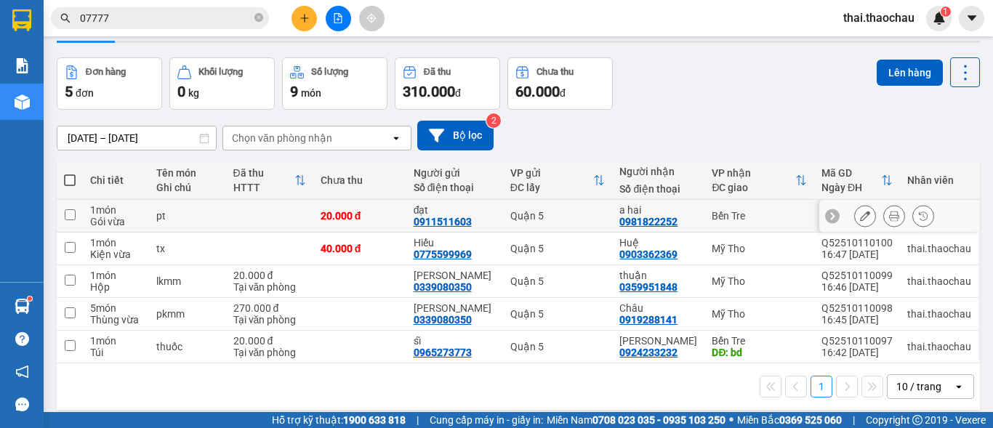
scroll to position [67, 0]
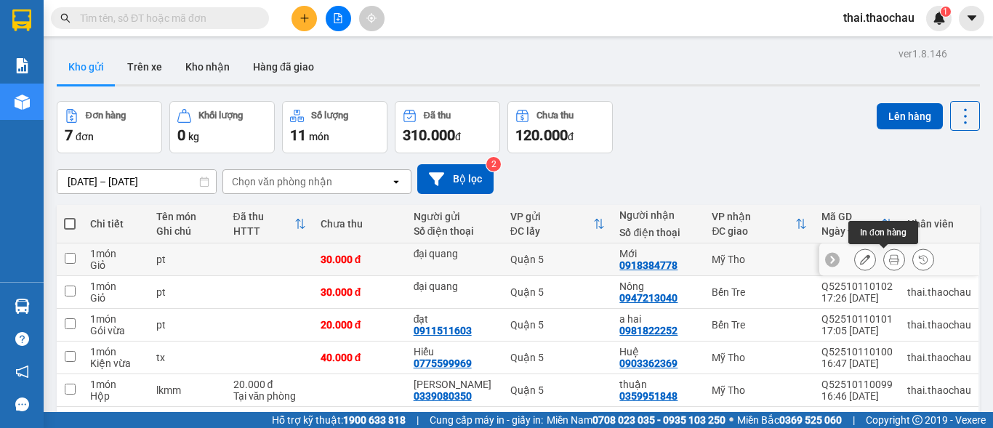
click at [889, 260] on icon at bounding box center [894, 259] width 10 height 10
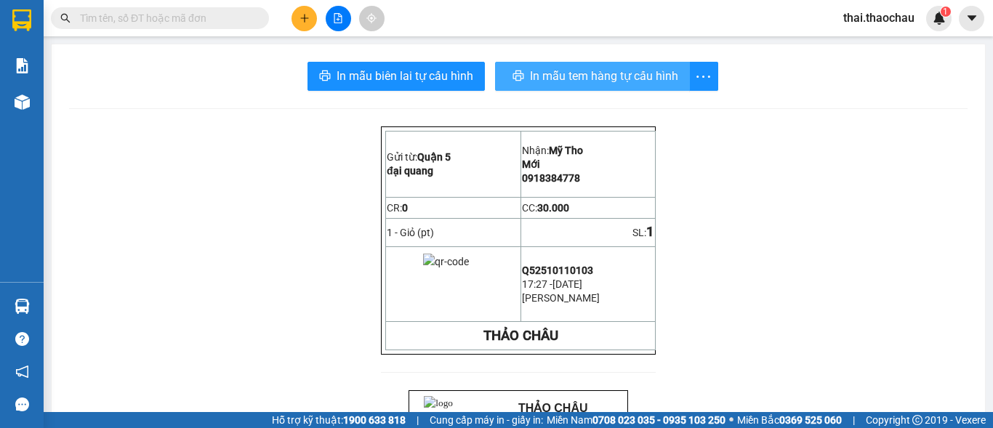
click at [624, 84] on span "In mẫu tem hàng tự cấu hình" at bounding box center [604, 76] width 148 height 18
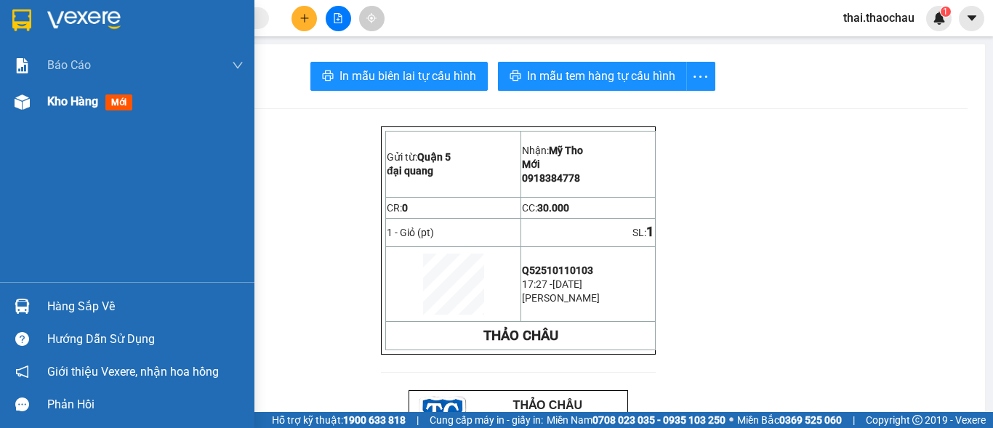
click at [60, 94] on span "Kho hàng" at bounding box center [72, 101] width 51 height 14
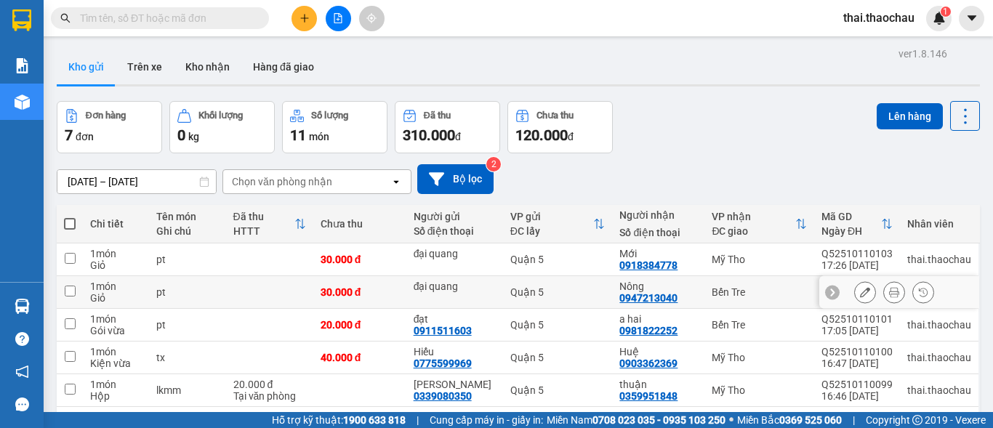
click at [889, 295] on icon at bounding box center [894, 292] width 10 height 10
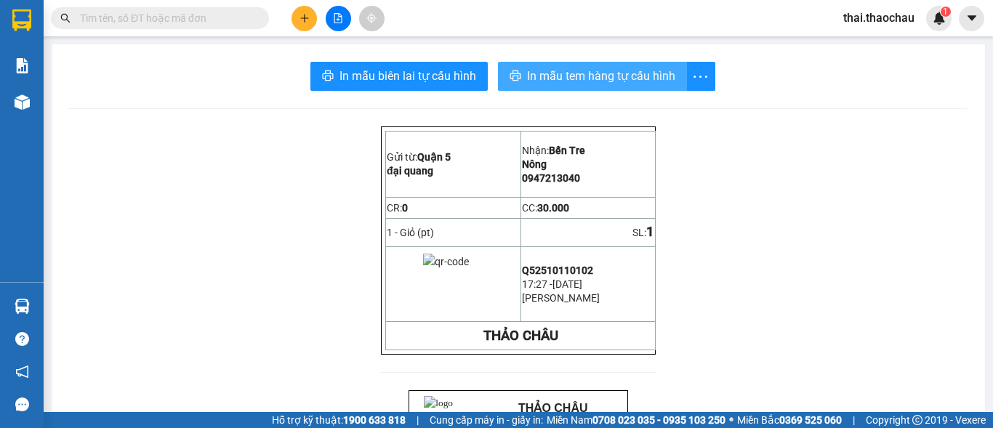
click at [587, 85] on button "In mẫu tem hàng tự cấu hình" at bounding box center [592, 76] width 189 height 29
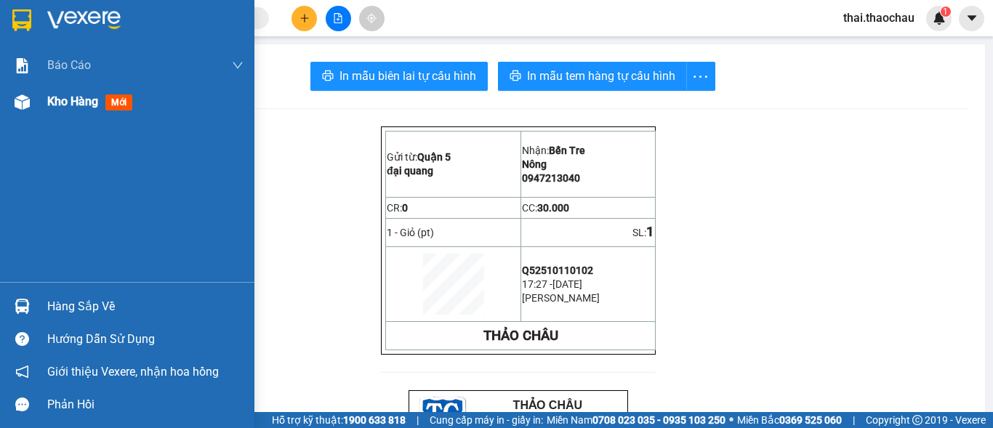
click at [36, 99] on div "Kho hàng mới" at bounding box center [127, 102] width 254 height 36
